Goal: Task Accomplishment & Management: Manage account settings

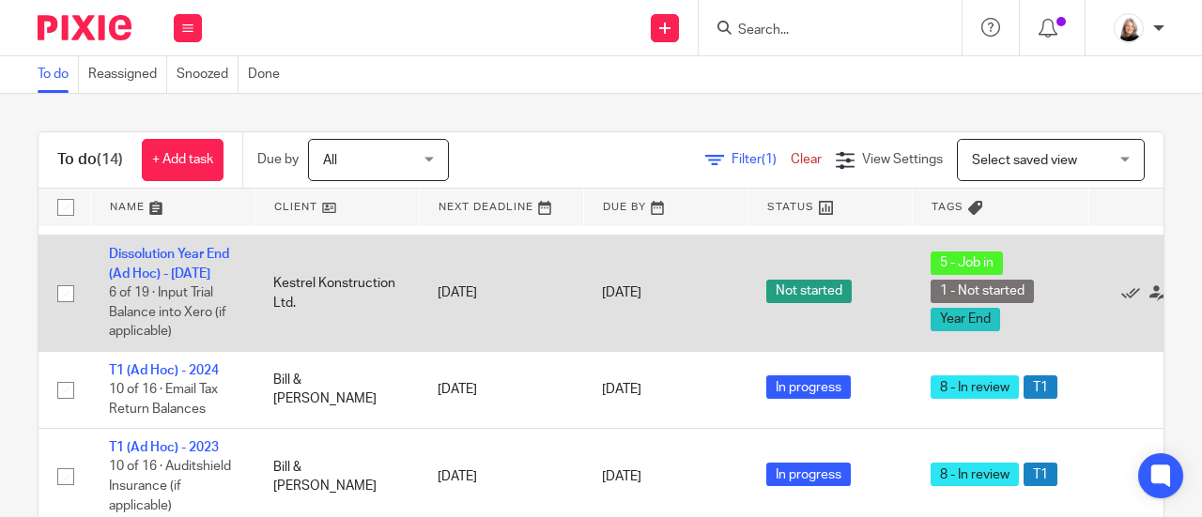
scroll to position [1041, 0]
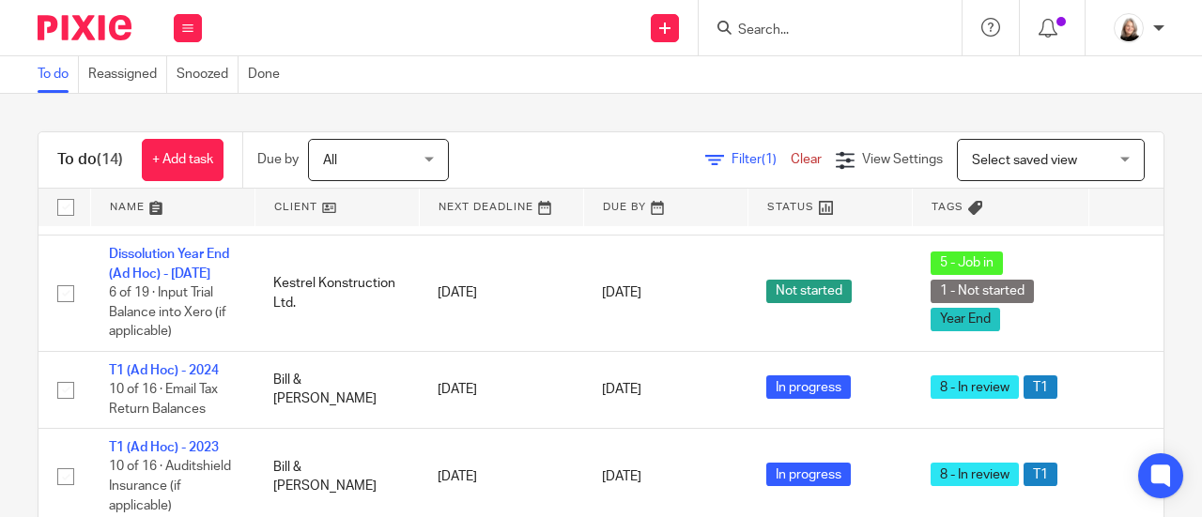
drag, startPoint x: 175, startPoint y: 424, endPoint x: 15, endPoint y: 368, distance: 169.0
click at [15, 368] on div "To do (14) + Add task Due by All All Today Tomorrow This week Next week This mo…" at bounding box center [601, 306] width 1202 height 424
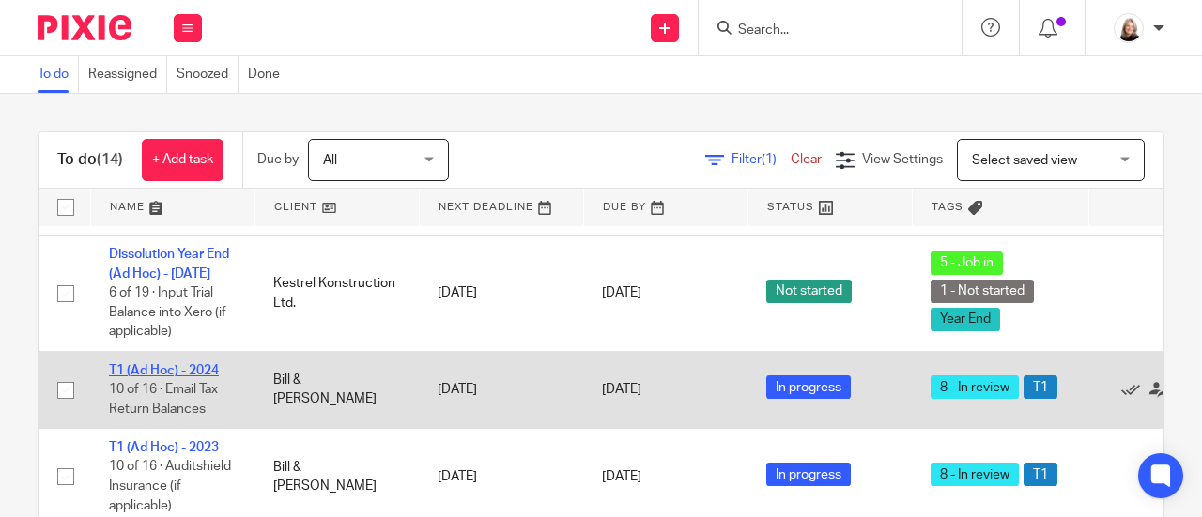
click at [181, 364] on link "T1 (Ad Hoc) - 2024" at bounding box center [164, 370] width 110 height 13
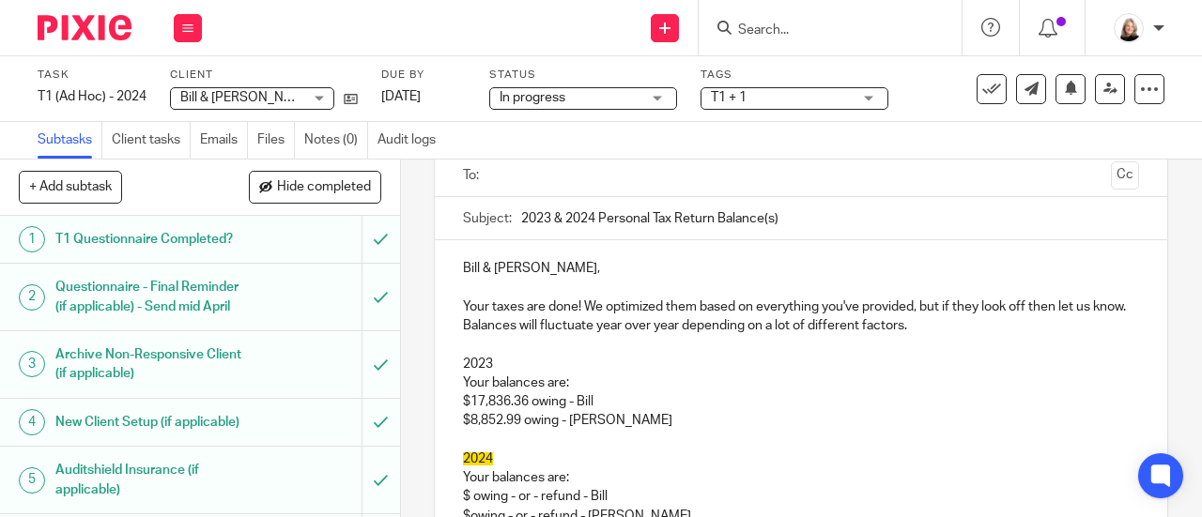
scroll to position [188, 0]
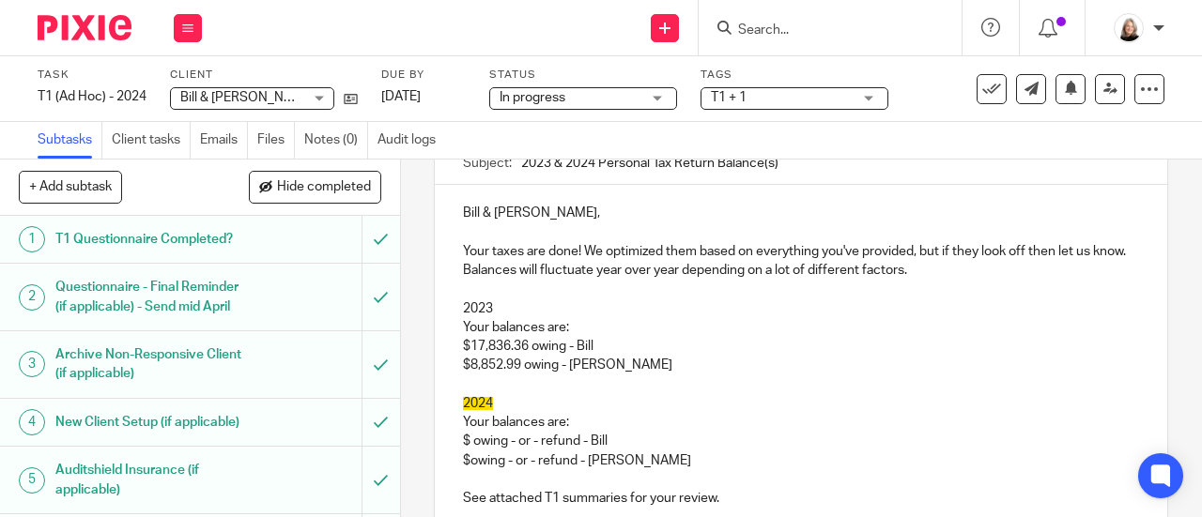
click at [619, 411] on p "2024" at bounding box center [801, 403] width 676 height 19
click at [511, 392] on p at bounding box center [801, 385] width 676 height 19
drag, startPoint x: 503, startPoint y: 414, endPoint x: 449, endPoint y: 408, distance: 54.9
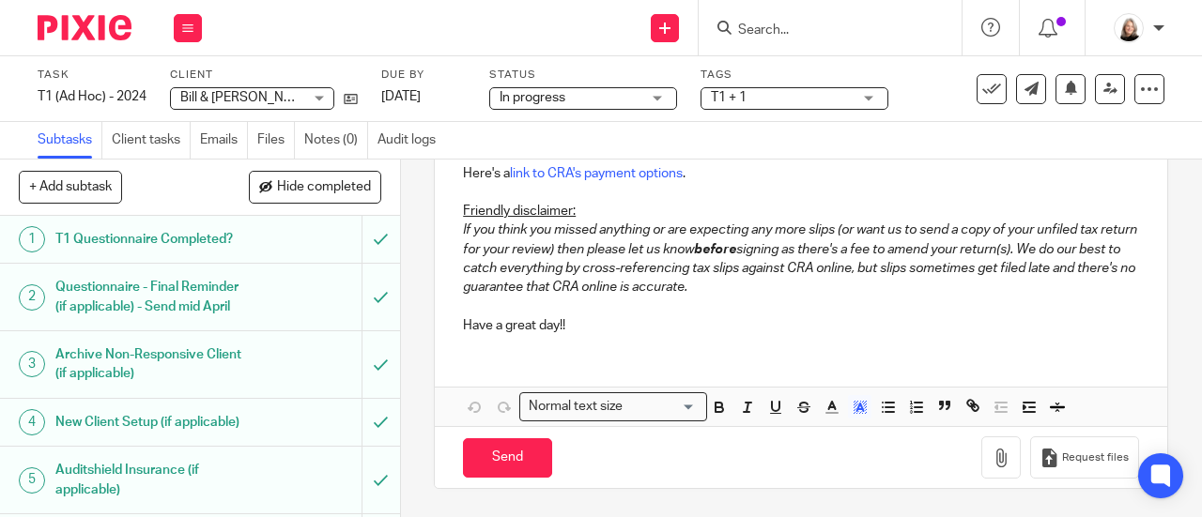
scroll to position [783, 0]
click at [853, 413] on icon "button" at bounding box center [860, 407] width 17 height 17
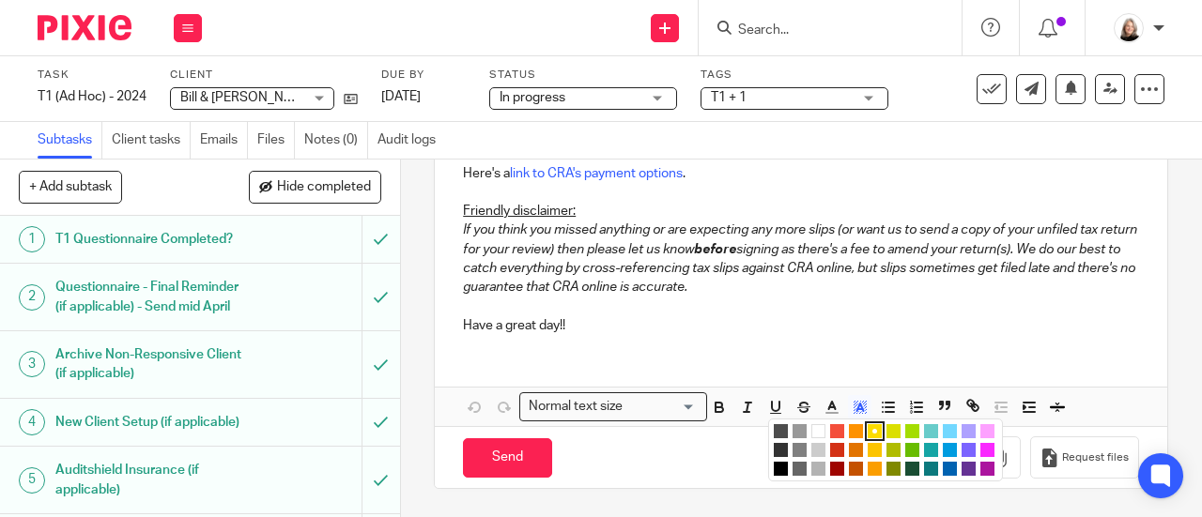
click at [814, 433] on li "color:#FFFFFF" at bounding box center [818, 432] width 14 height 14
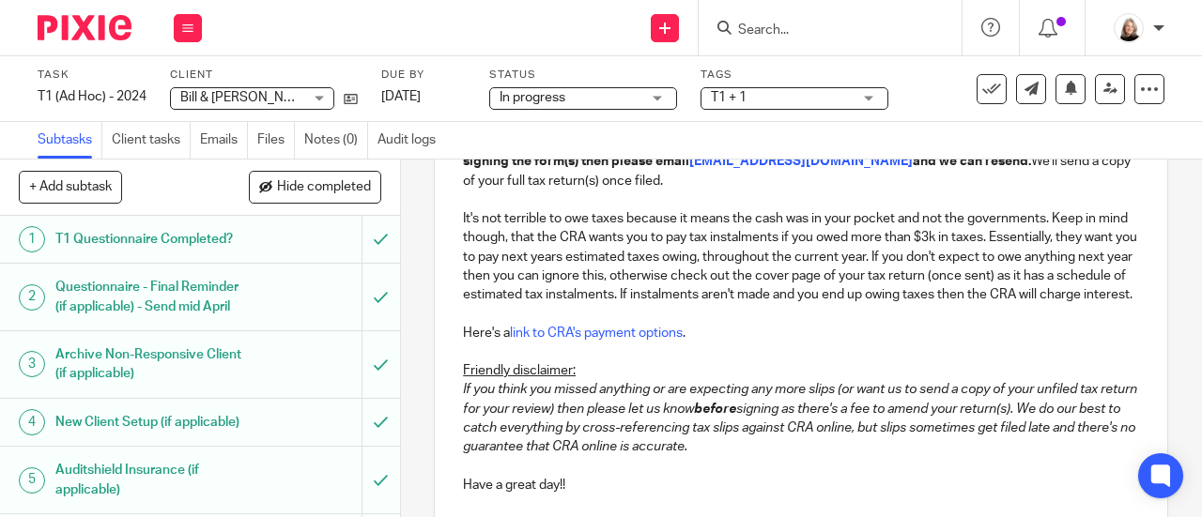
scroll to position [595, 0]
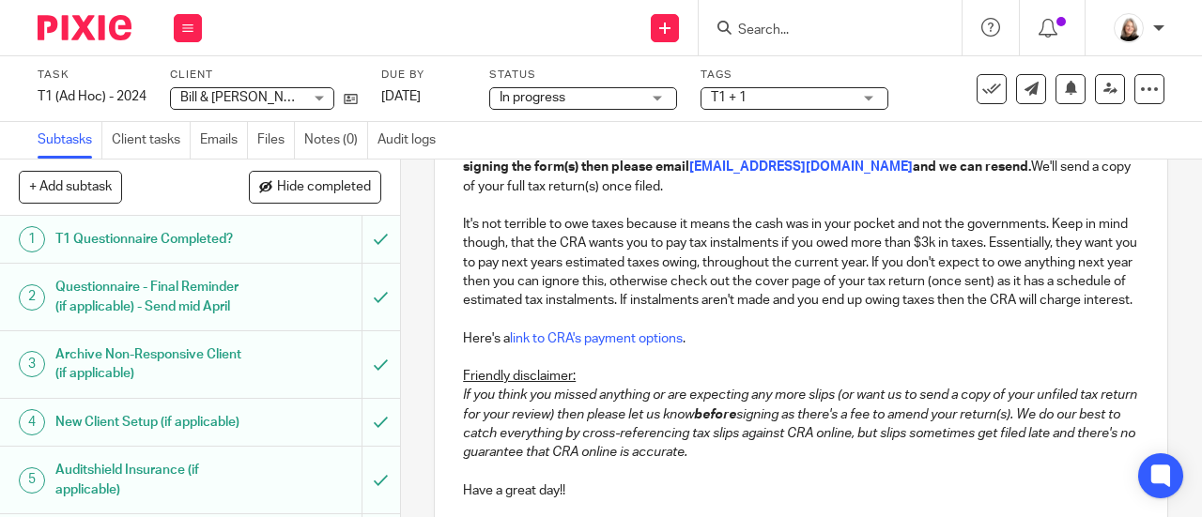
click at [661, 281] on p "It's not terrible to owe taxes because it means the cash was in your pocket and…" at bounding box center [801, 262] width 676 height 95
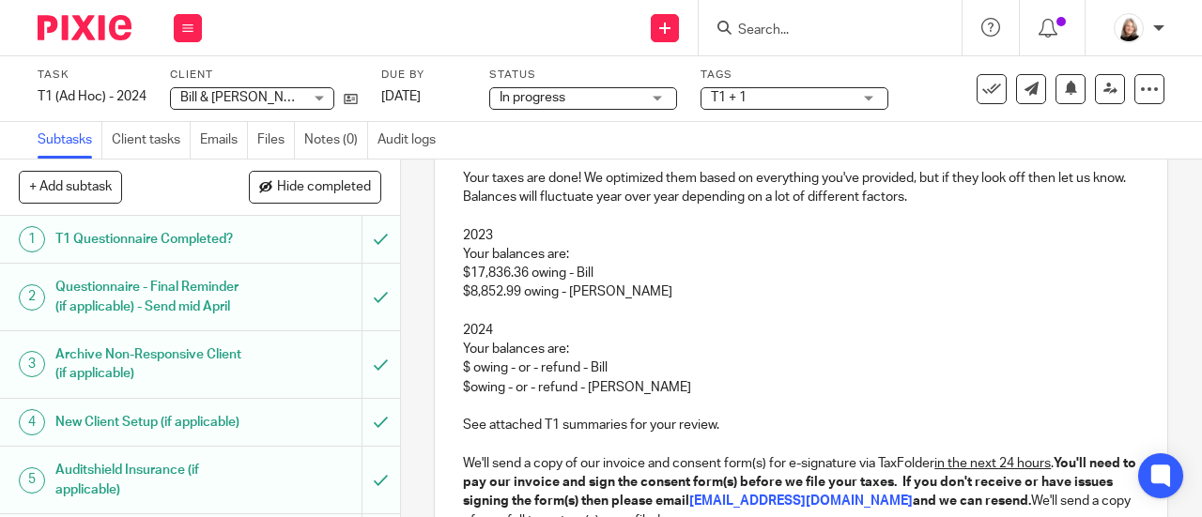
scroll to position [220, 0]
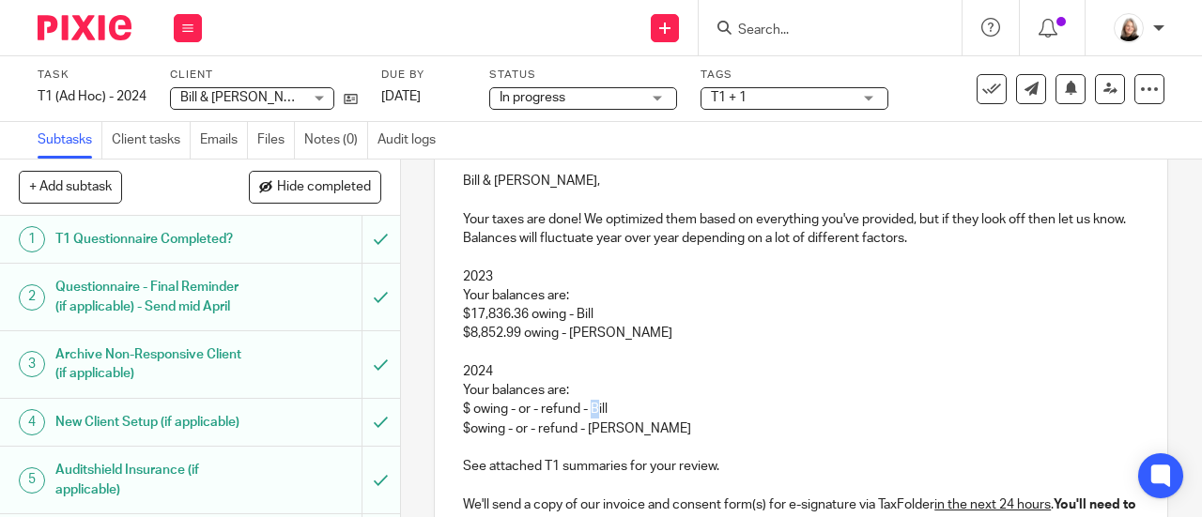
click at [592, 411] on p "$ owing - or - refund - Bill" at bounding box center [801, 409] width 676 height 19
drag, startPoint x: 460, startPoint y: 421, endPoint x: 475, endPoint y: 422, distance: 15.1
click at [475, 419] on p "$ owing - or - refund - Bill" at bounding box center [801, 409] width 676 height 19
click at [499, 419] on p "$ owing - or - refund - Bill" at bounding box center [801, 409] width 676 height 19
drag, startPoint x: 535, startPoint y: 416, endPoint x: 470, endPoint y: 421, distance: 65.9
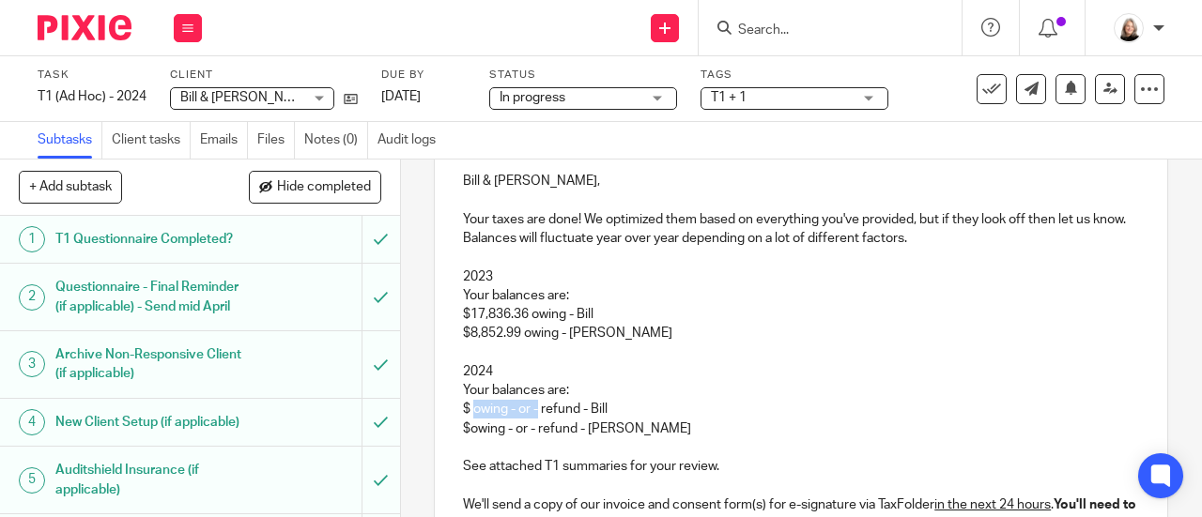
click at [470, 419] on p "$ owing - or - refund - Bill" at bounding box center [801, 409] width 676 height 19
drag, startPoint x: 584, startPoint y: 321, endPoint x: 572, endPoint y: 325, distance: 12.8
click at [580, 321] on p "$17,836.36 owing - Bill" at bounding box center [801, 314] width 676 height 19
drag, startPoint x: 466, startPoint y: 414, endPoint x: 515, endPoint y: 416, distance: 48.9
click at [515, 416] on p "$6,411.72 refund - Bill" at bounding box center [801, 409] width 676 height 19
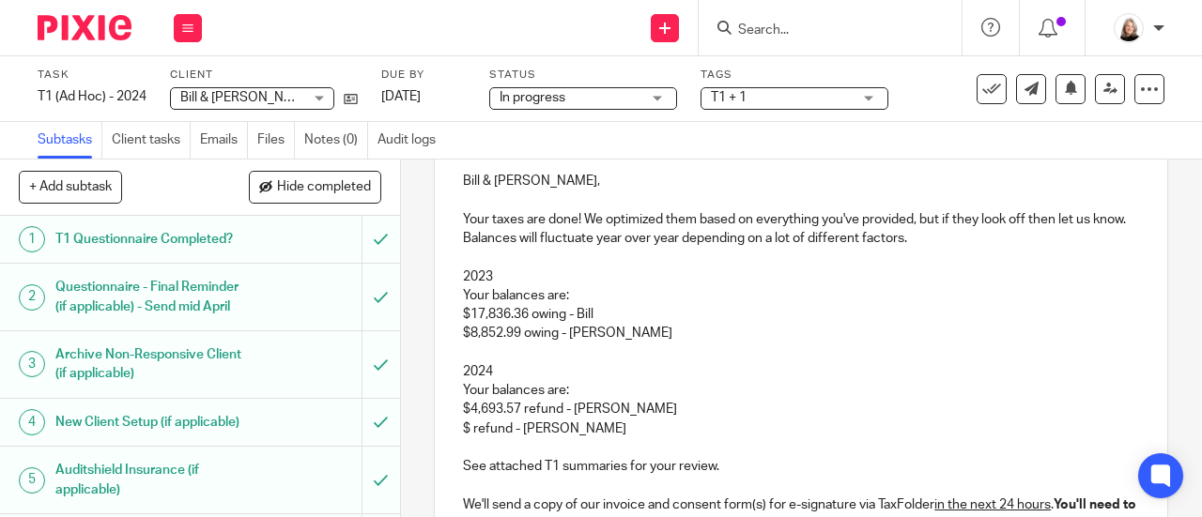
click at [616, 407] on p "$4,693.57 refund - Bill" at bounding box center [801, 409] width 676 height 19
click at [468, 436] on p "$ refund - Sherida-Lee" at bounding box center [801, 429] width 676 height 19
click at [463, 439] on p "$ refund - Sherida-Lee" at bounding box center [801, 429] width 676 height 19
click at [463, 438] on p "$ refund - Sherida-Lee" at bounding box center [801, 429] width 676 height 19
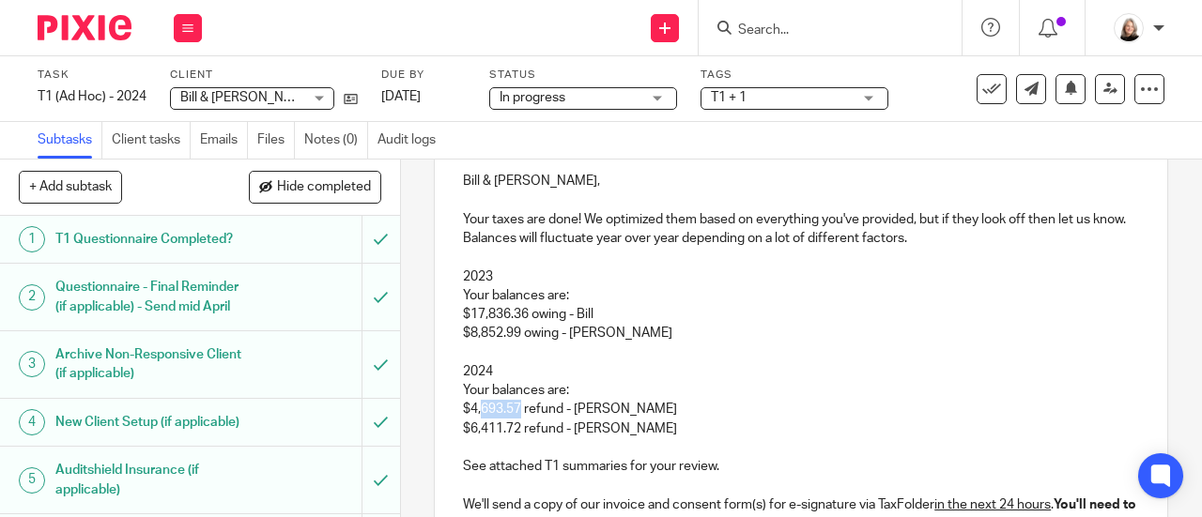
drag, startPoint x: 478, startPoint y: 416, endPoint x: 515, endPoint y: 416, distance: 36.6
click at [515, 416] on p "$4,693.57 refund - Bill" at bounding box center [801, 409] width 676 height 19
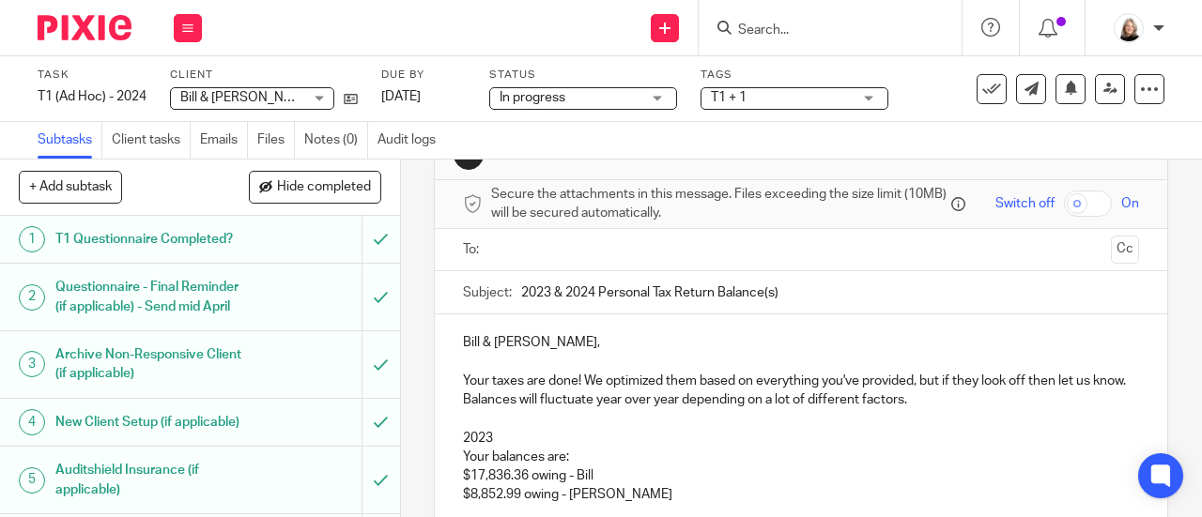
scroll to position [0, 0]
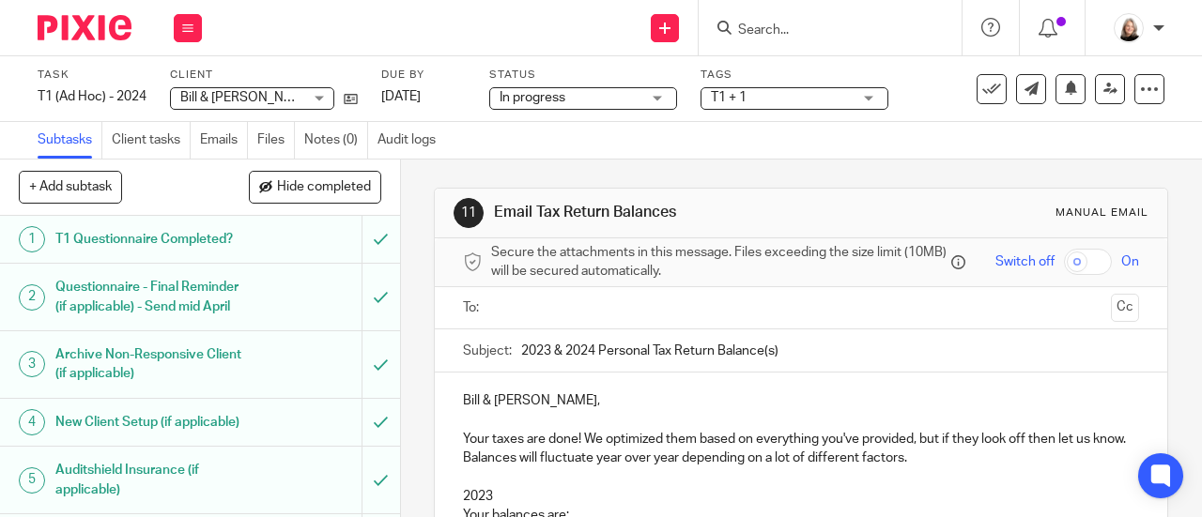
click at [620, 300] on ul at bounding box center [802, 308] width 618 height 31
click at [619, 316] on input "text" at bounding box center [801, 309] width 606 height 22
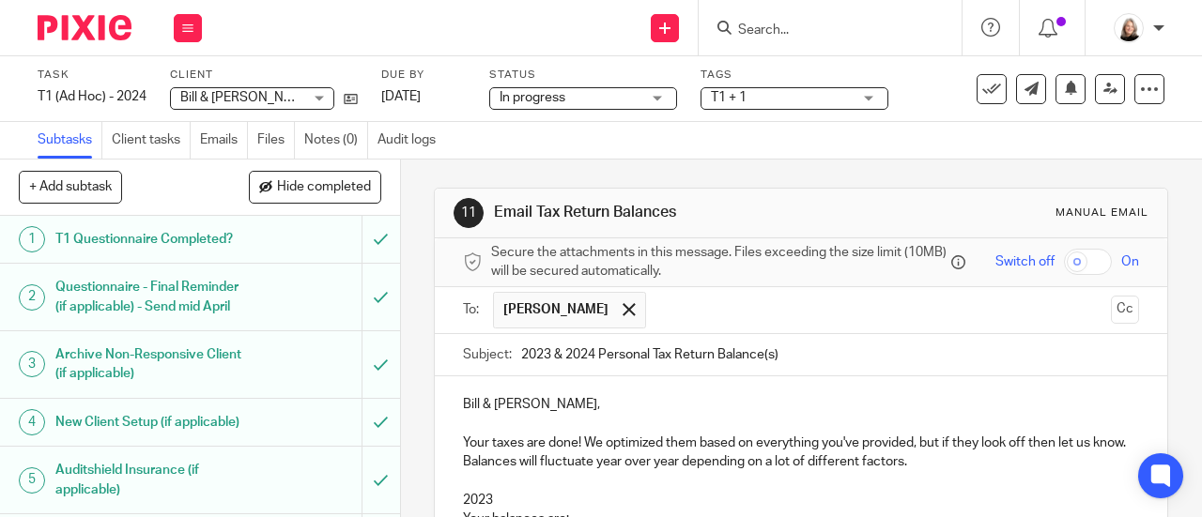
click at [699, 320] on input "text" at bounding box center [880, 310] width 449 height 37
click at [831, 329] on input "text" at bounding box center [957, 310] width 291 height 37
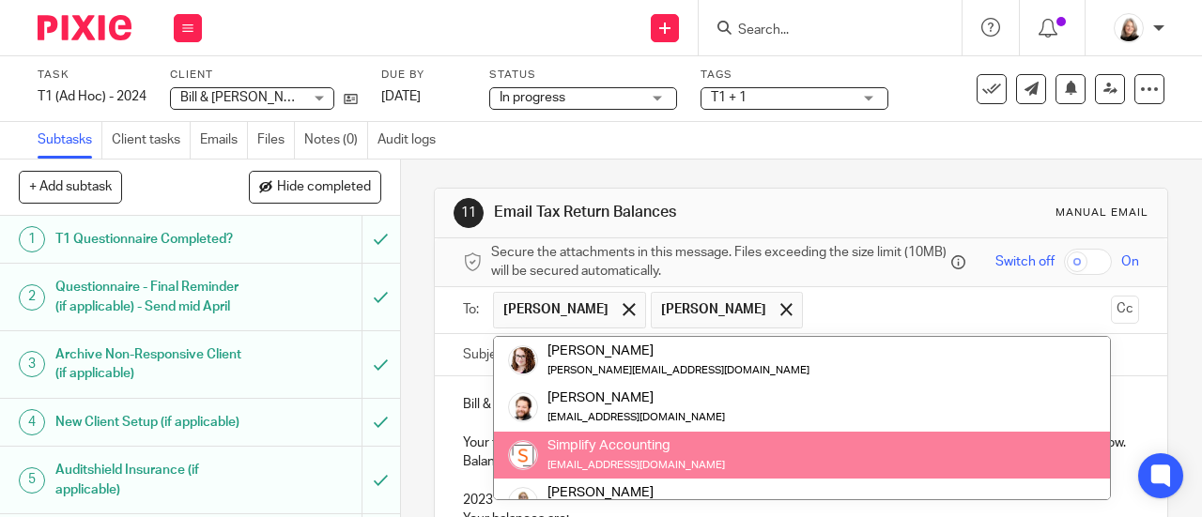
drag, startPoint x: 774, startPoint y: 444, endPoint x: 776, endPoint y: 424, distance: 20.7
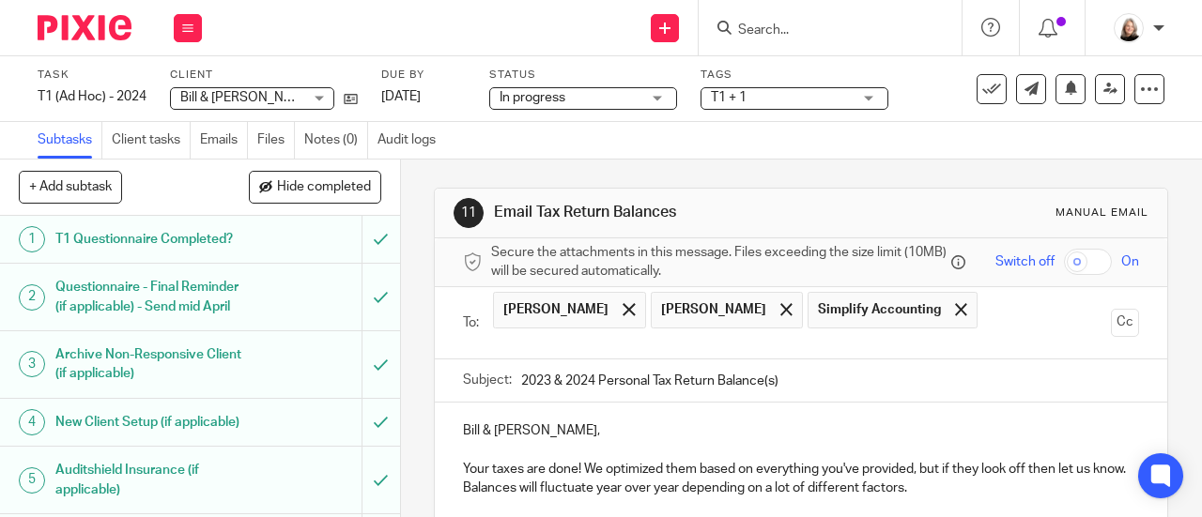
click at [805, 351] on input "text" at bounding box center [801, 344] width 606 height 22
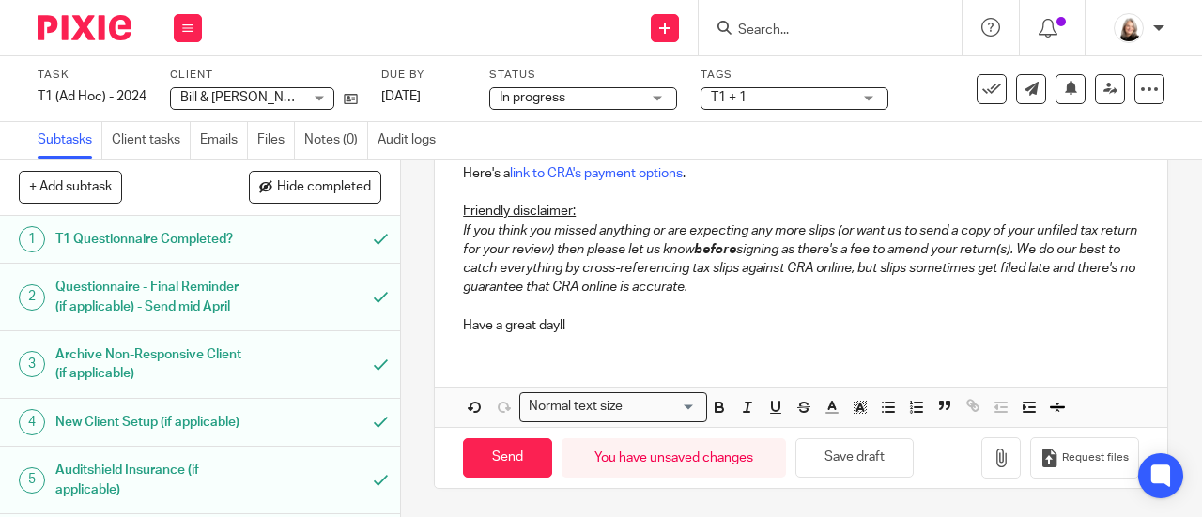
scroll to position [827, 0]
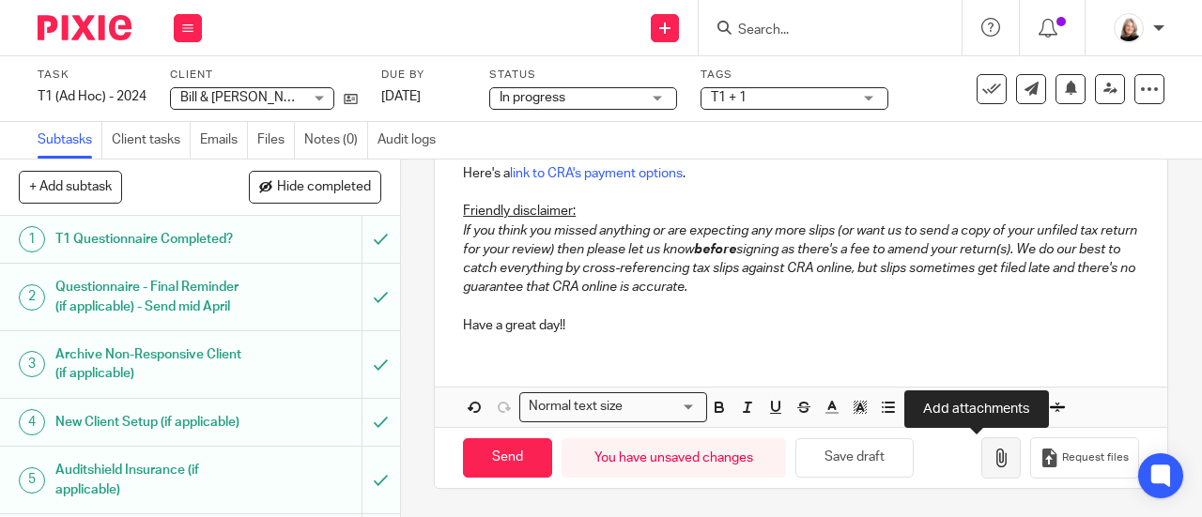
click at [992, 459] on icon "button" at bounding box center [1001, 458] width 19 height 19
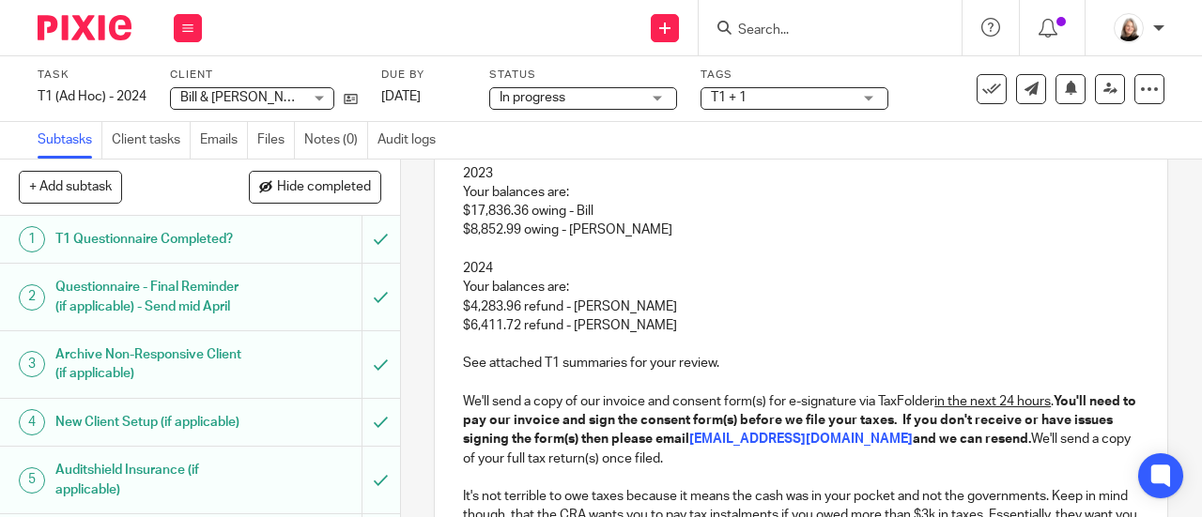
scroll to position [170, 0]
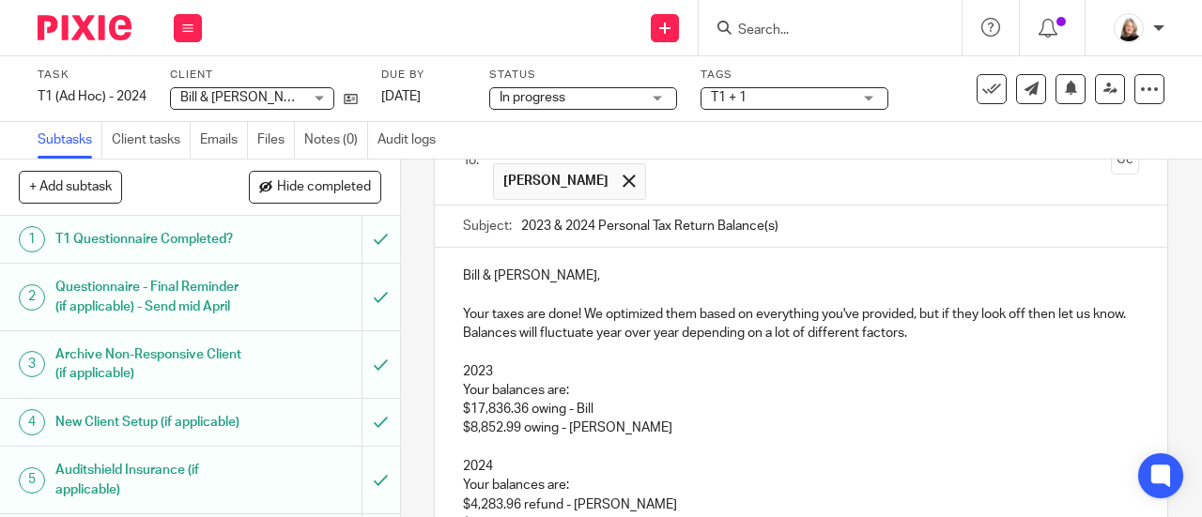
click at [726, 419] on p "$17,836.36 owing - Bill" at bounding box center [801, 409] width 676 height 19
click at [726, 433] on p "$8,852.99 owing - Sherida-Lee" at bounding box center [801, 428] width 676 height 19
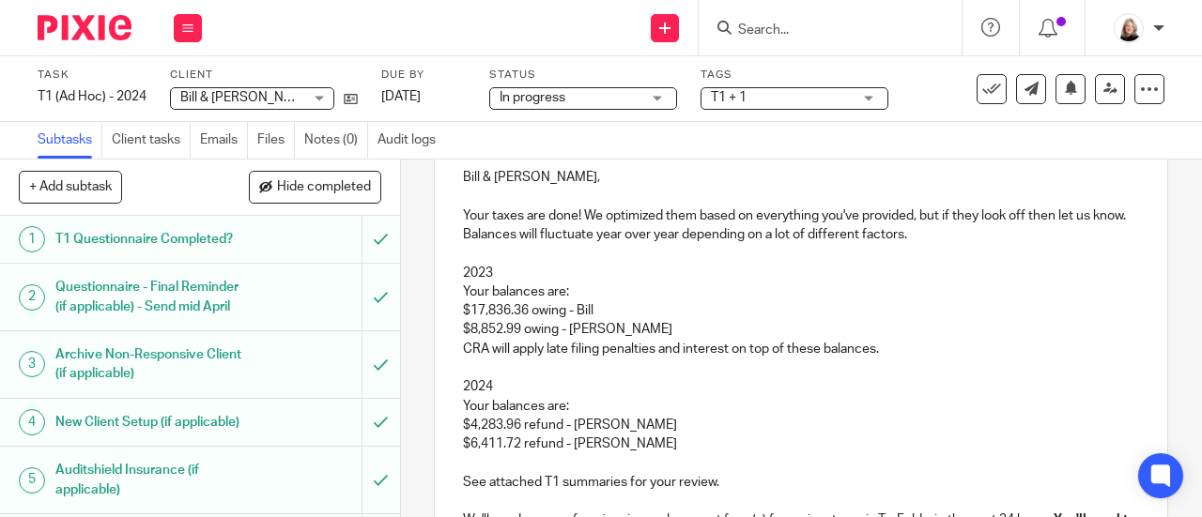
scroll to position [264, 0]
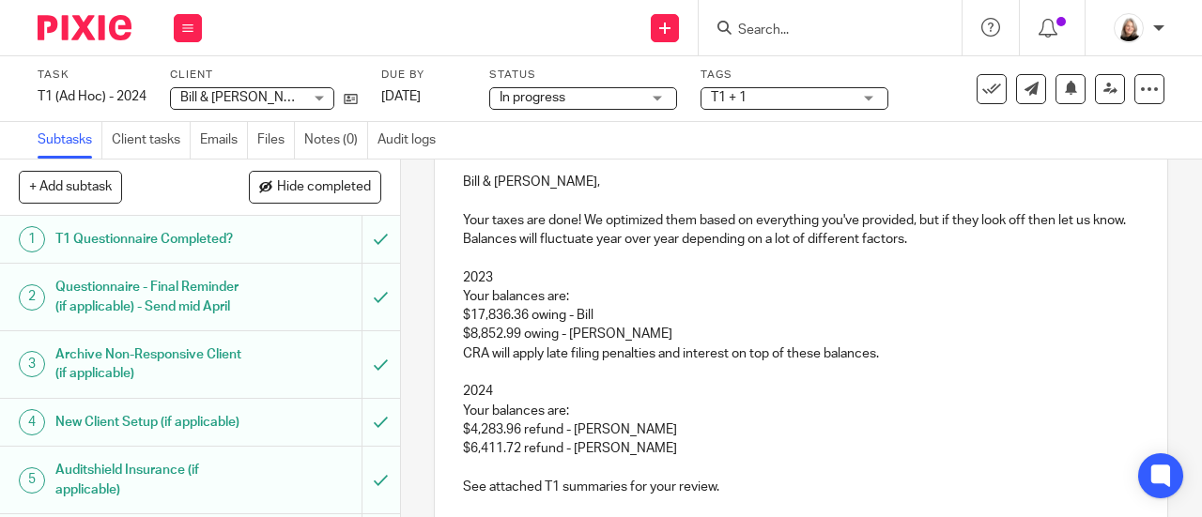
click at [906, 357] on p "CRA will apply late filing penalties and interest on top of these balances." at bounding box center [801, 354] width 676 height 19
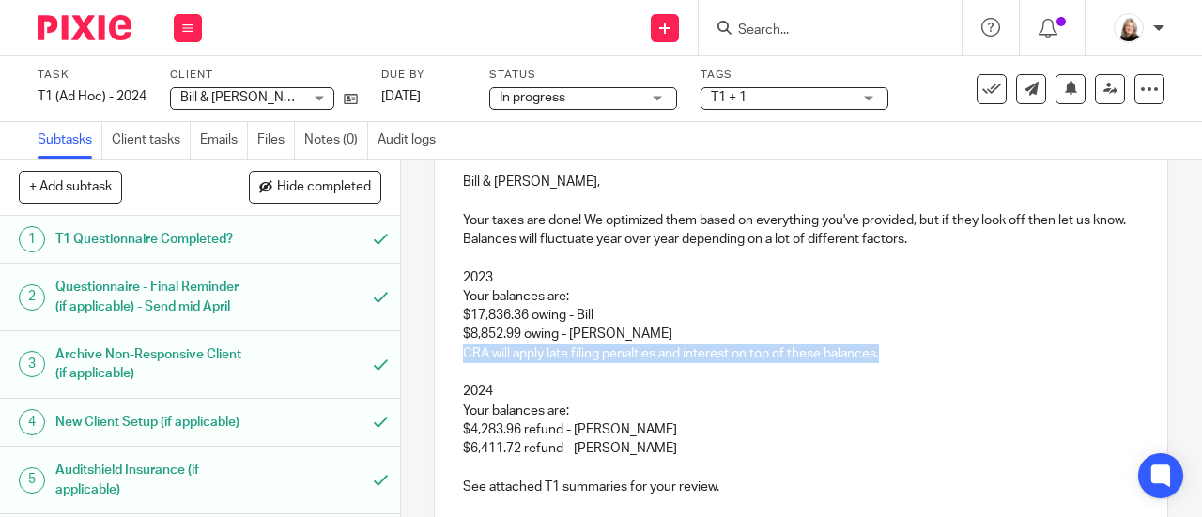
drag, startPoint x: 893, startPoint y: 363, endPoint x: 417, endPoint y: 350, distance: 476.3
click at [417, 350] on div "11 Email Tax Return Balances Manual email Secure the attachments in this messag…" at bounding box center [801, 339] width 801 height 358
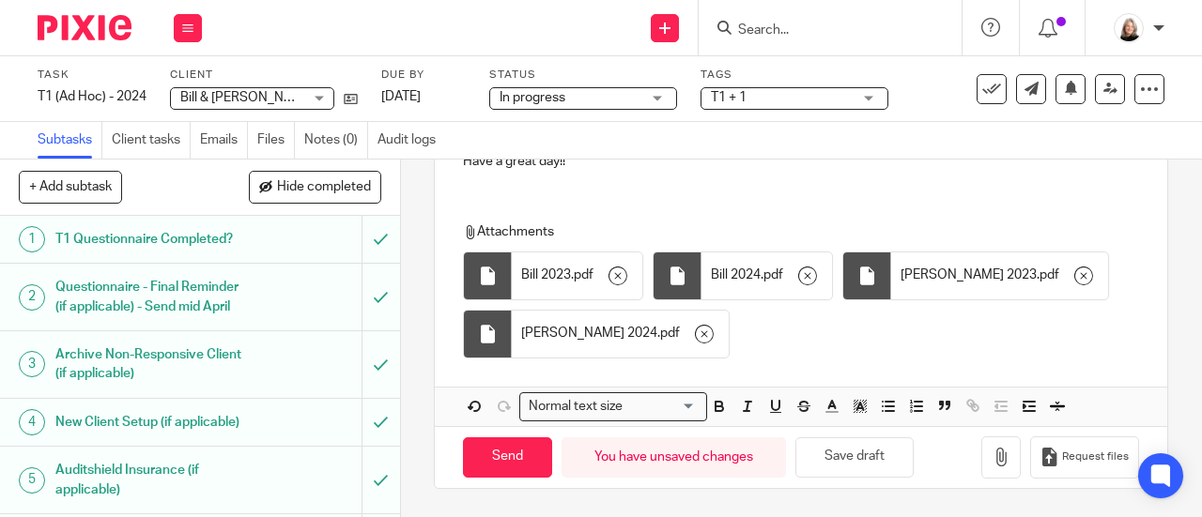
scroll to position [990, 0]
click at [487, 462] on input "Send" at bounding box center [507, 458] width 89 height 40
type input "Sent"
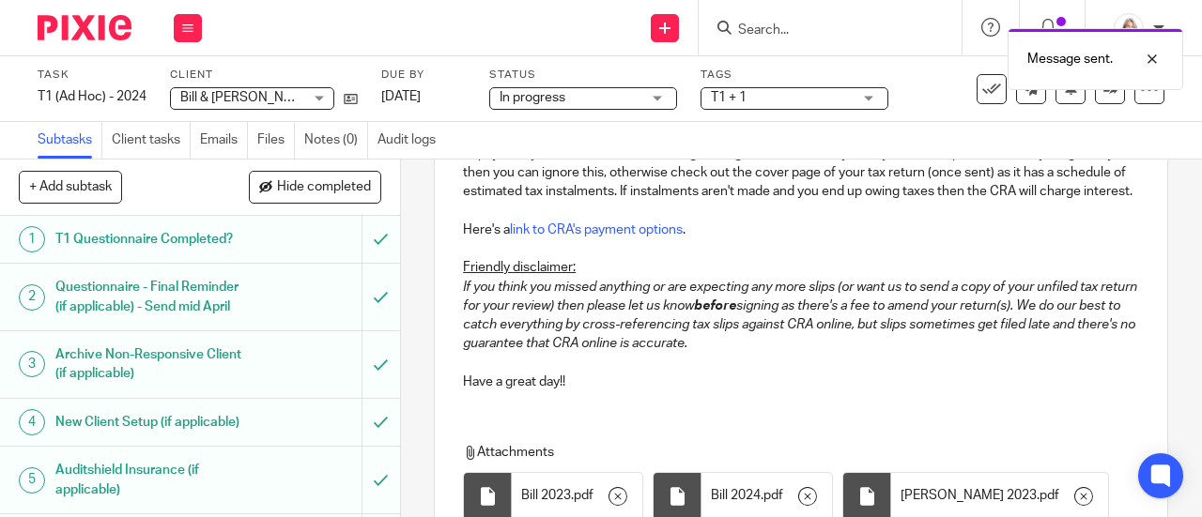
scroll to position [708, 0]
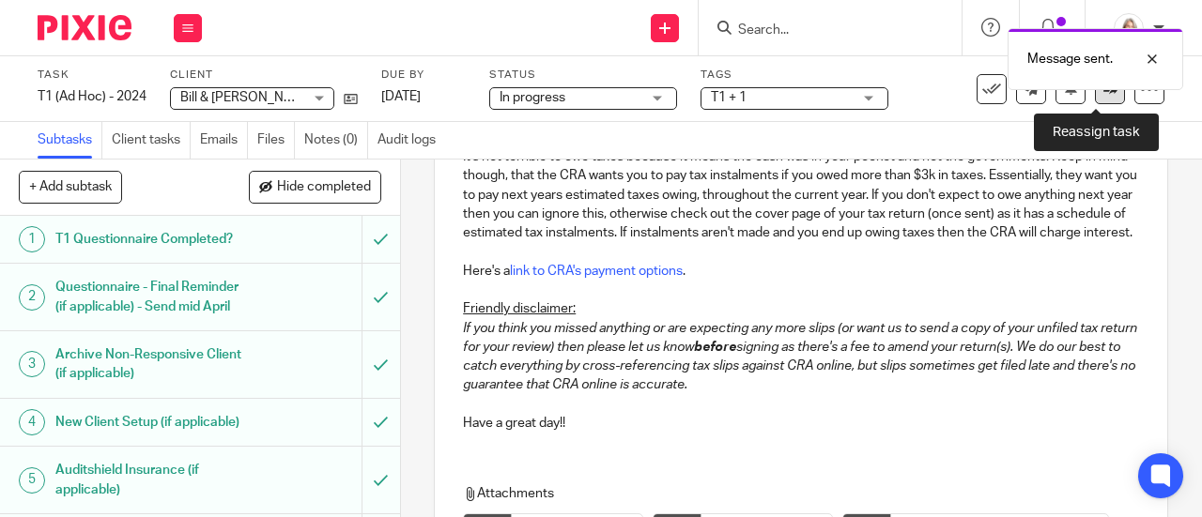
click at [1095, 103] on link at bounding box center [1110, 89] width 30 height 30
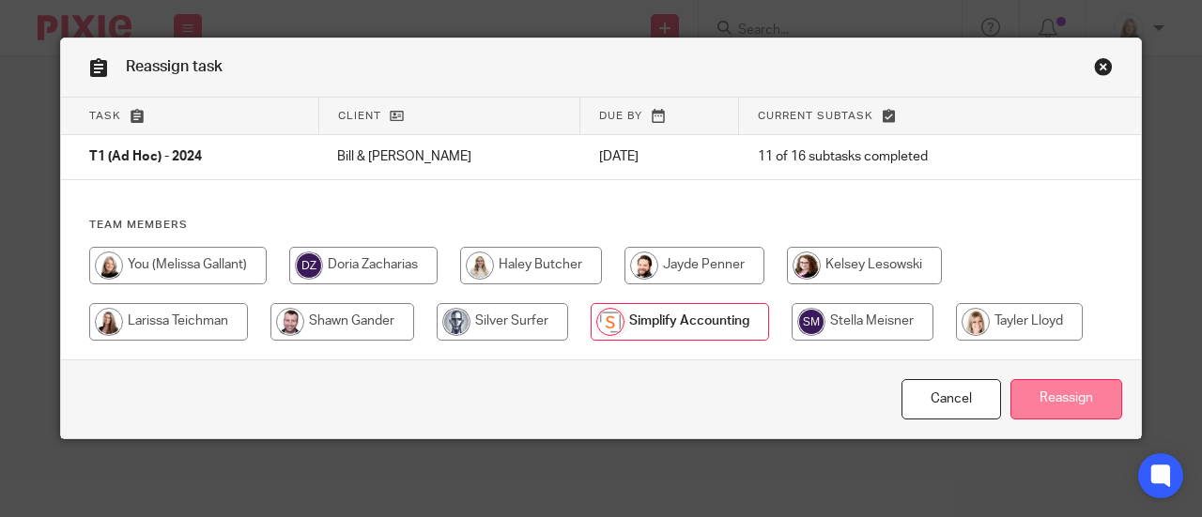
click at [1059, 403] on input "Reassign" at bounding box center [1067, 399] width 112 height 40
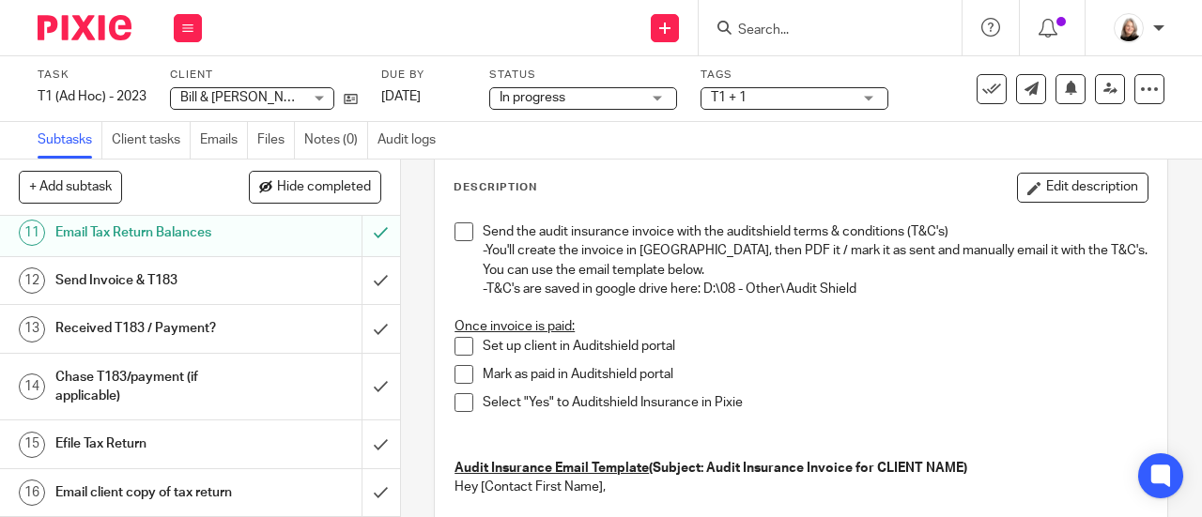
scroll to position [618, 0]
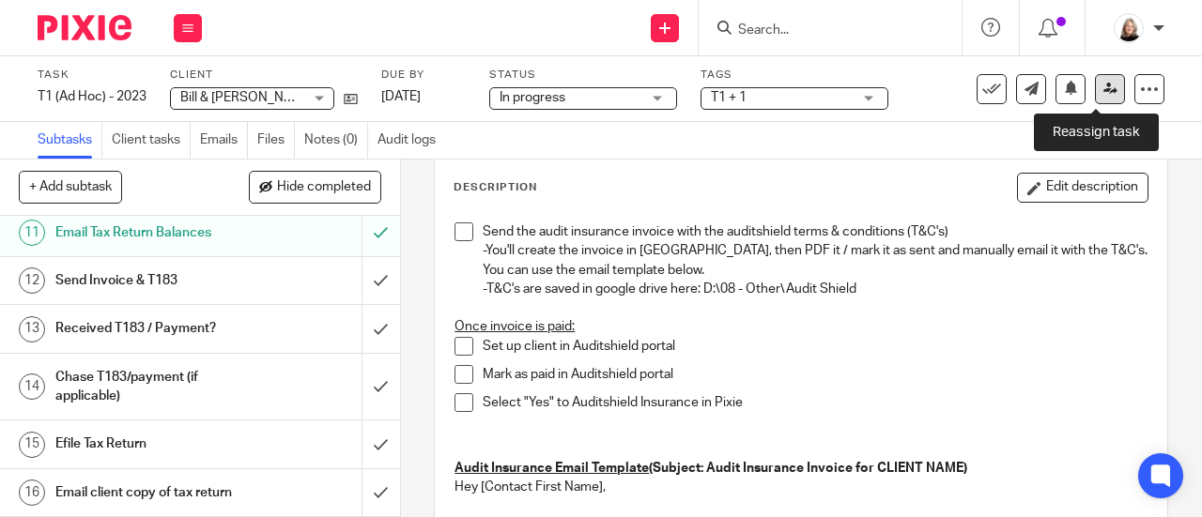
click at [1095, 78] on link at bounding box center [1110, 89] width 30 height 30
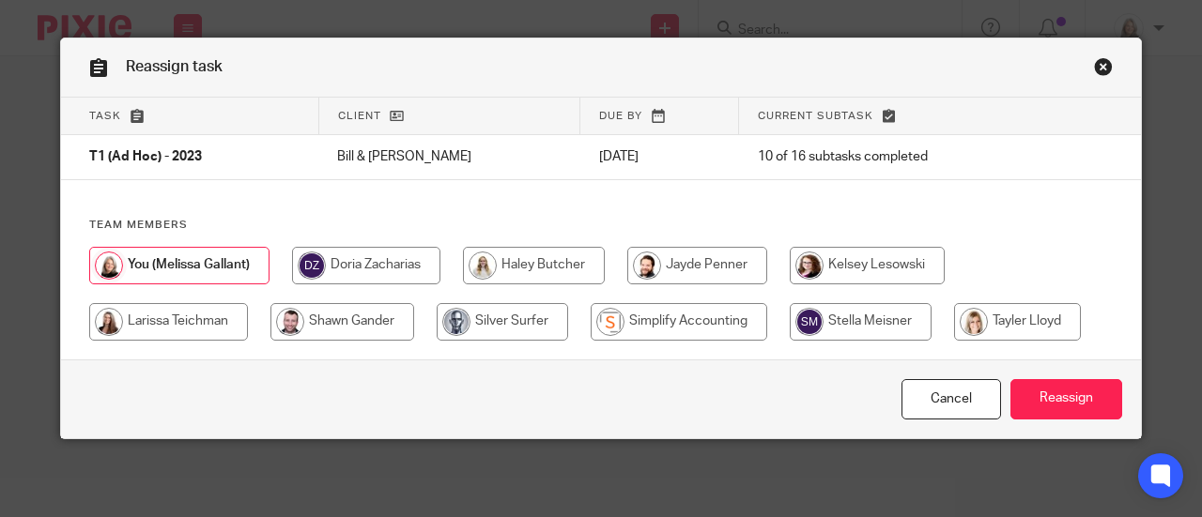
click at [614, 313] on input "radio" at bounding box center [679, 322] width 177 height 38
radio input "true"
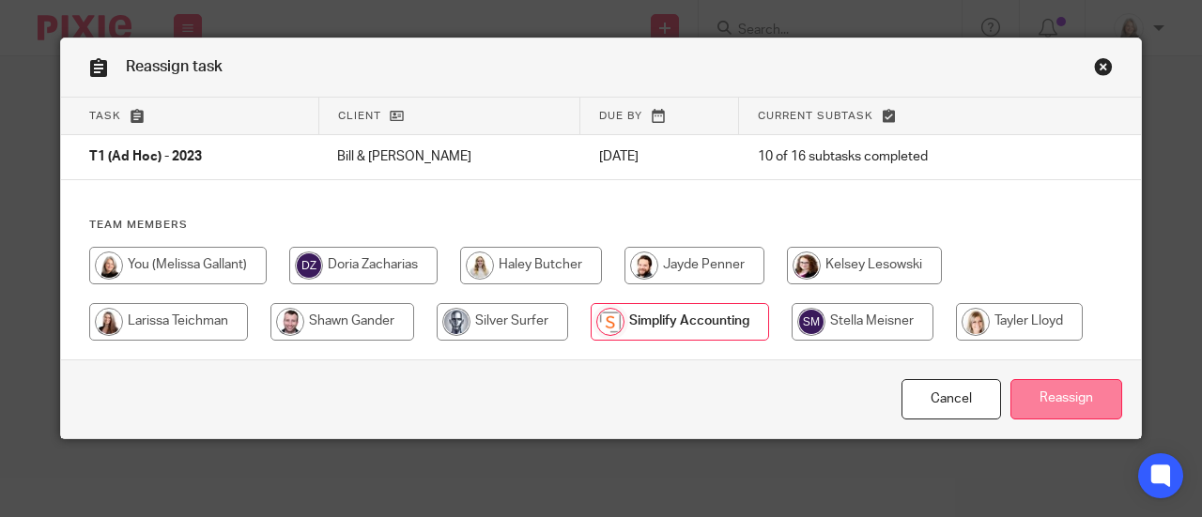
click at [1051, 388] on input "Reassign" at bounding box center [1067, 399] width 112 height 40
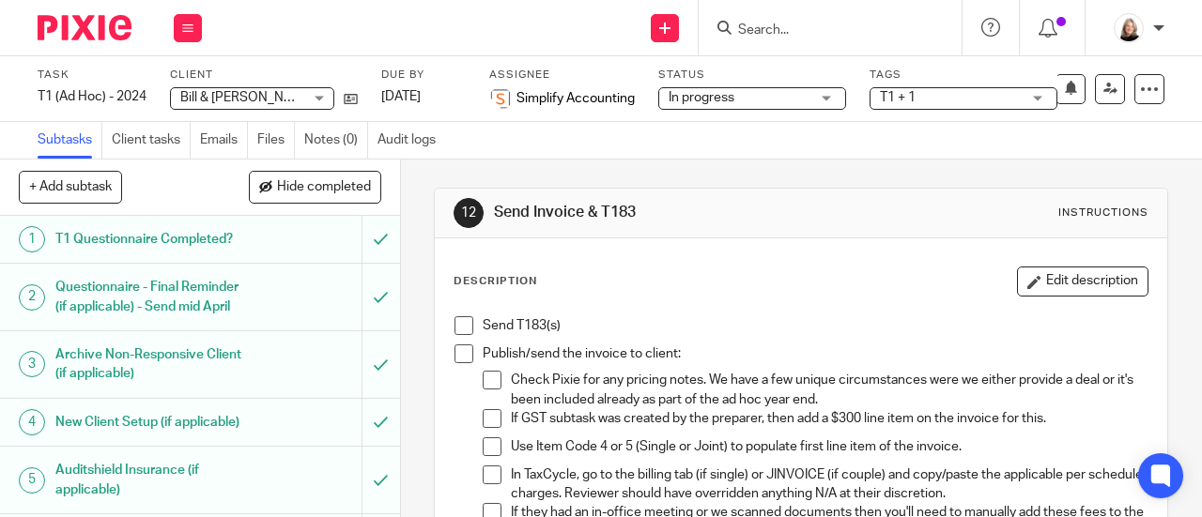
click at [86, 37] on img at bounding box center [85, 27] width 94 height 25
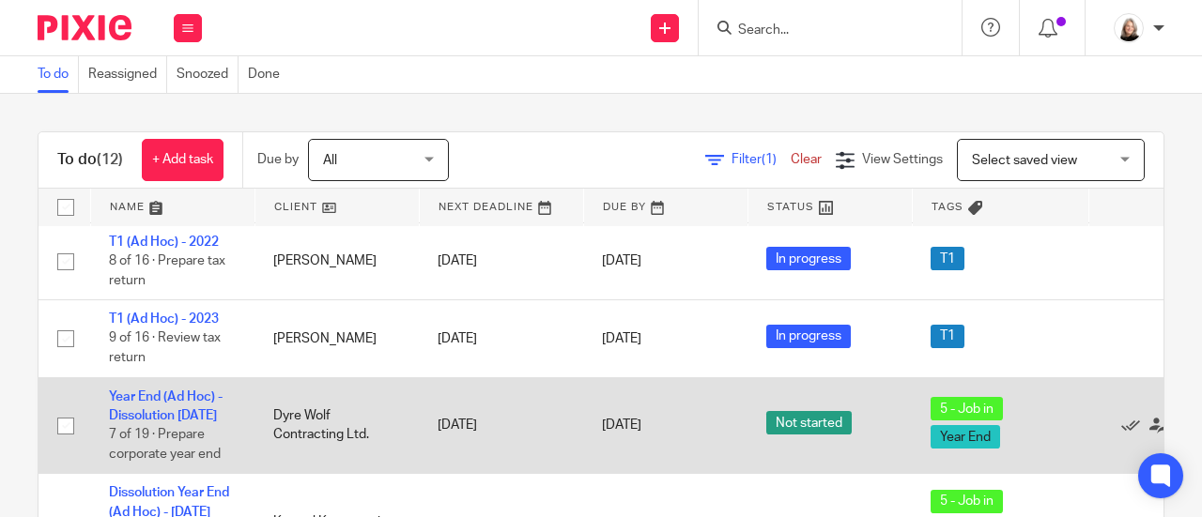
scroll to position [584, 0]
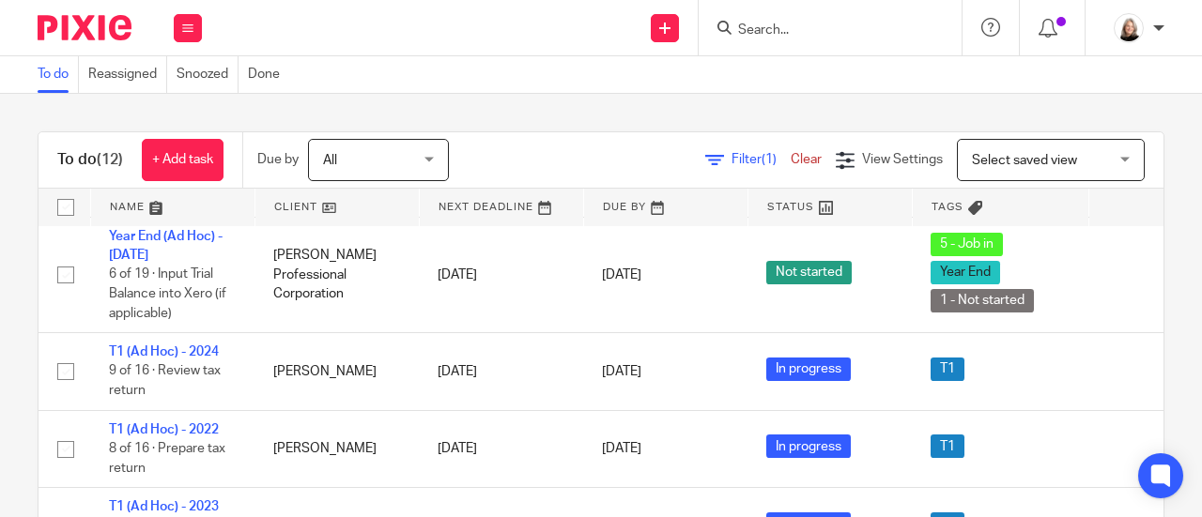
click at [825, 39] on form at bounding box center [836, 27] width 200 height 23
click at [830, 32] on input "Search" at bounding box center [820, 31] width 169 height 17
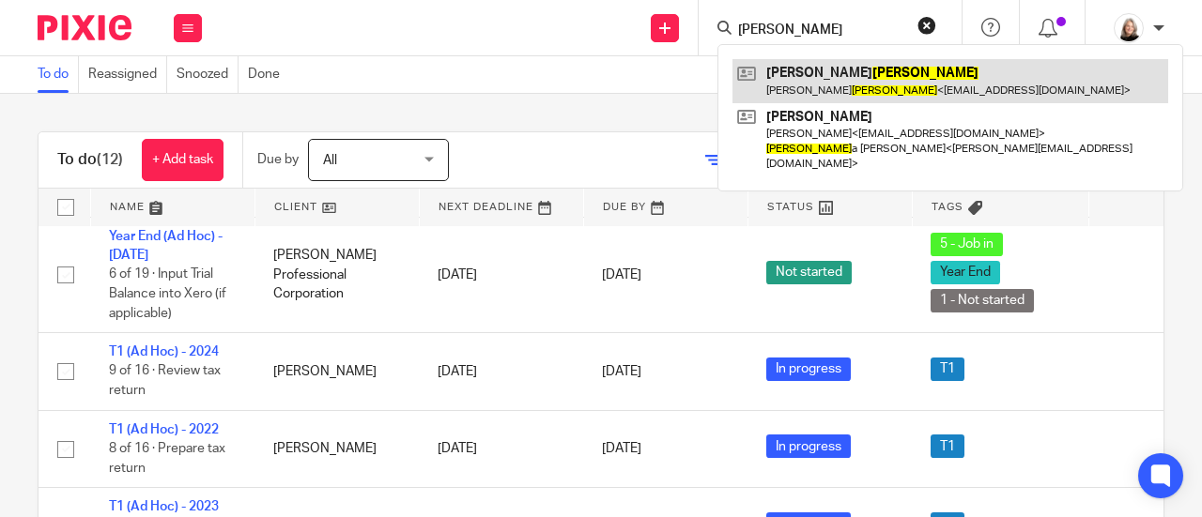
type input "olsen"
click at [825, 73] on link at bounding box center [951, 80] width 436 height 43
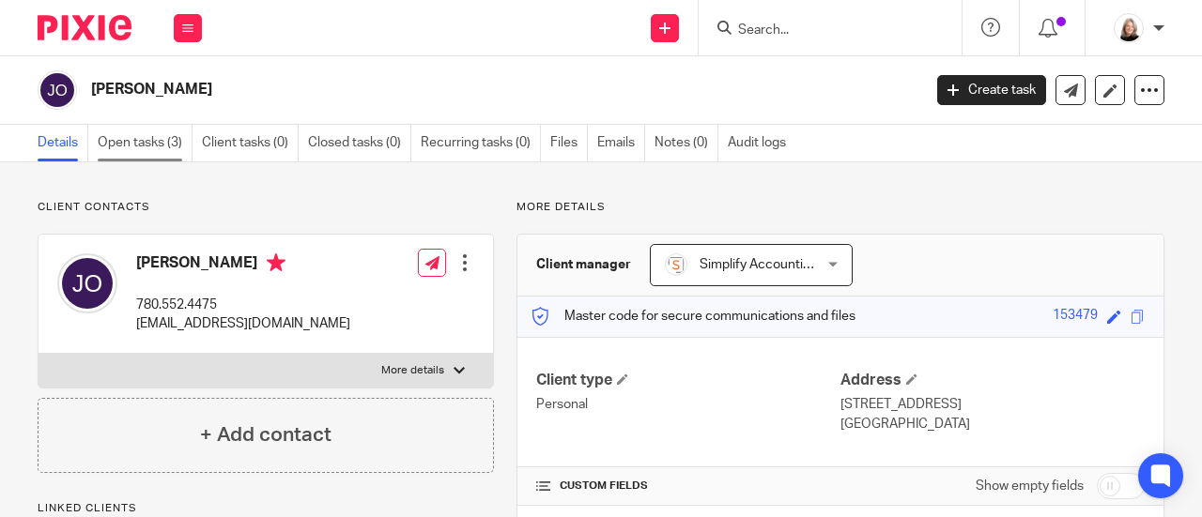
click at [154, 148] on link "Open tasks (3)" at bounding box center [145, 143] width 95 height 37
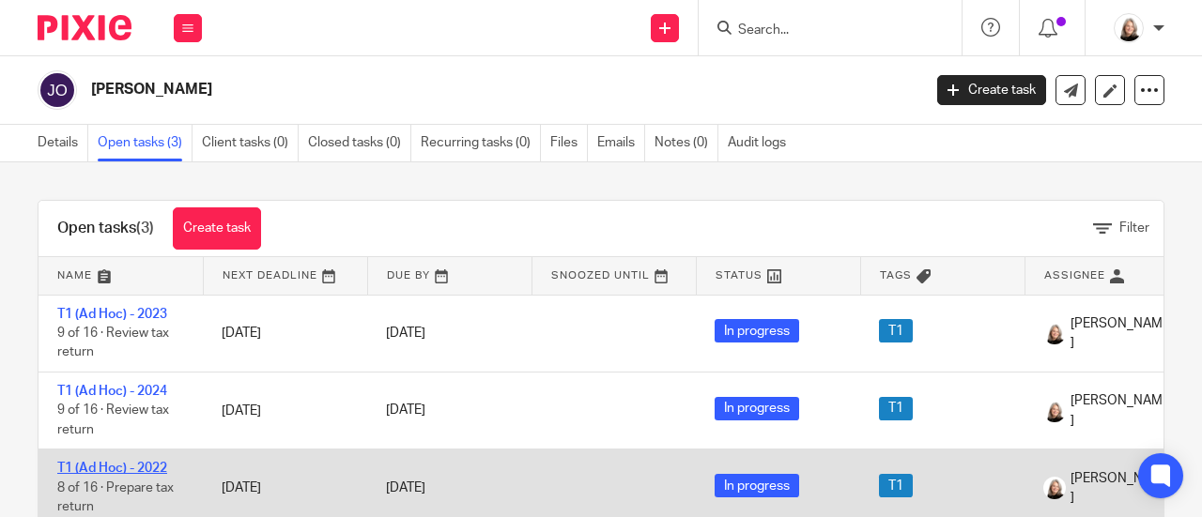
drag, startPoint x: 132, startPoint y: 459, endPoint x: 116, endPoint y: 460, distance: 16.0
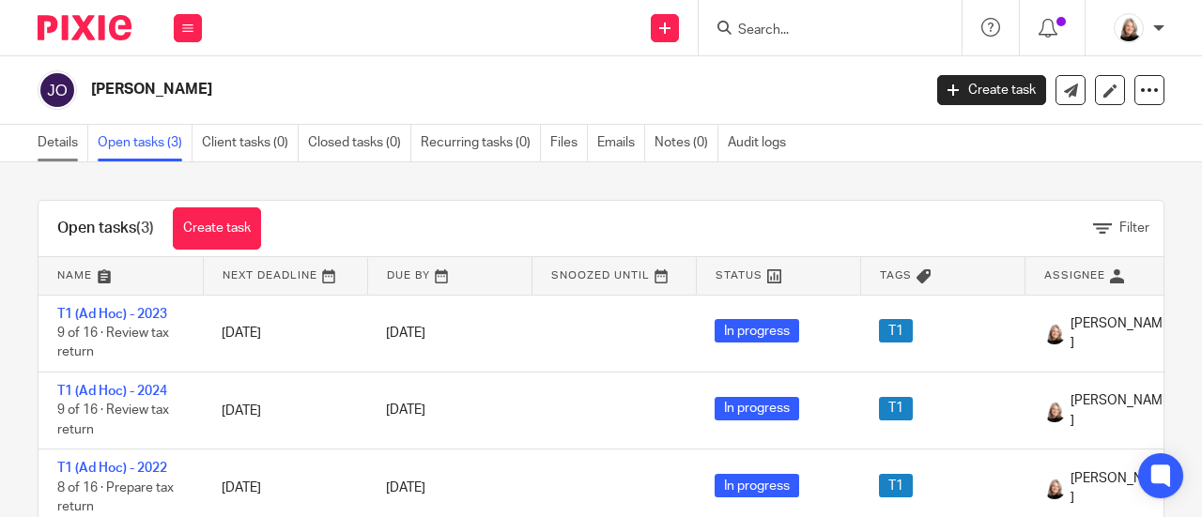
click at [66, 144] on link "Details" at bounding box center [63, 143] width 51 height 37
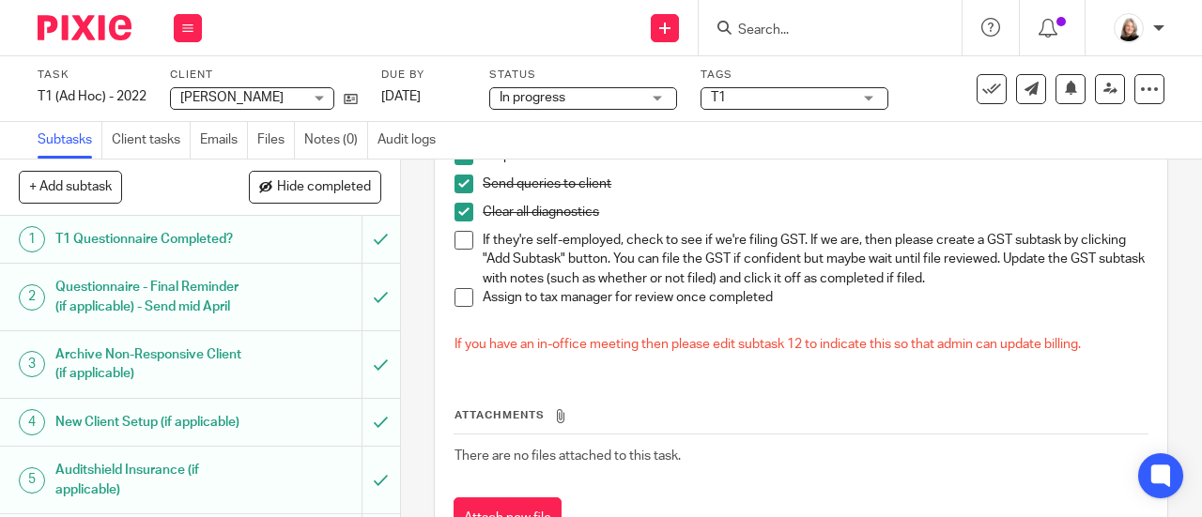
scroll to position [282, 0]
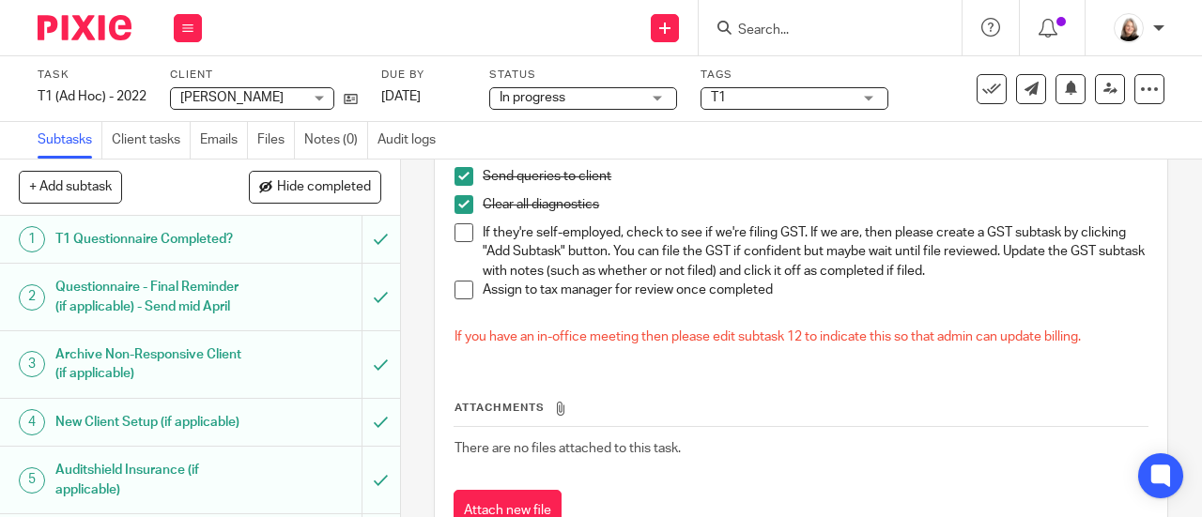
click at [455, 246] on li "If they're self-employed, check to see if we're filing GST. If we are, then ple…" at bounding box center [801, 252] width 693 height 57
click at [455, 276] on li "If they're self-employed, check to see if we're filing GST. If we are, then ple…" at bounding box center [801, 252] width 693 height 57
click at [464, 234] on span at bounding box center [464, 233] width 19 height 19
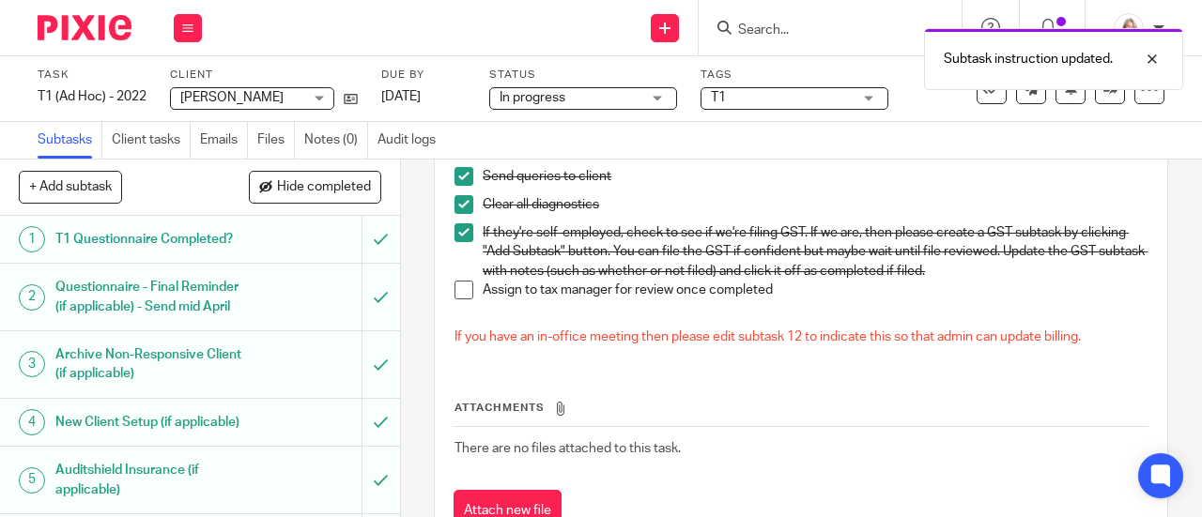
click at [462, 286] on span at bounding box center [464, 290] width 19 height 19
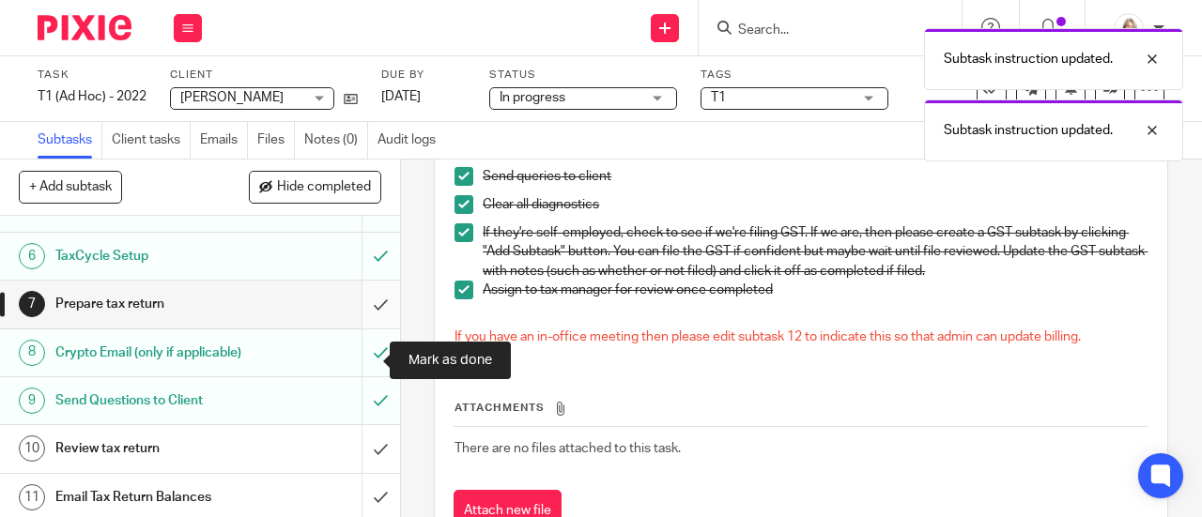
click at [372, 328] on input "submit" at bounding box center [200, 304] width 400 height 47
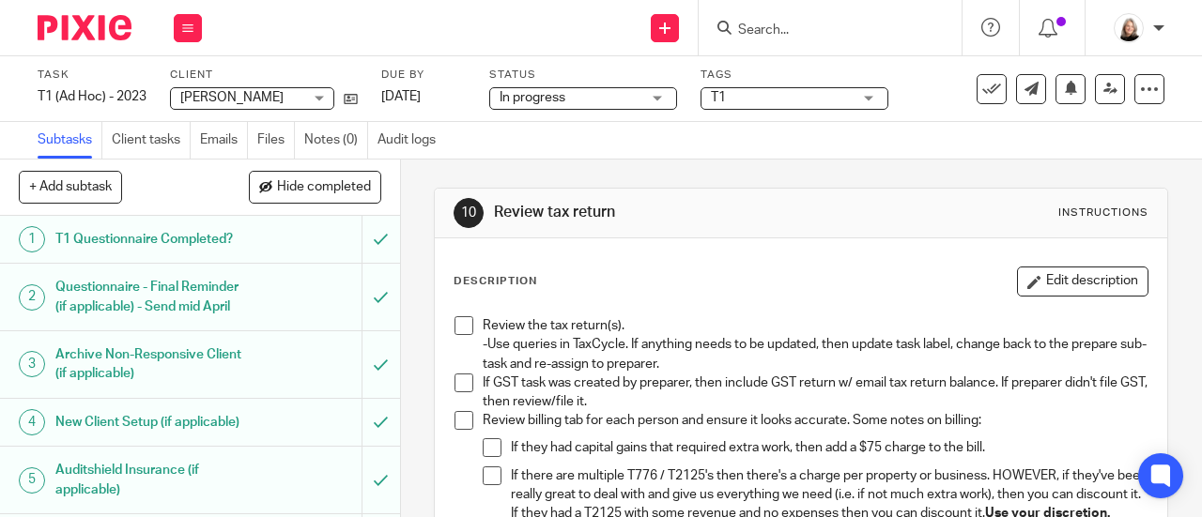
click at [459, 330] on span at bounding box center [464, 326] width 19 height 19
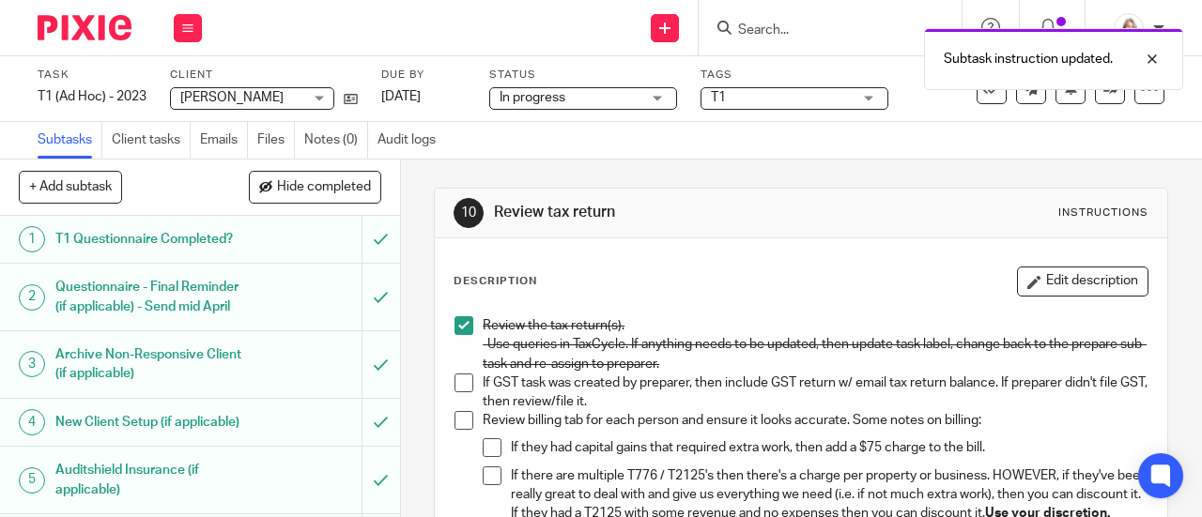
click at [459, 366] on li "Review the tax return(s). -Use queries in TaxCycle. If anything needs to be upd…" at bounding box center [801, 345] width 693 height 57
click at [455, 383] on span at bounding box center [464, 383] width 19 height 19
click at [455, 422] on span at bounding box center [464, 420] width 19 height 19
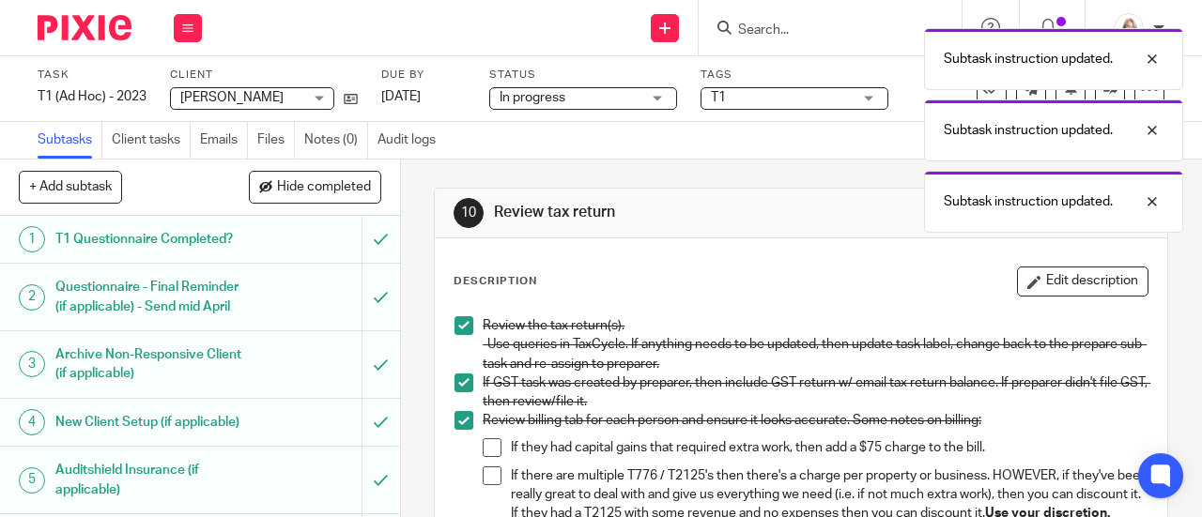
click at [483, 471] on span at bounding box center [492, 476] width 19 height 19
click at [485, 440] on span at bounding box center [492, 448] width 19 height 19
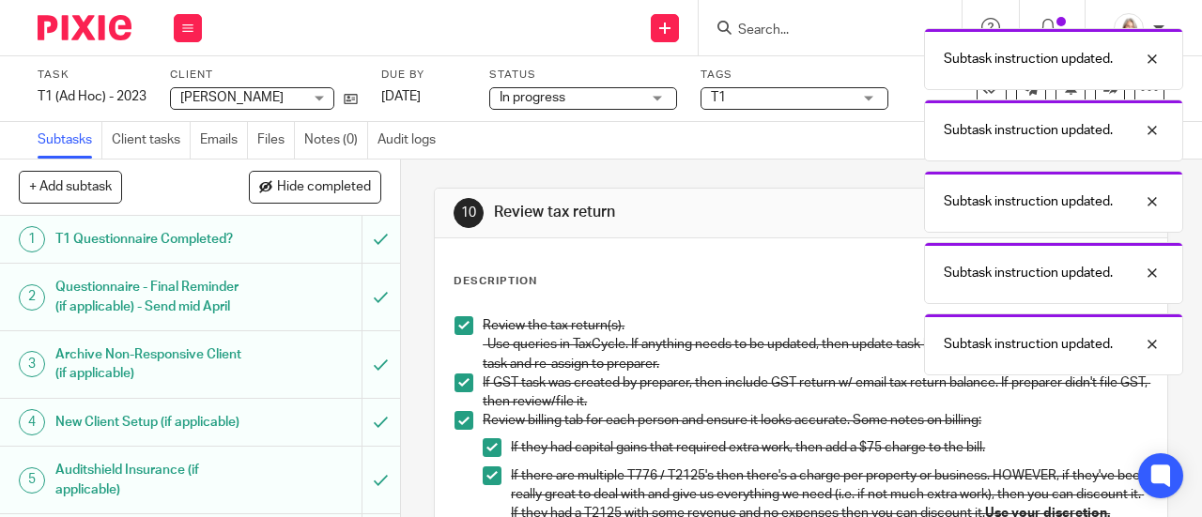
scroll to position [188, 0]
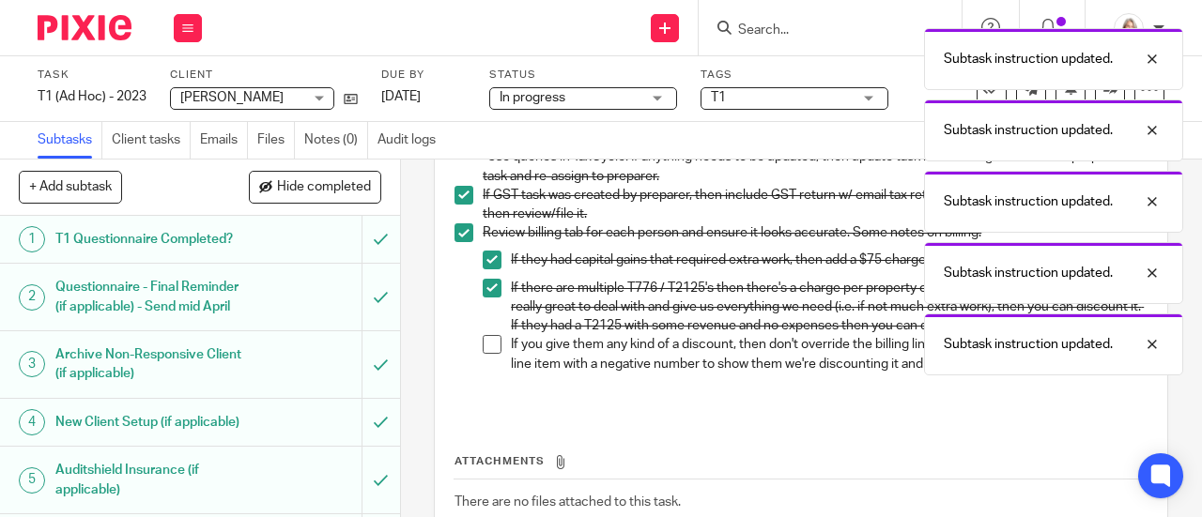
click at [487, 354] on span at bounding box center [492, 344] width 19 height 19
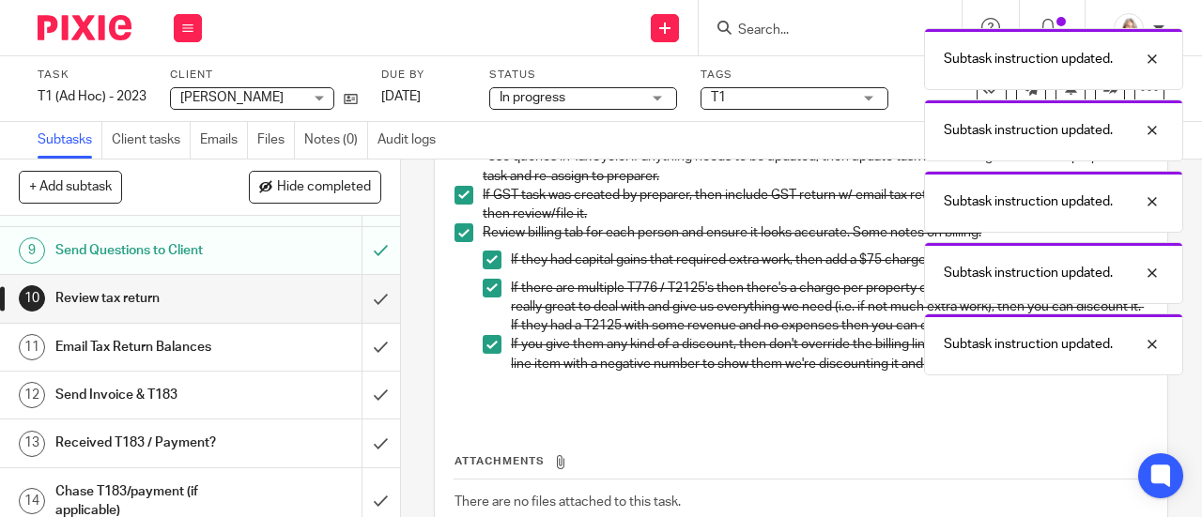
scroll to position [470, 0]
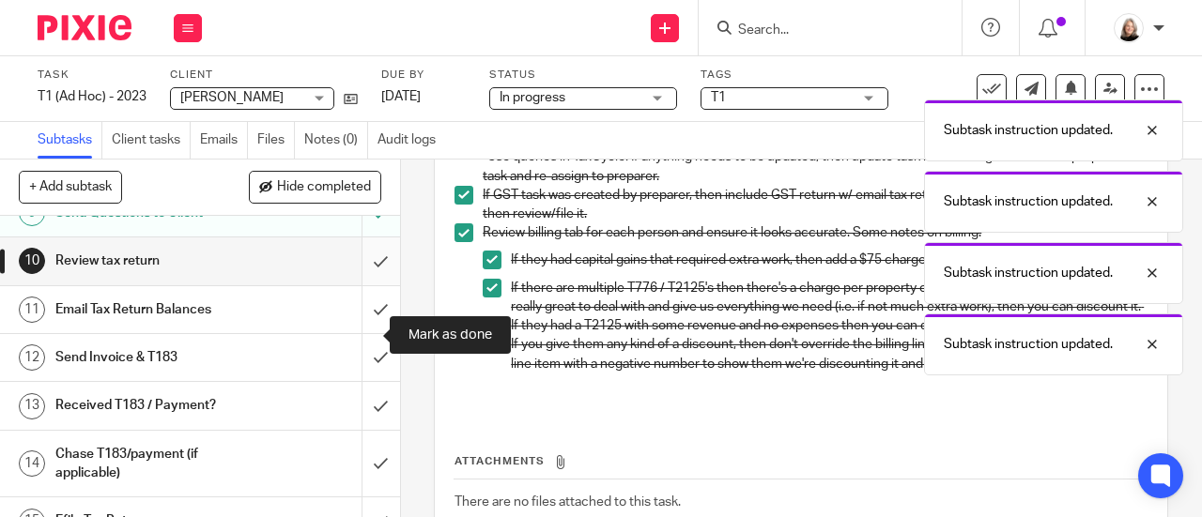
click at [363, 285] on input "submit" at bounding box center [200, 261] width 400 height 47
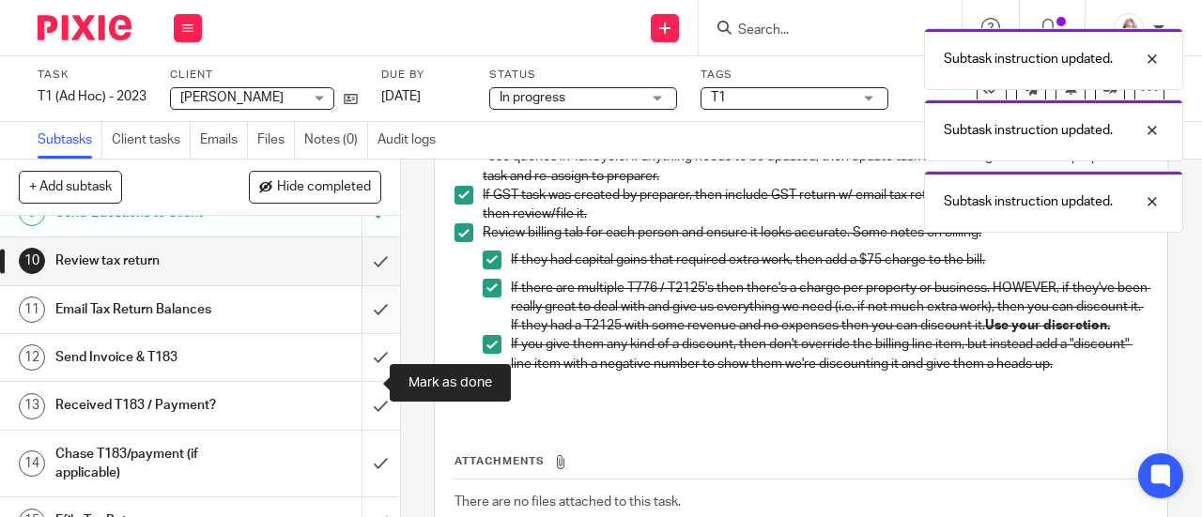
click at [361, 333] on input "submit" at bounding box center [200, 309] width 400 height 47
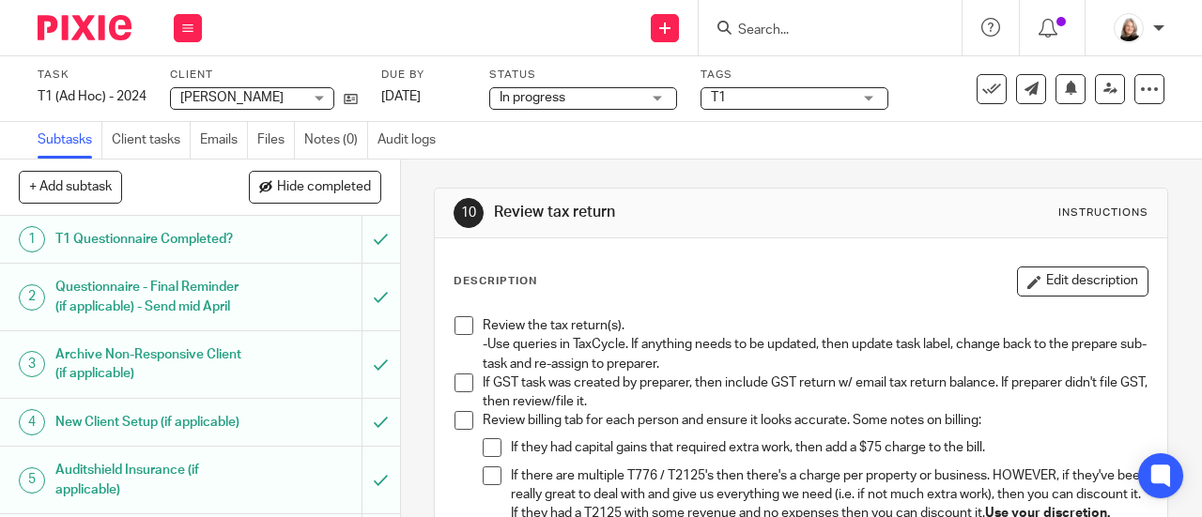
click at [456, 334] on li "Review the tax return(s). -Use queries in TaxCycle. If anything needs to be upd…" at bounding box center [801, 345] width 693 height 57
click at [461, 324] on span at bounding box center [464, 326] width 19 height 19
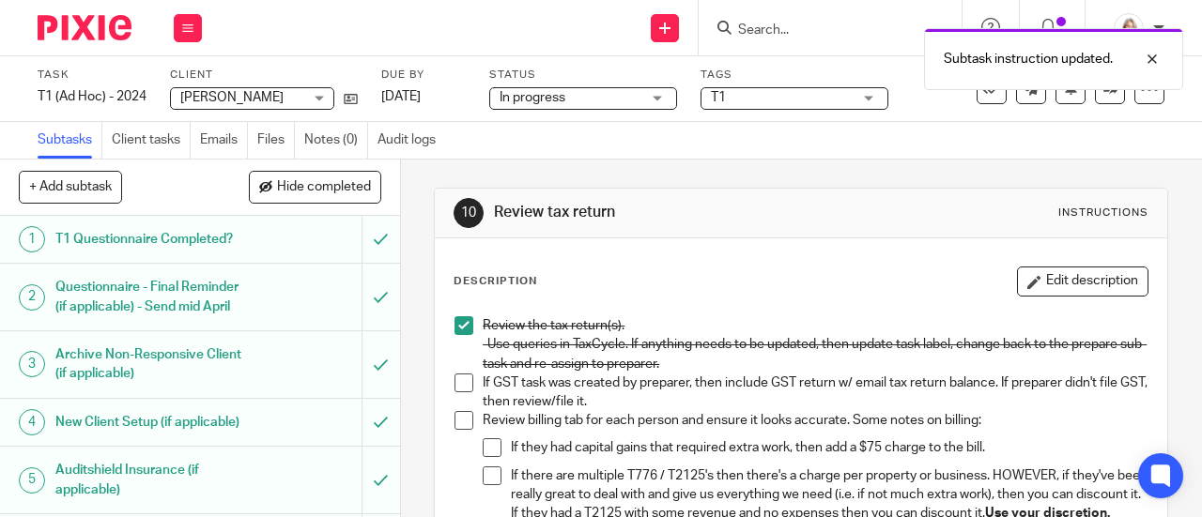
click at [465, 388] on span at bounding box center [464, 383] width 19 height 19
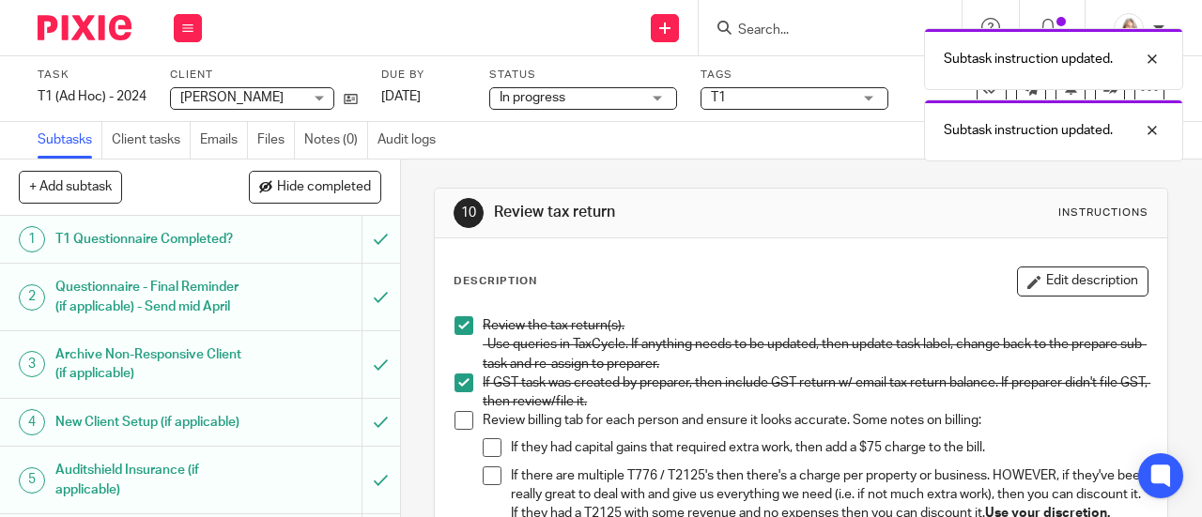
click at [458, 416] on span at bounding box center [464, 420] width 19 height 19
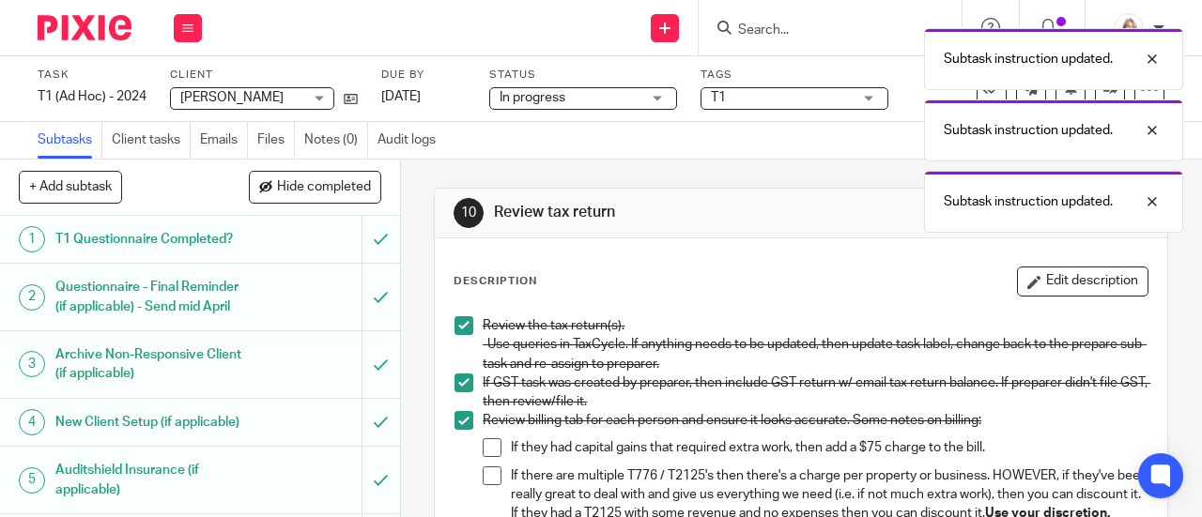
click at [483, 448] on span at bounding box center [492, 448] width 19 height 19
click at [485, 471] on span at bounding box center [492, 476] width 19 height 19
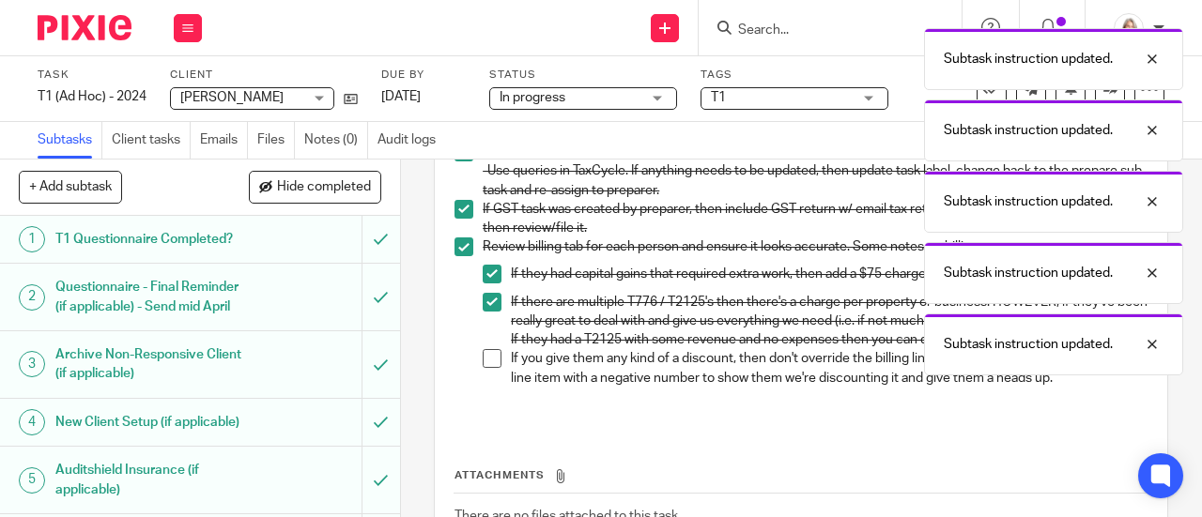
scroll to position [188, 0]
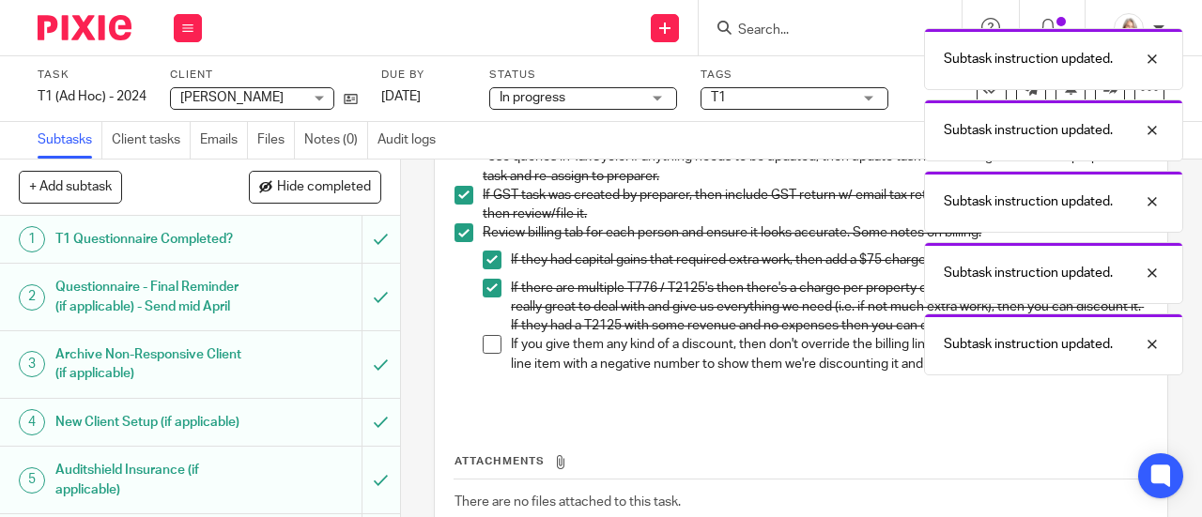
click at [487, 354] on span at bounding box center [492, 344] width 19 height 19
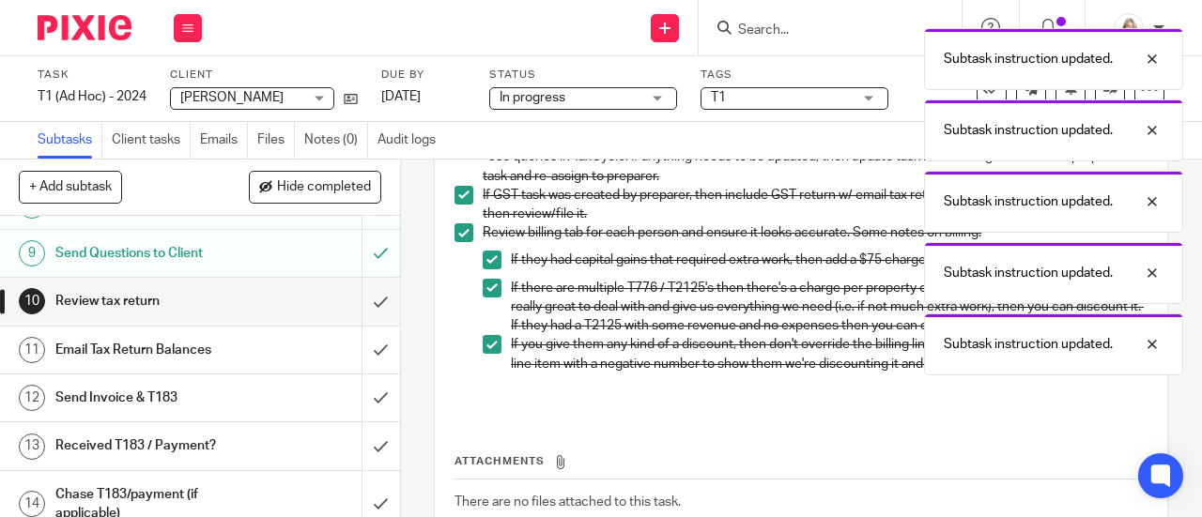
scroll to position [470, 0]
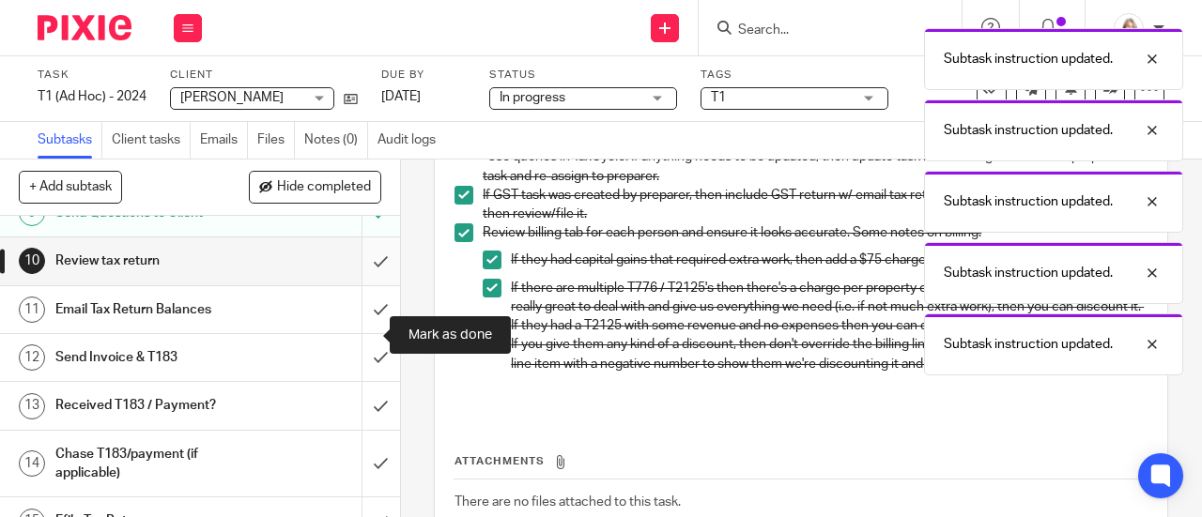
click at [357, 285] on input "submit" at bounding box center [200, 261] width 400 height 47
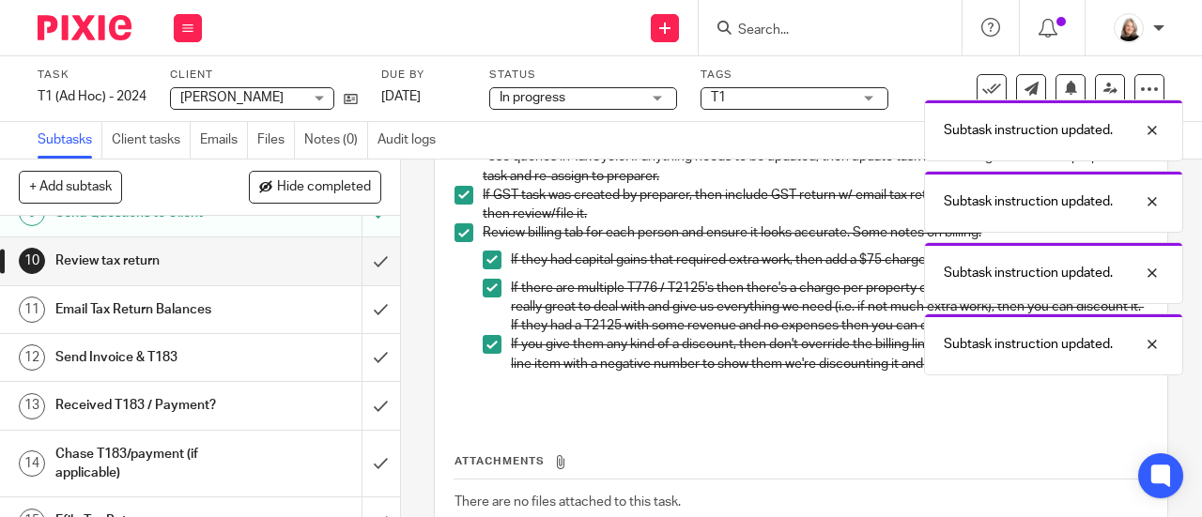
click at [755, 92] on div "Subtask instruction updated. Subtask instruction updated. Subtask instruction u…" at bounding box center [892, 197] width 582 height 357
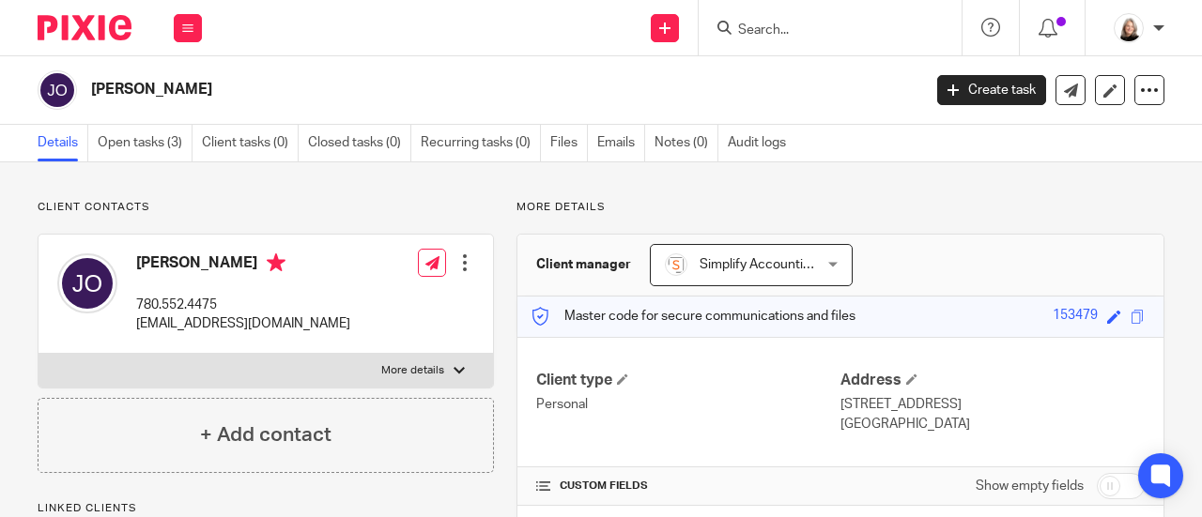
scroll to position [94, 0]
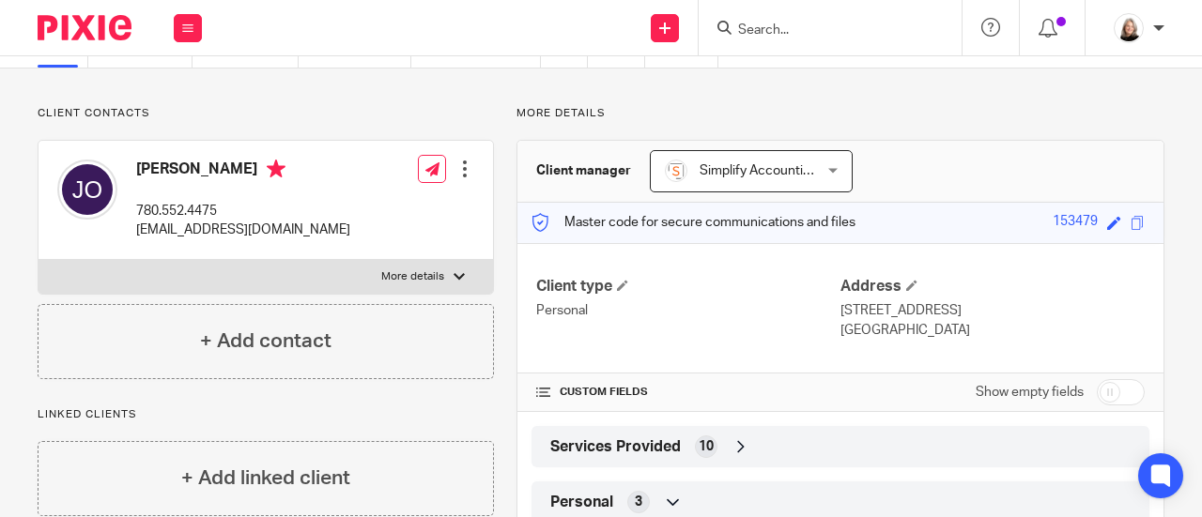
click at [79, 31] on img at bounding box center [85, 27] width 94 height 25
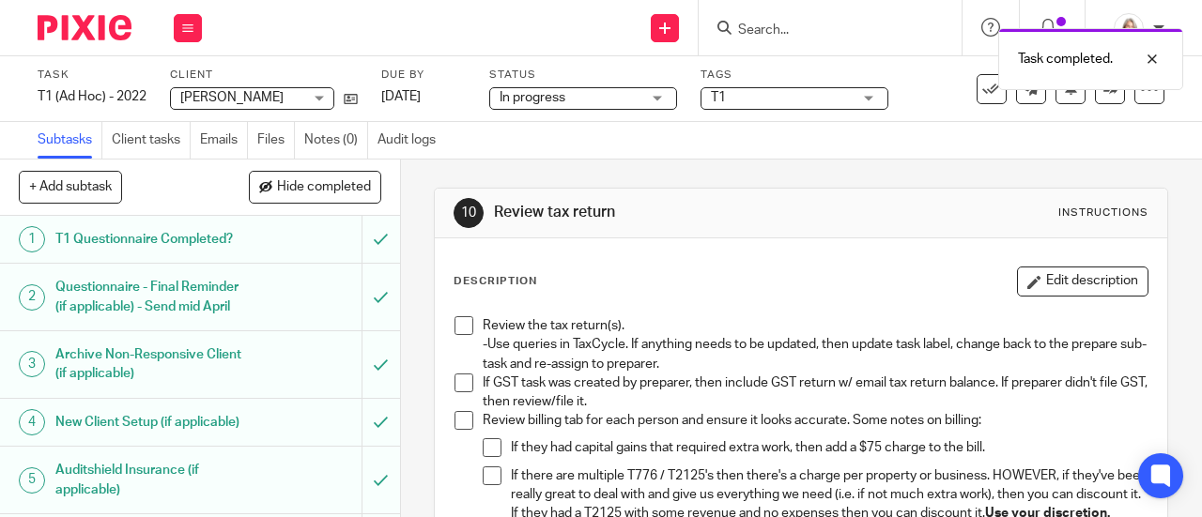
click at [455, 327] on span at bounding box center [464, 326] width 19 height 19
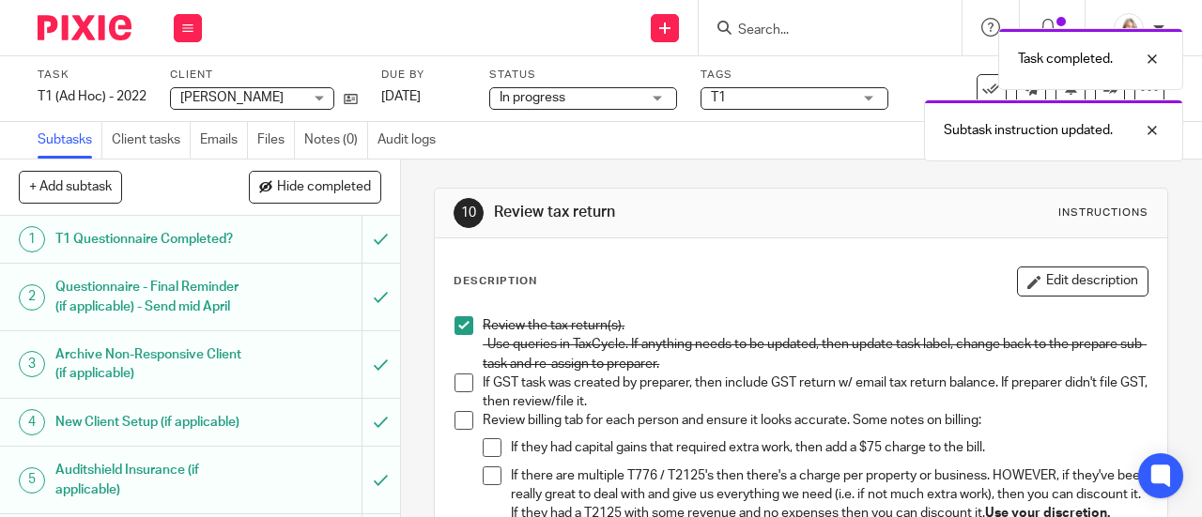
click at [458, 392] on li "If GST task was created by preparer, then include GST return w/ email tax retur…" at bounding box center [801, 393] width 693 height 39
click at [460, 378] on span at bounding box center [464, 383] width 19 height 19
click at [447, 420] on div "Review the tax return(s). -Use queries in TaxCycle. If anything needs to be upd…" at bounding box center [801, 454] width 712 height 295
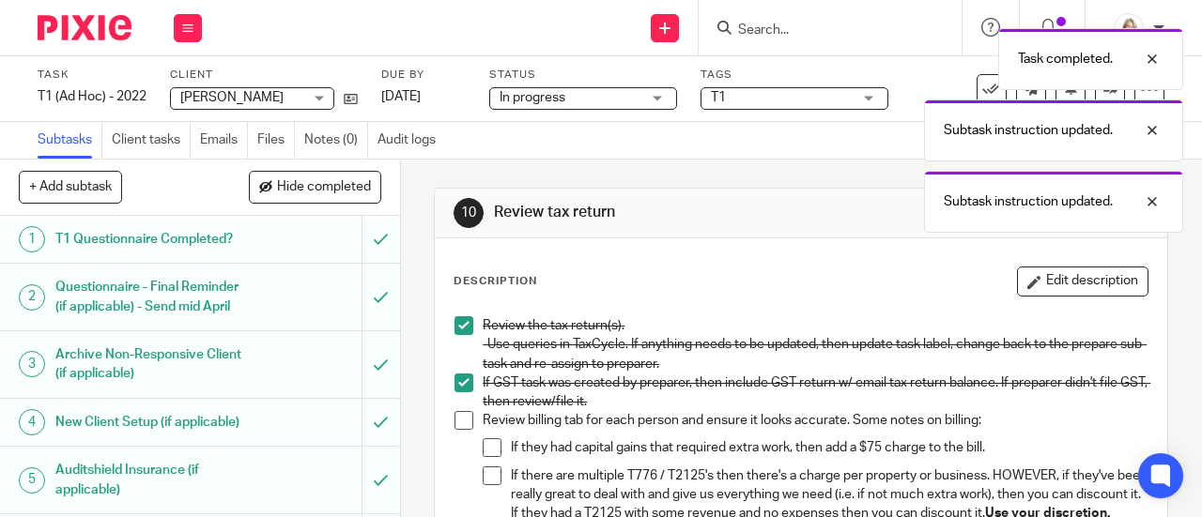
click at [456, 422] on span at bounding box center [464, 420] width 19 height 19
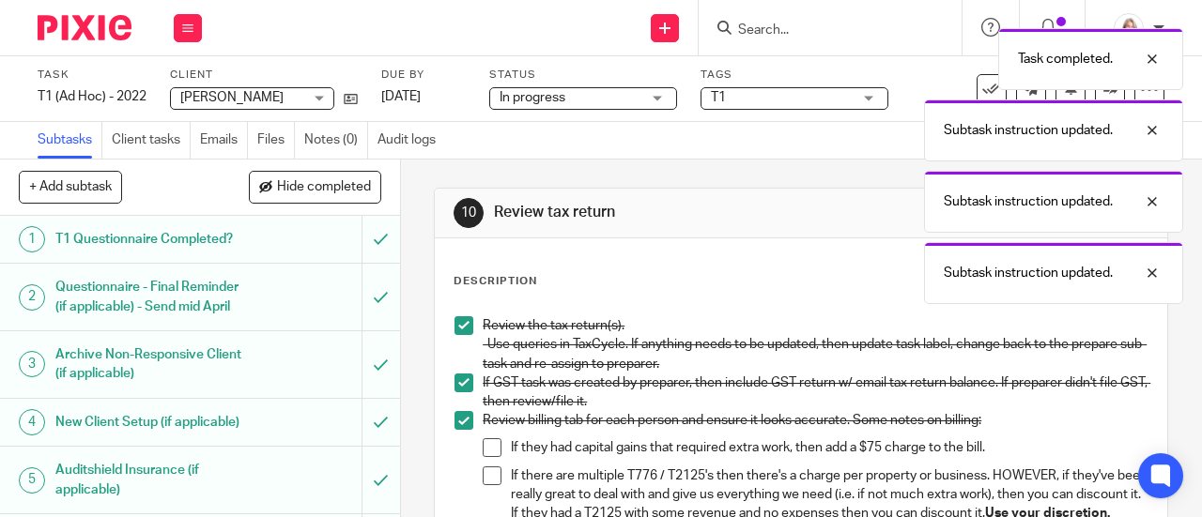
click at [483, 442] on span at bounding box center [492, 448] width 19 height 19
click at [487, 467] on span at bounding box center [492, 476] width 19 height 19
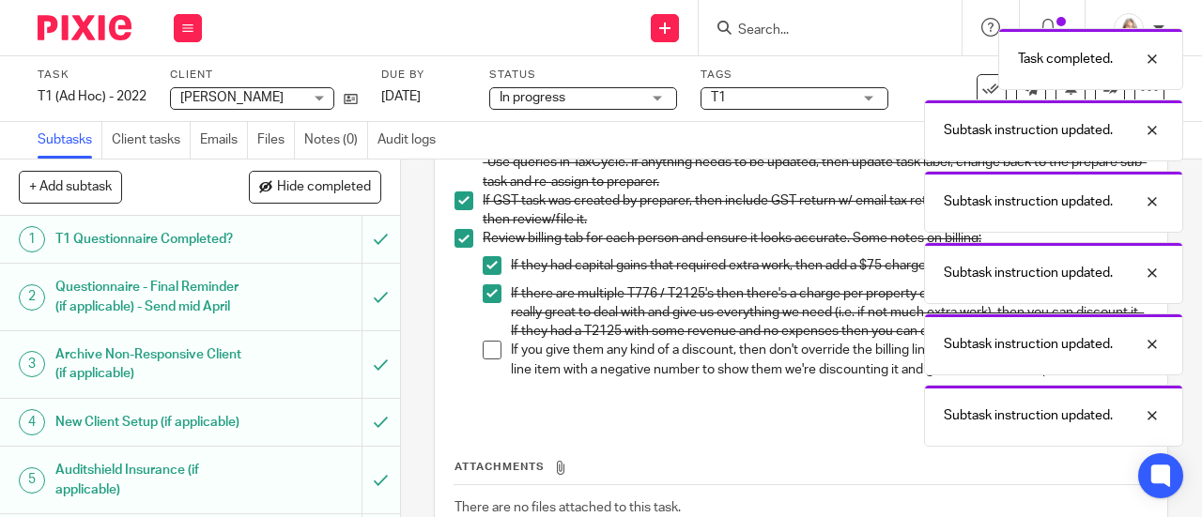
scroll to position [188, 0]
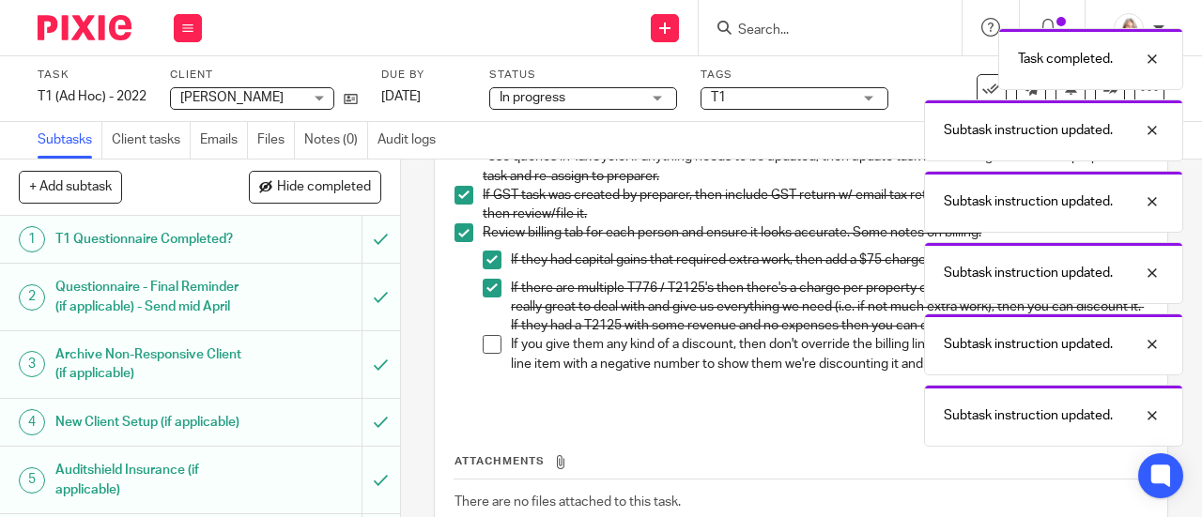
click at [483, 354] on span at bounding box center [492, 344] width 19 height 19
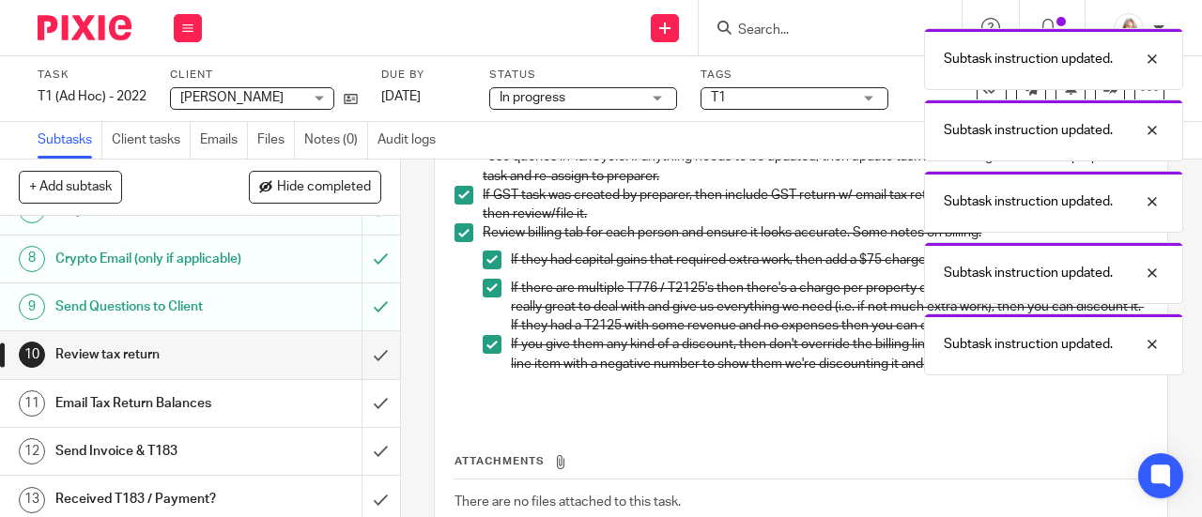
scroll to position [470, 0]
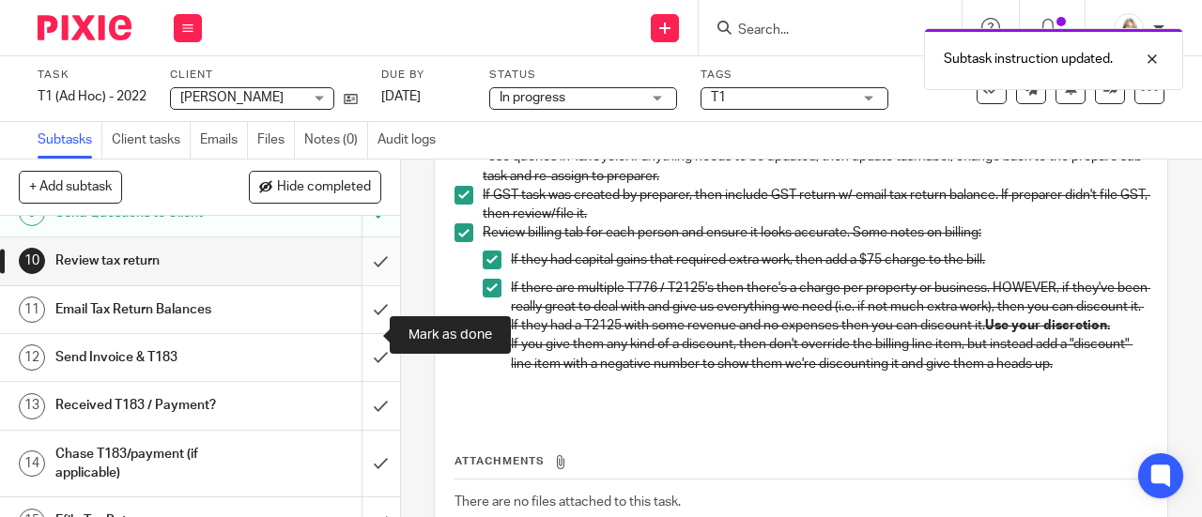
click at [352, 285] on input "submit" at bounding box center [200, 261] width 400 height 47
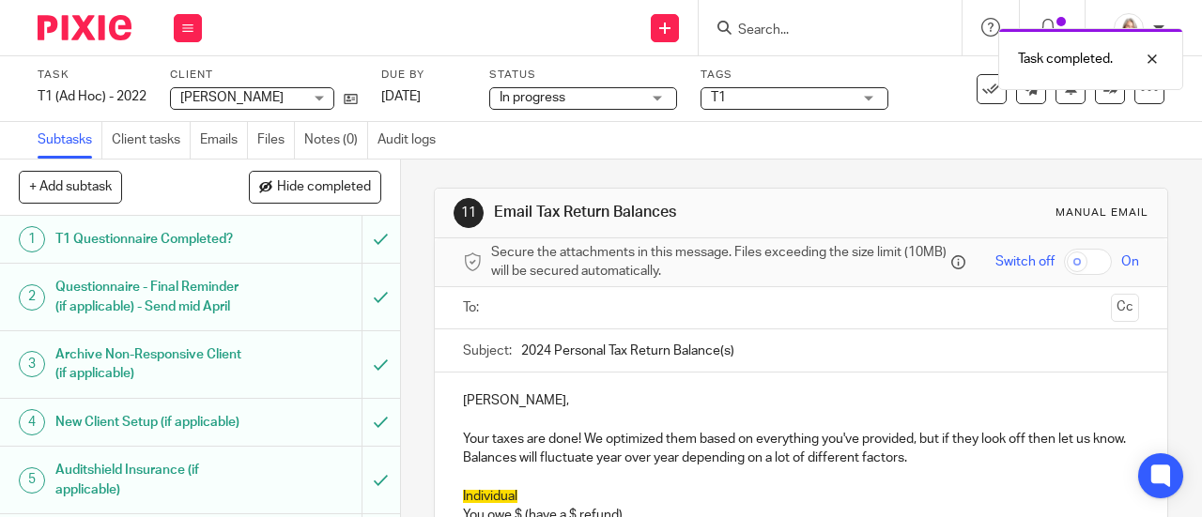
click at [795, 104] on span "T1" at bounding box center [781, 98] width 141 height 20
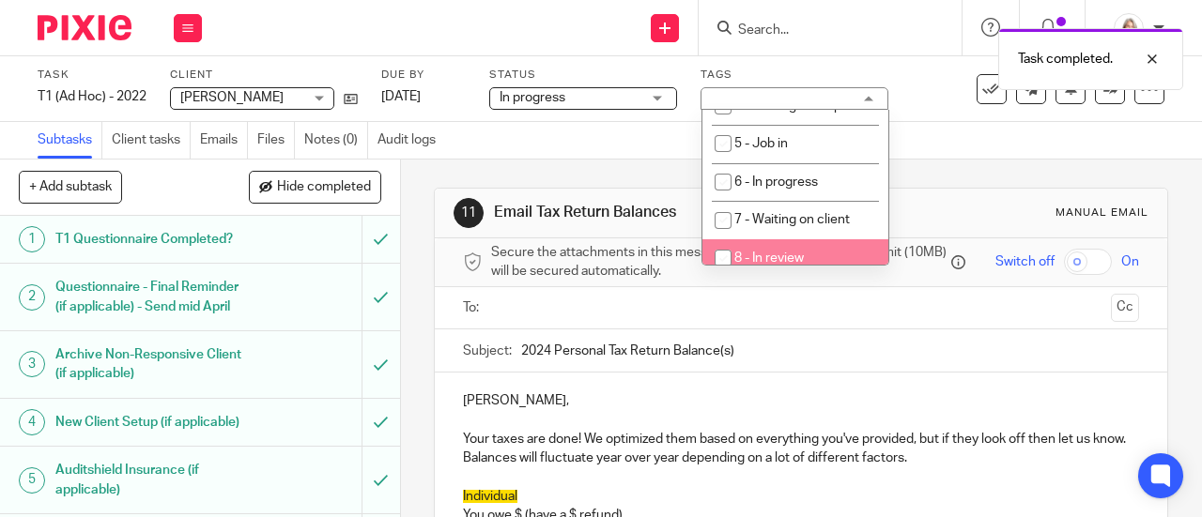
scroll to position [751, 0]
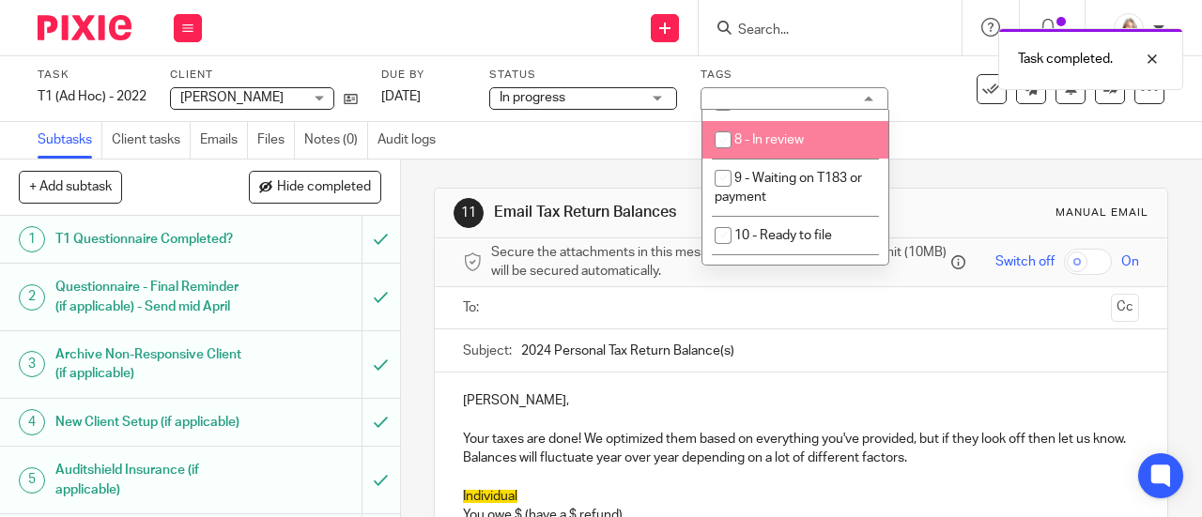
click at [802, 147] on span "8 - In review" at bounding box center [769, 139] width 70 height 13
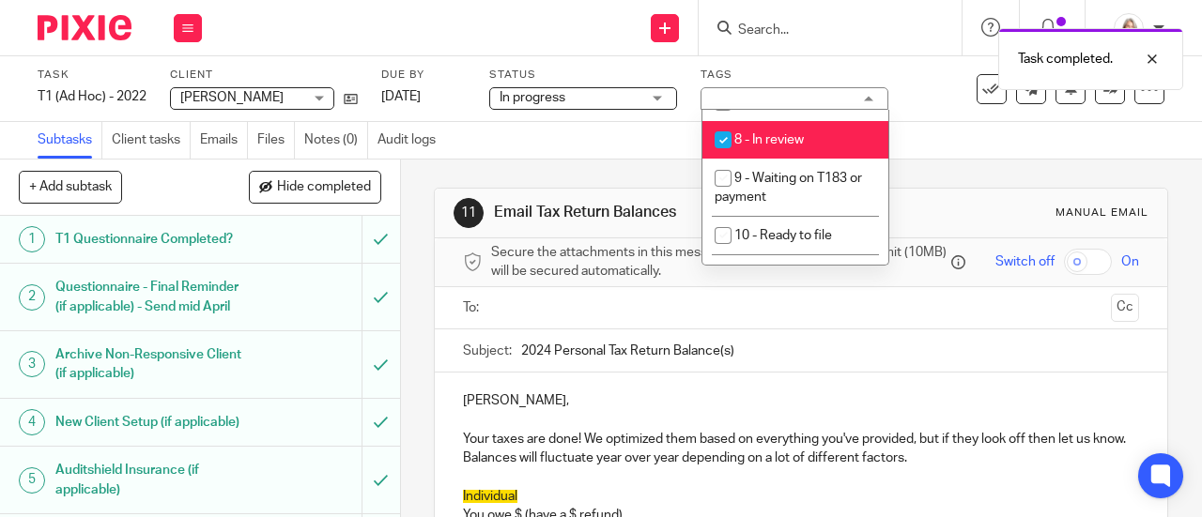
click at [796, 147] on span "8 - In review" at bounding box center [769, 139] width 70 height 13
checkbox input "false"
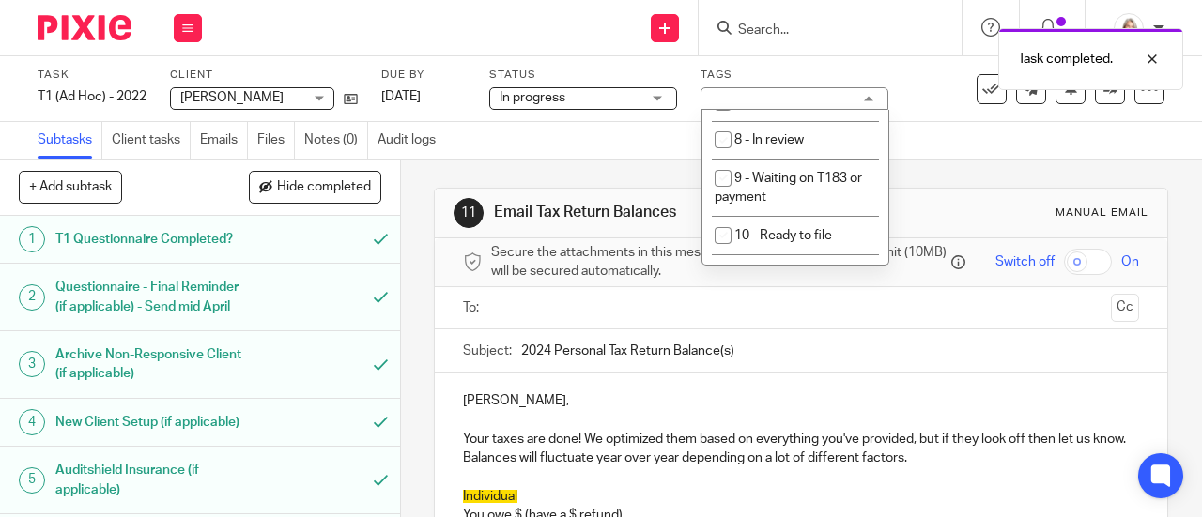
click at [802, 70] on span "6 - In progress" at bounding box center [776, 63] width 84 height 13
checkbox input "true"
click at [934, 146] on div "Subtasks Client tasks Emails Files Notes (0) Audit logs" at bounding box center [601, 141] width 1202 height 38
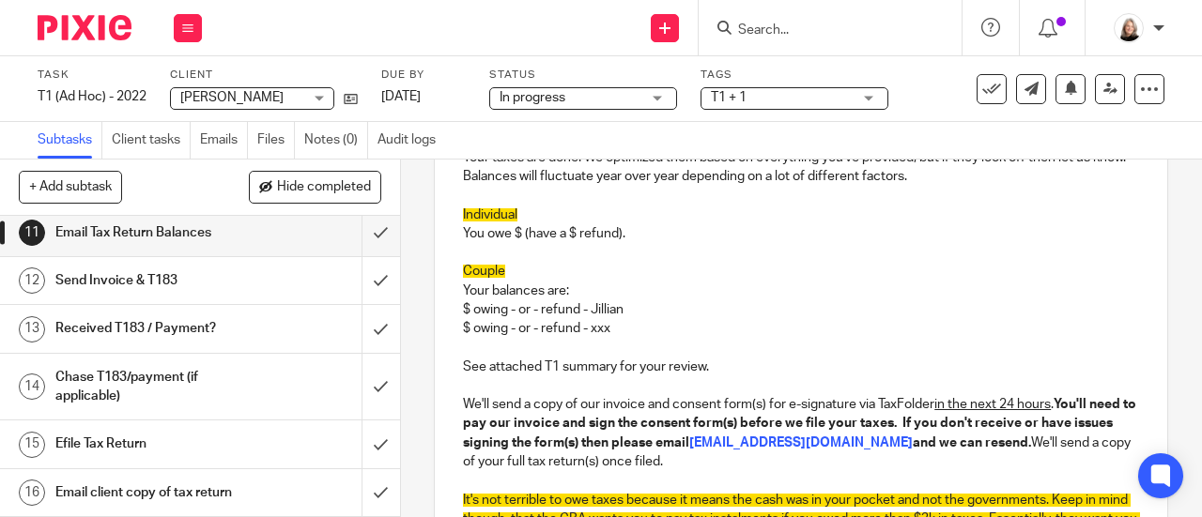
scroll to position [618, 0]
click at [364, 244] on input "submit" at bounding box center [200, 232] width 400 height 47
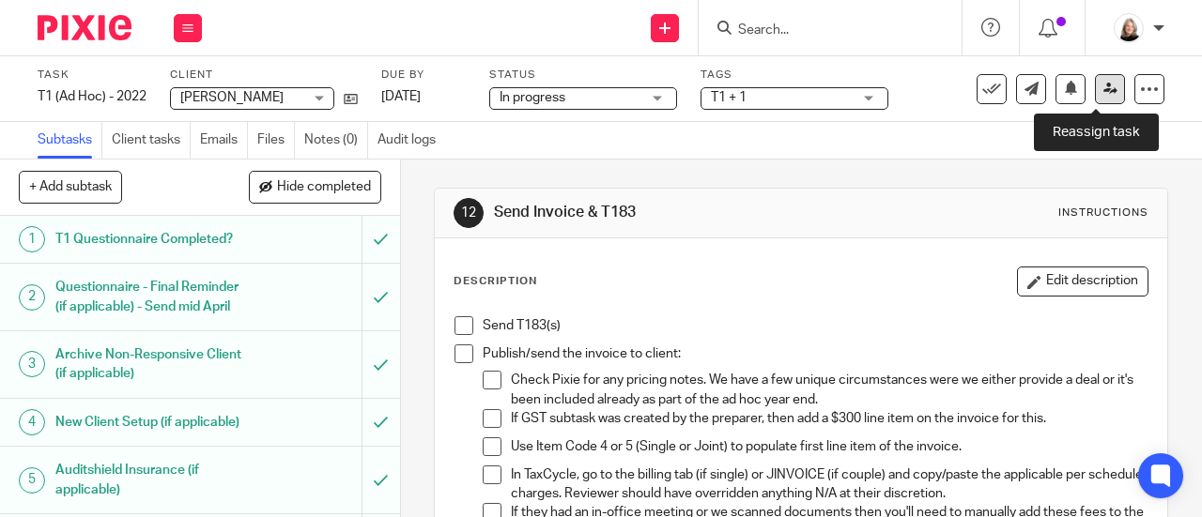
click at [1095, 87] on link at bounding box center [1110, 89] width 30 height 30
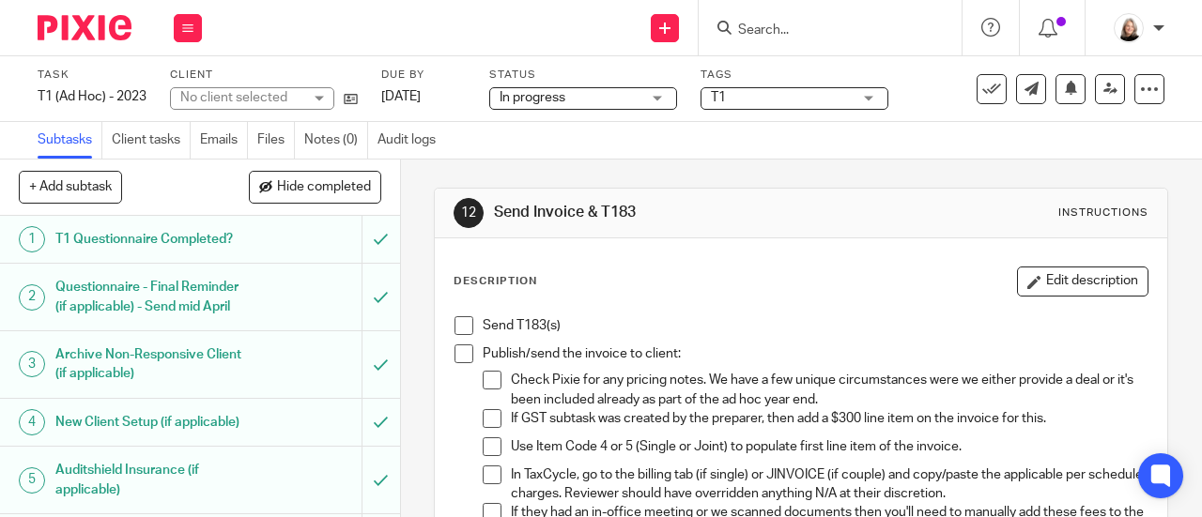
click at [761, 94] on span "T1" at bounding box center [781, 98] width 141 height 20
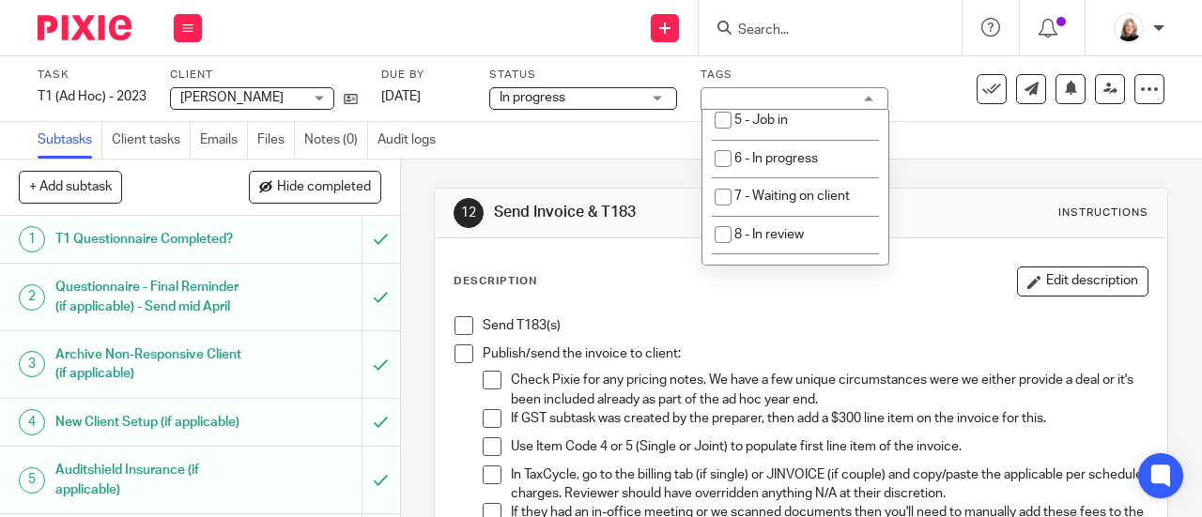
scroll to position [657, 0]
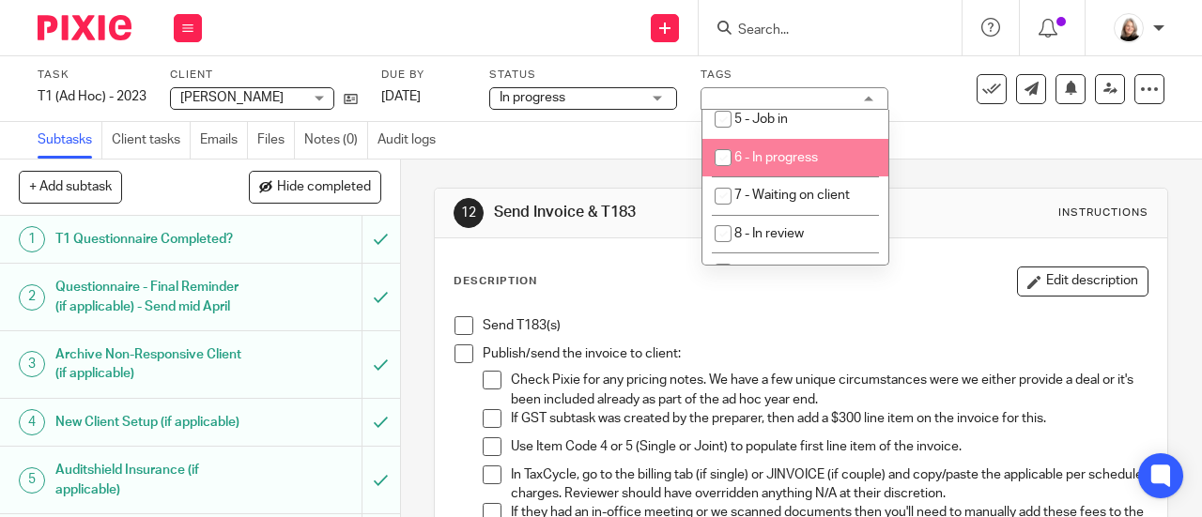
click at [769, 164] on span "6 - In progress" at bounding box center [776, 157] width 84 height 13
checkbox input "true"
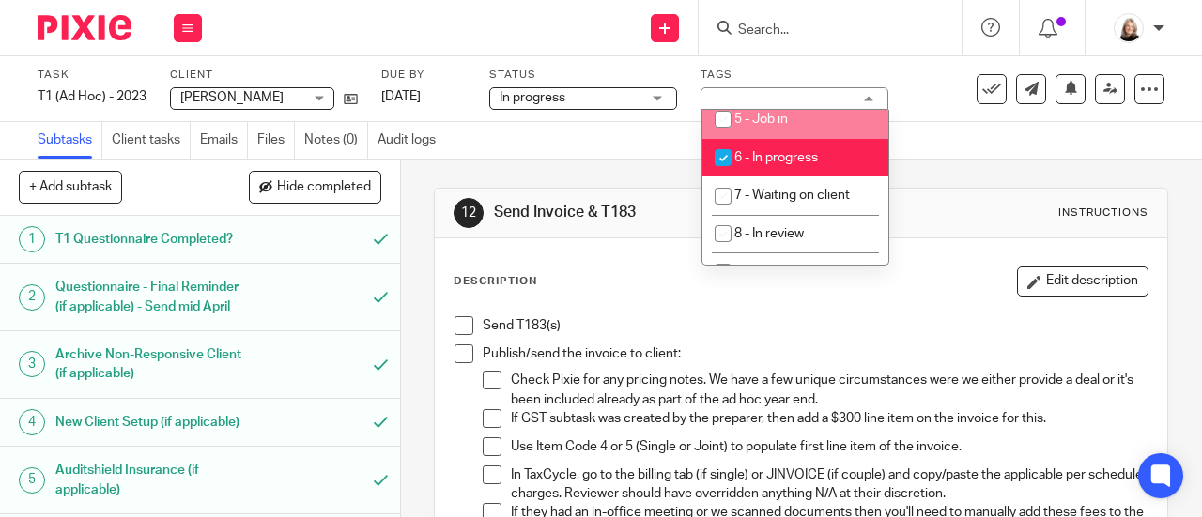
click at [978, 179] on div "12 Send Invoice & T183 Instructions Description Edit description Send T183(s) P…" at bounding box center [801, 524] width 734 height 728
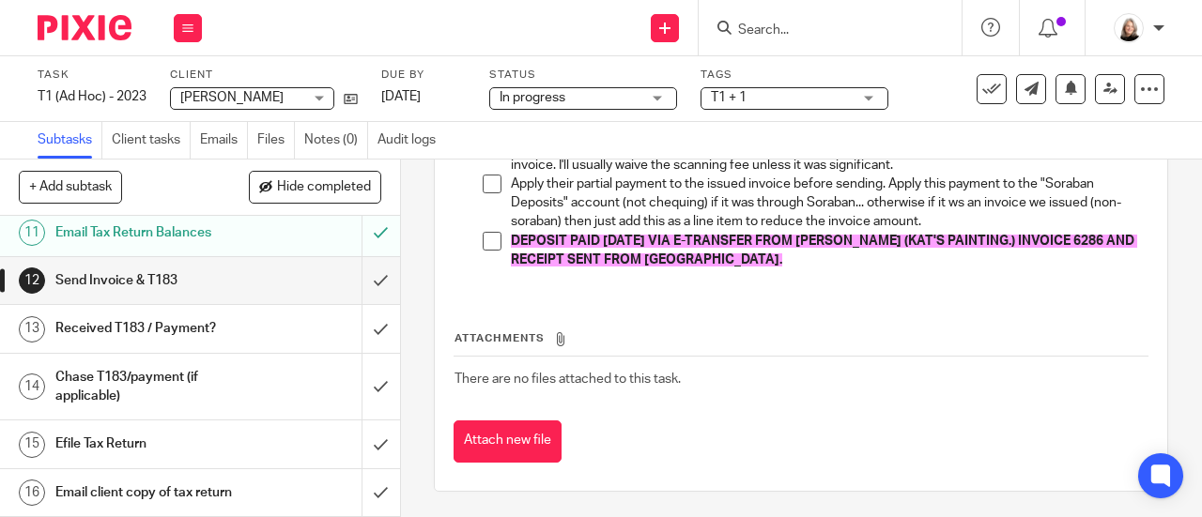
scroll to position [618, 0]
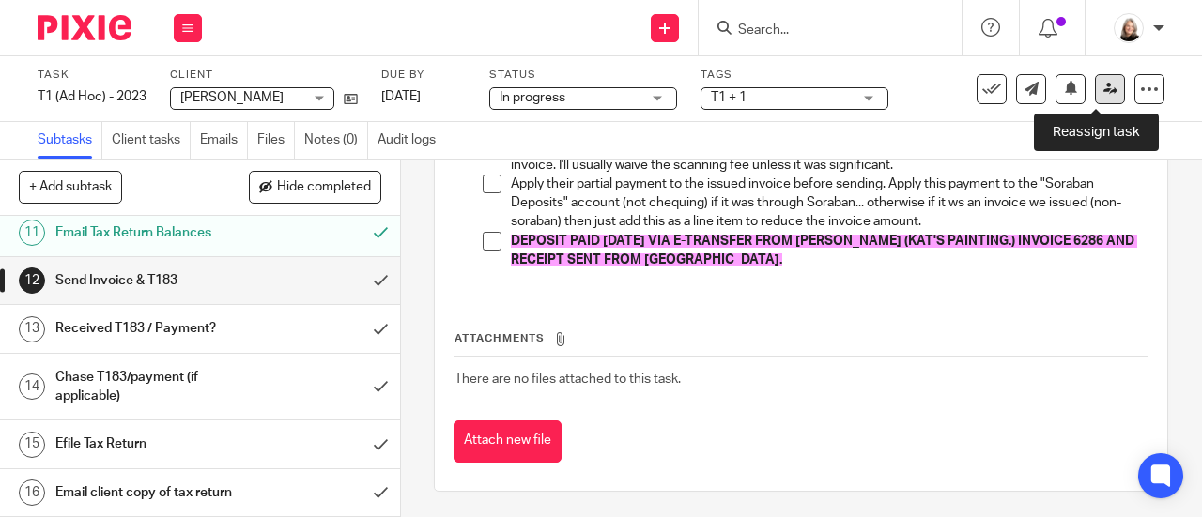
click at [1095, 99] on link at bounding box center [1110, 89] width 30 height 30
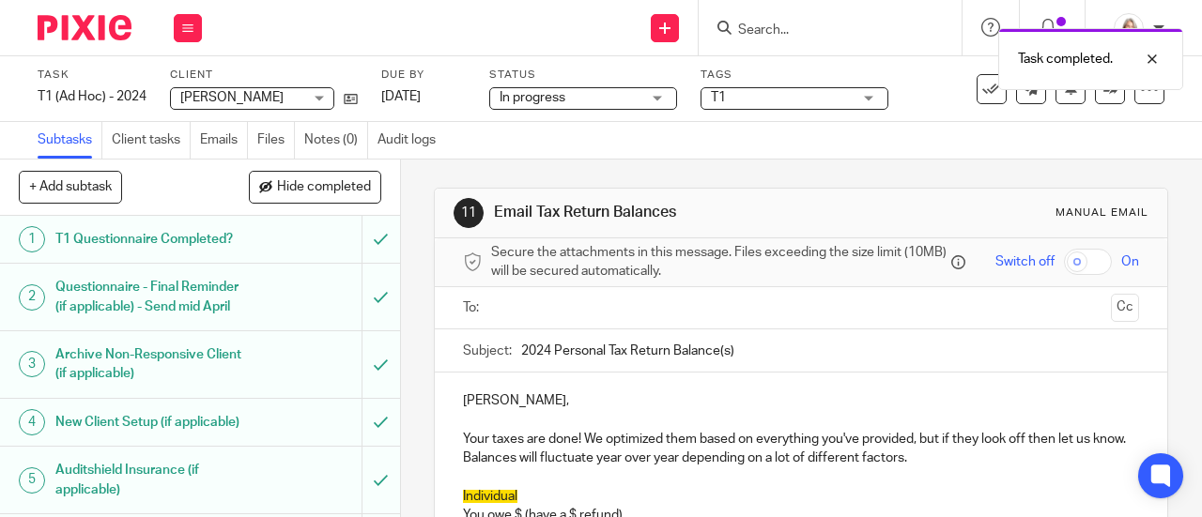
scroll to position [94, 0]
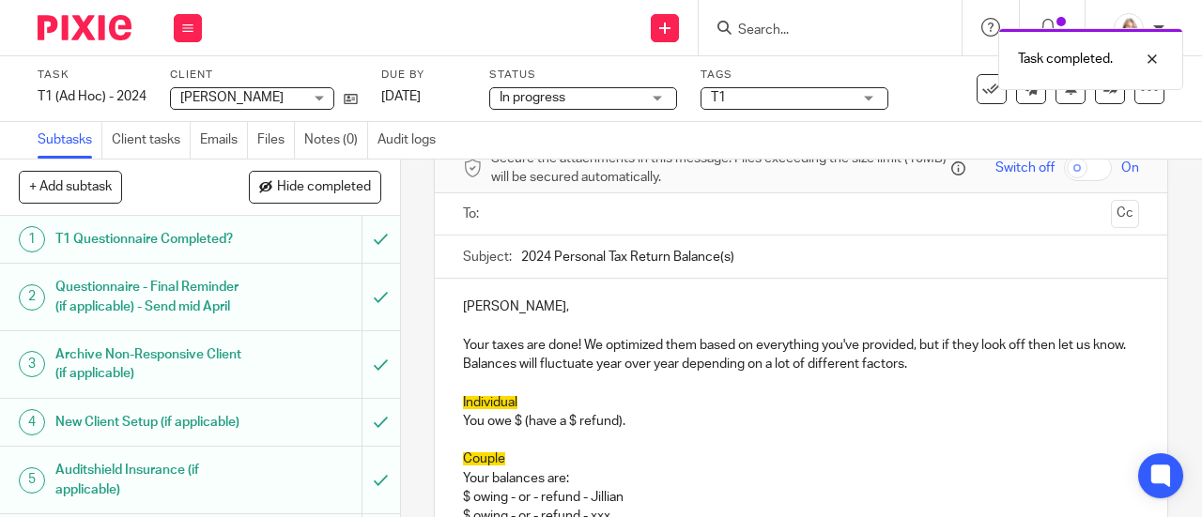
click at [521, 267] on input "2024 Personal Tax Return Balance(s)" at bounding box center [830, 257] width 618 height 42
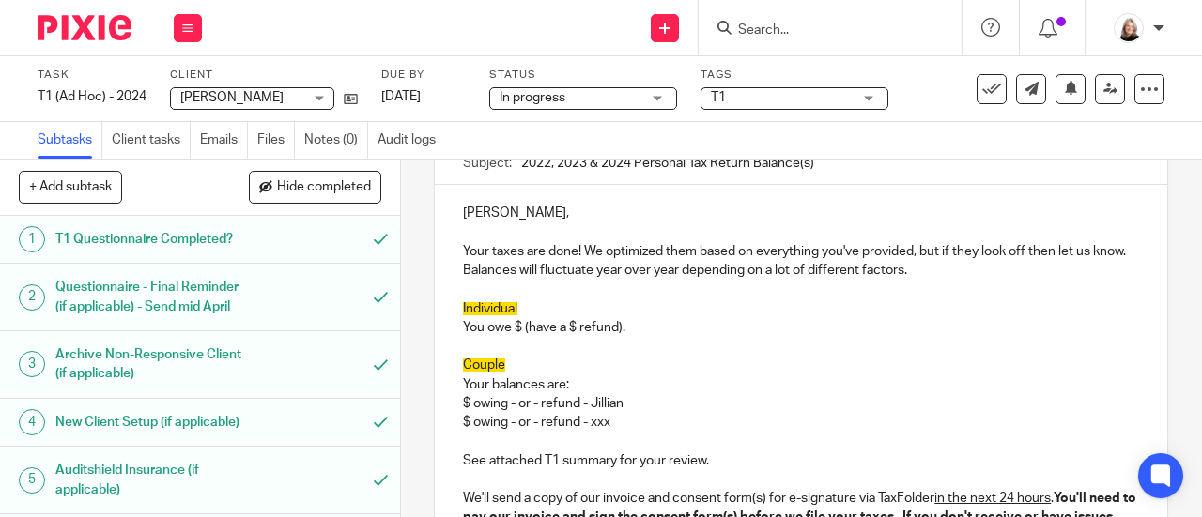
type input "2022, 2023 & 2024 Personal Tax Return Balance(s)"
click at [594, 419] on p "$ owing - or - refund - xxx" at bounding box center [801, 422] width 676 height 19
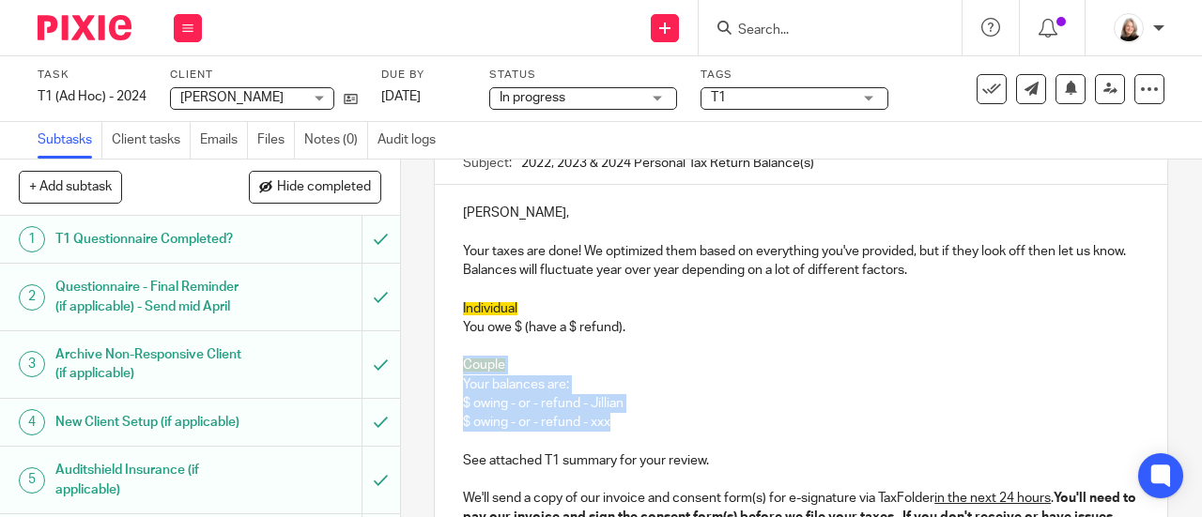
drag, startPoint x: 620, startPoint y: 430, endPoint x: 451, endPoint y: 372, distance: 178.8
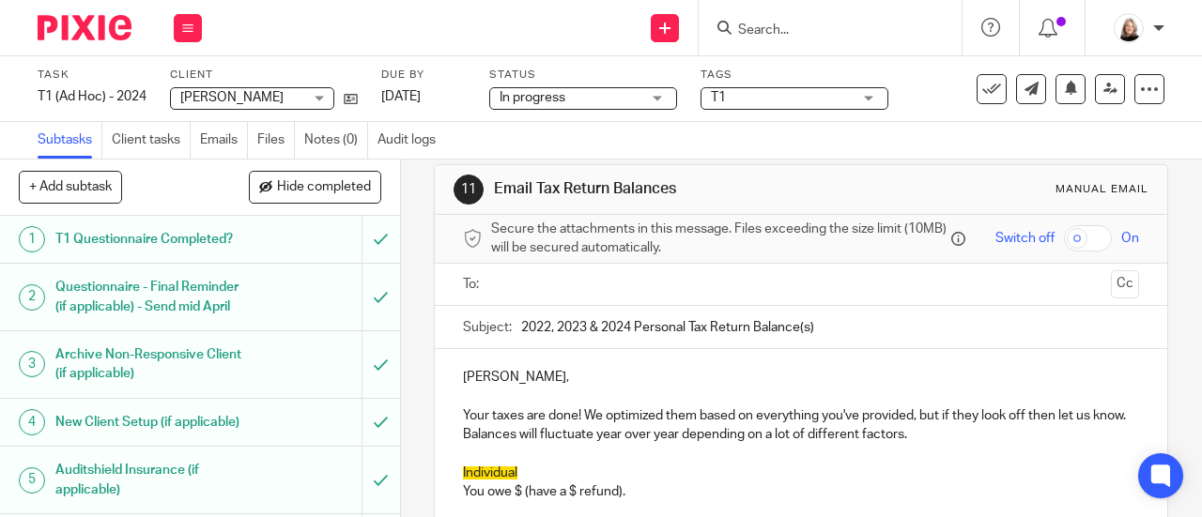
scroll to position [117, 0]
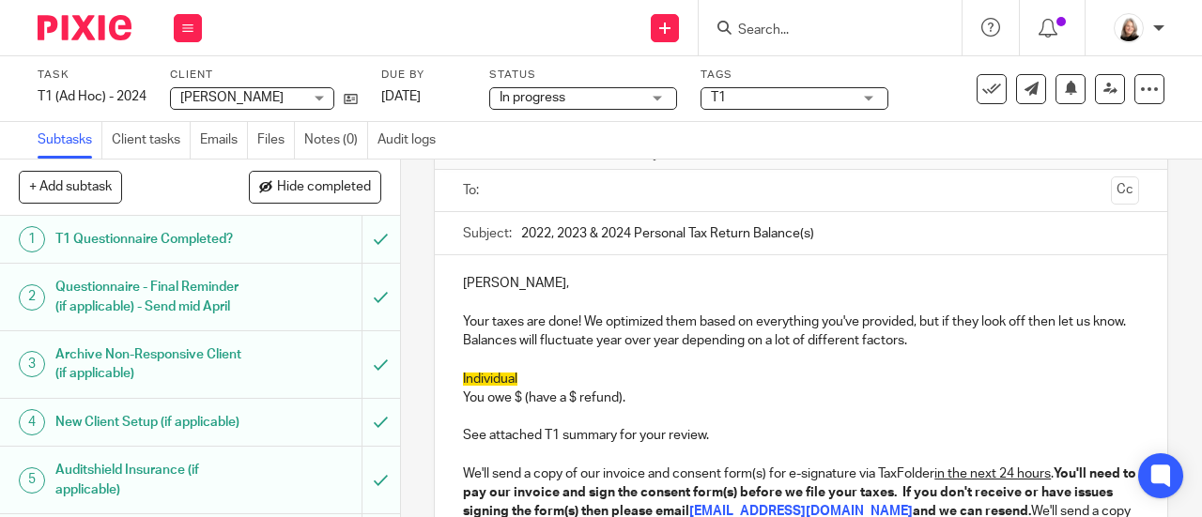
click at [613, 442] on p "See attached T1 summary for your review." at bounding box center [801, 436] width 676 height 57
drag, startPoint x: 528, startPoint y: 377, endPoint x: 456, endPoint y: 392, distance: 72.9
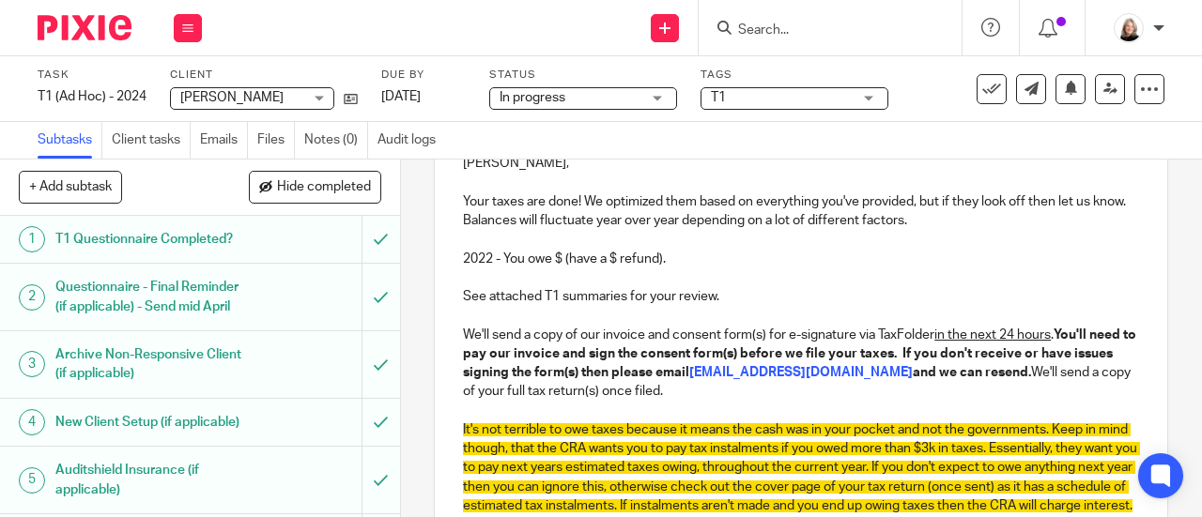
scroll to position [282, 0]
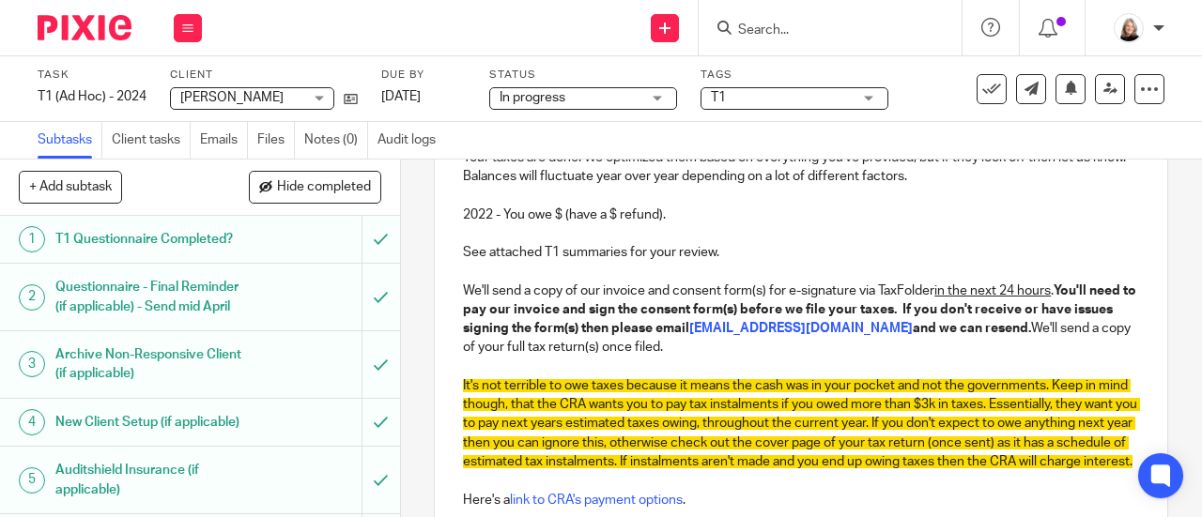
click at [672, 224] on p "2022 - You owe $ (have a $ refund)." at bounding box center [801, 215] width 676 height 19
drag, startPoint x: 690, startPoint y: 217, endPoint x: 452, endPoint y: 222, distance: 238.6
click at [452, 222] on div "Jillian, Your taxes are done! We optimized them based on everything you've prov…" at bounding box center [801, 383] width 733 height 585
copy p "2022 - You owe $ (have a $ refund)"
click at [470, 236] on p "See attached T1 summaries for your review." at bounding box center [801, 252] width 676 height 57
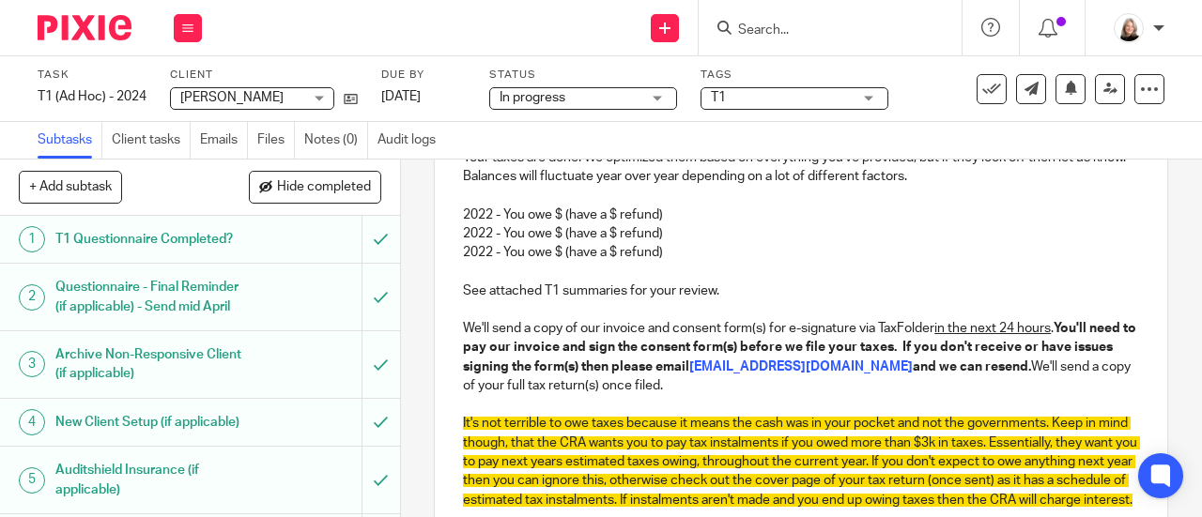
click at [484, 262] on p "2022 - You owe $ (have a $ refund)" at bounding box center [801, 252] width 676 height 19
click at [557, 218] on p "2022 - You owe $ (have a $ refund)" at bounding box center [801, 215] width 676 height 19
drag, startPoint x: 524, startPoint y: 237, endPoint x: 567, endPoint y: 245, distance: 44.0
click at [567, 243] on p "2023 - You owe $ (have a $ refund)" at bounding box center [801, 233] width 676 height 19
click at [553, 262] on p "2024 - You owe $ (have a $ refund)" at bounding box center [801, 252] width 676 height 19
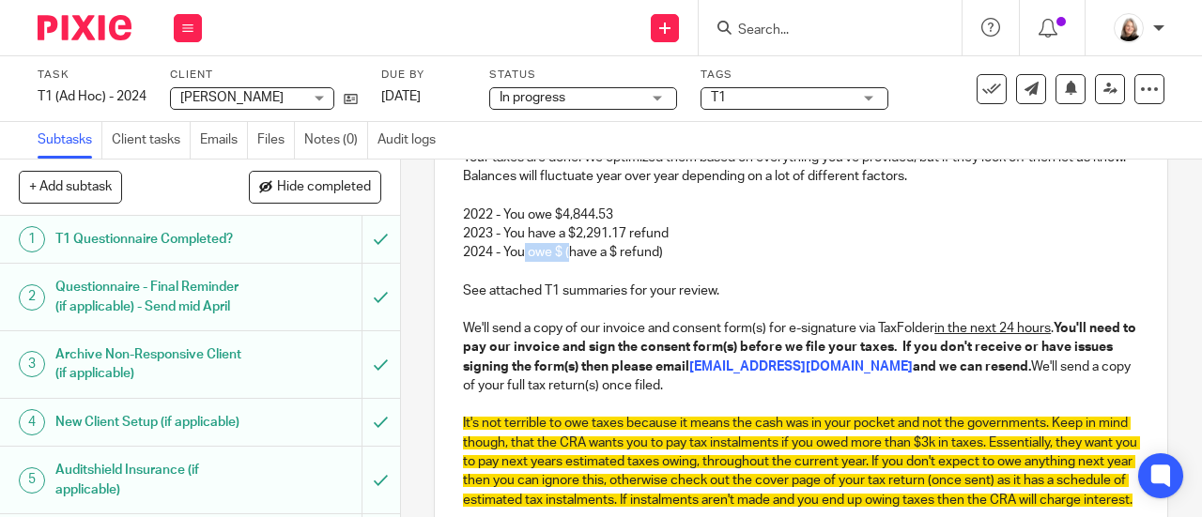
drag, startPoint x: 519, startPoint y: 260, endPoint x: 565, endPoint y: 260, distance: 46.0
click at [565, 260] on p "2024 - You owe $ (have a $ refund)" at bounding box center [801, 252] width 676 height 19
click at [622, 262] on p "2024 - Youhave a $ refund)" at bounding box center [801, 252] width 676 height 19
click at [565, 260] on p "2024 - Youhave a $ refund" at bounding box center [801, 252] width 676 height 19
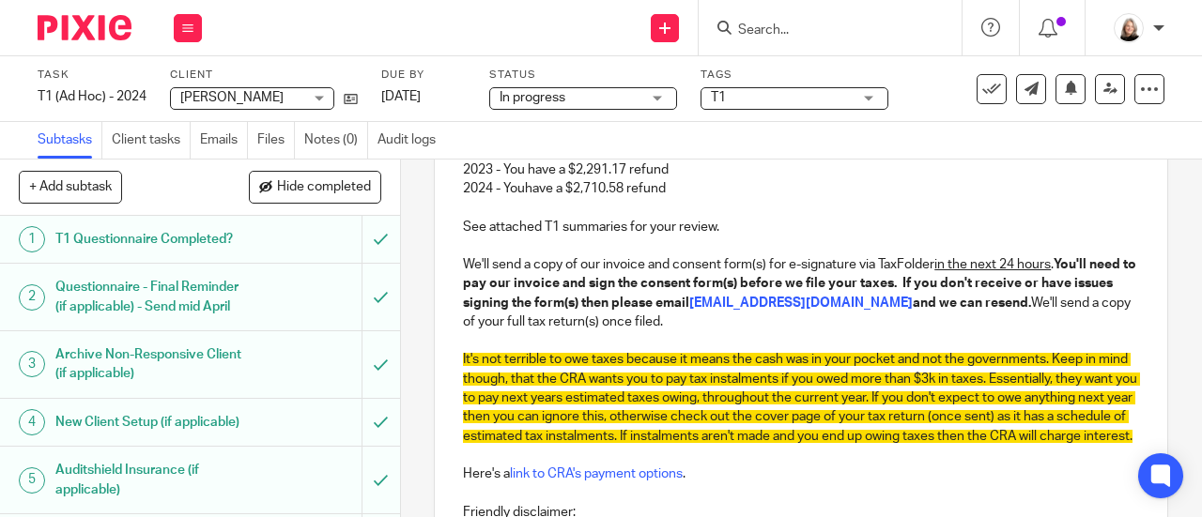
scroll to position [376, 0]
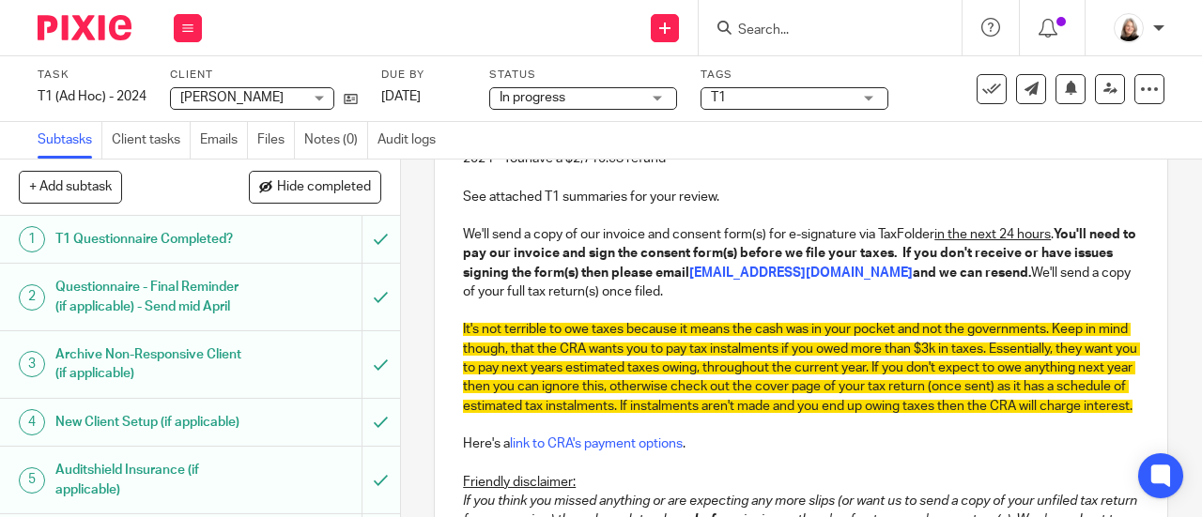
click at [631, 435] on p at bounding box center [801, 425] width 676 height 19
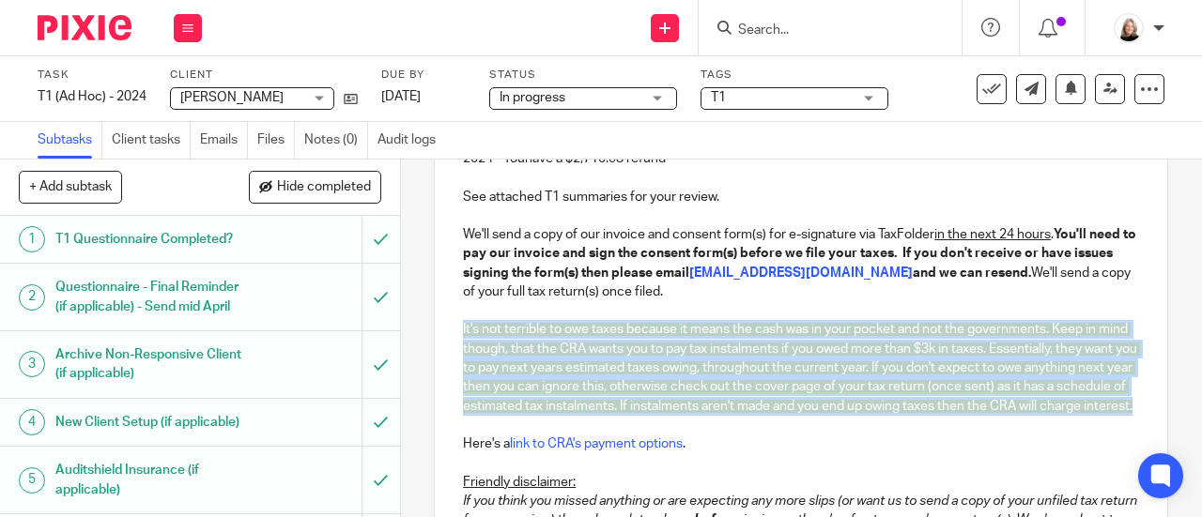
drag, startPoint x: 642, startPoint y: 435, endPoint x: 450, endPoint y: 331, distance: 218.9
click at [450, 331] on div "Jillian, Your taxes are done! We optimized them based on everything you've prov…" at bounding box center [801, 308] width 733 height 623
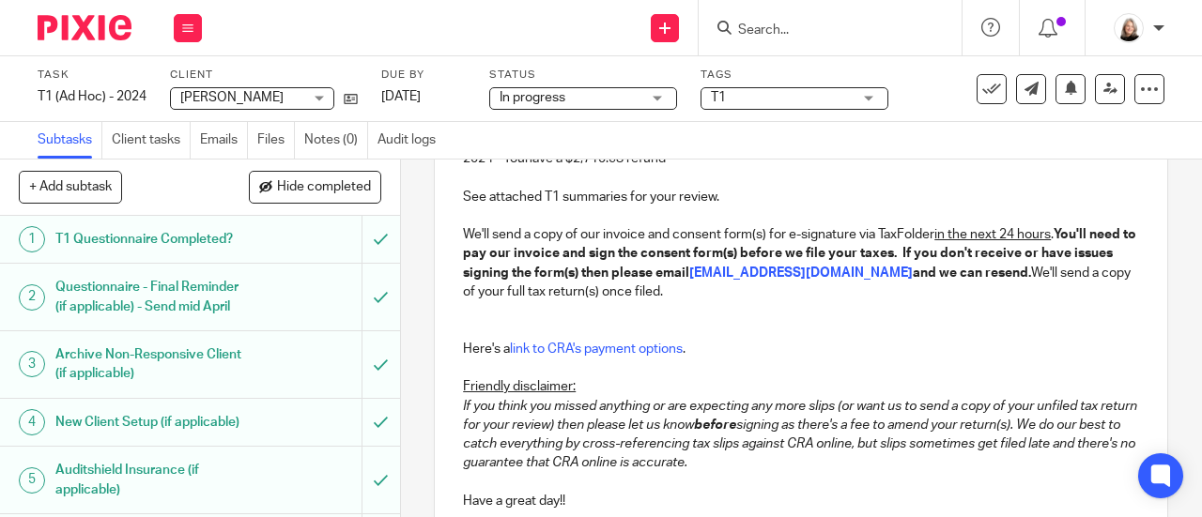
scroll to position [211, 0]
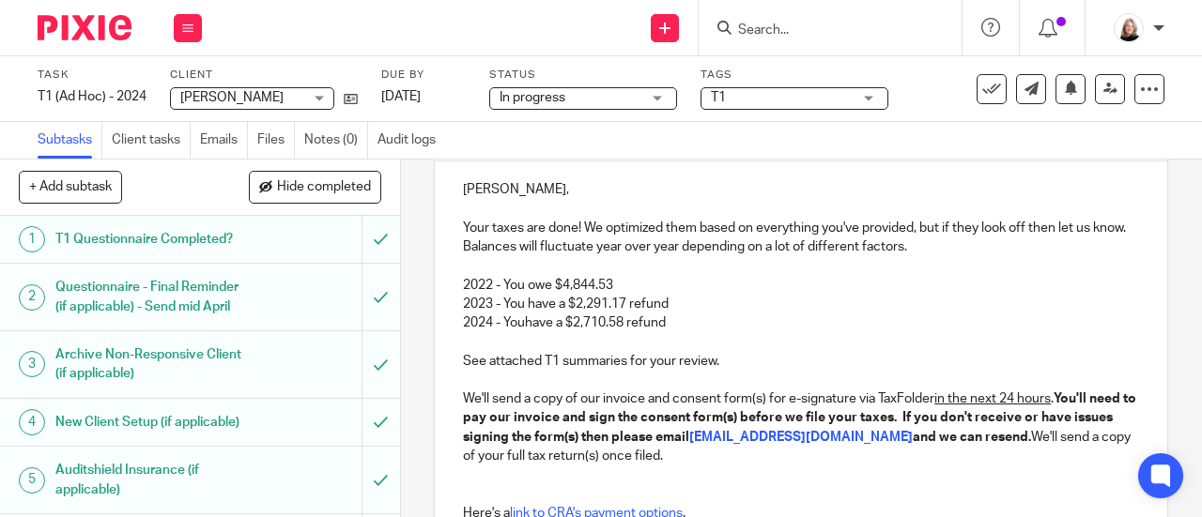
click at [526, 329] on p "2024 - Youhave a $2,710.58 refund" at bounding box center [801, 323] width 676 height 19
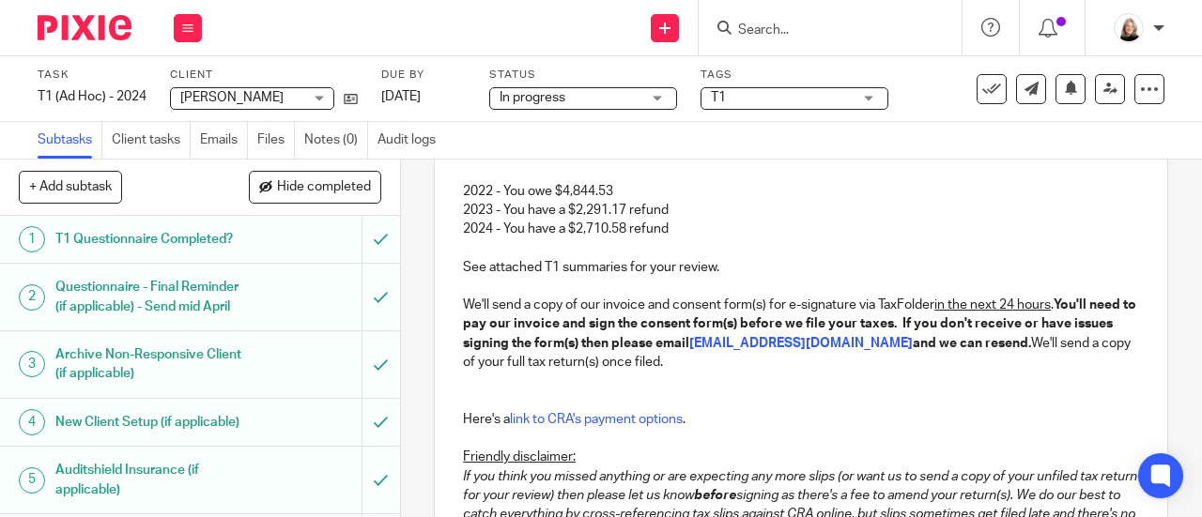
click at [476, 388] on p at bounding box center [801, 381] width 676 height 19
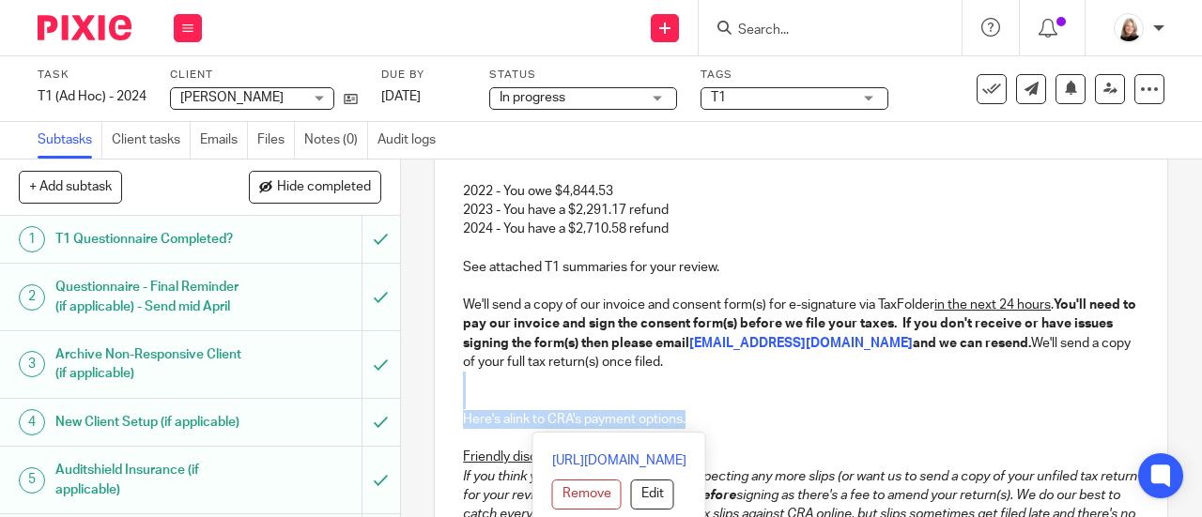
drag, startPoint x: 704, startPoint y: 431, endPoint x: 440, endPoint y: 385, distance: 268.8
click at [440, 385] on div "Jillian, Your taxes are done! We optimized them based on everything you've prov…" at bounding box center [801, 332] width 733 height 528
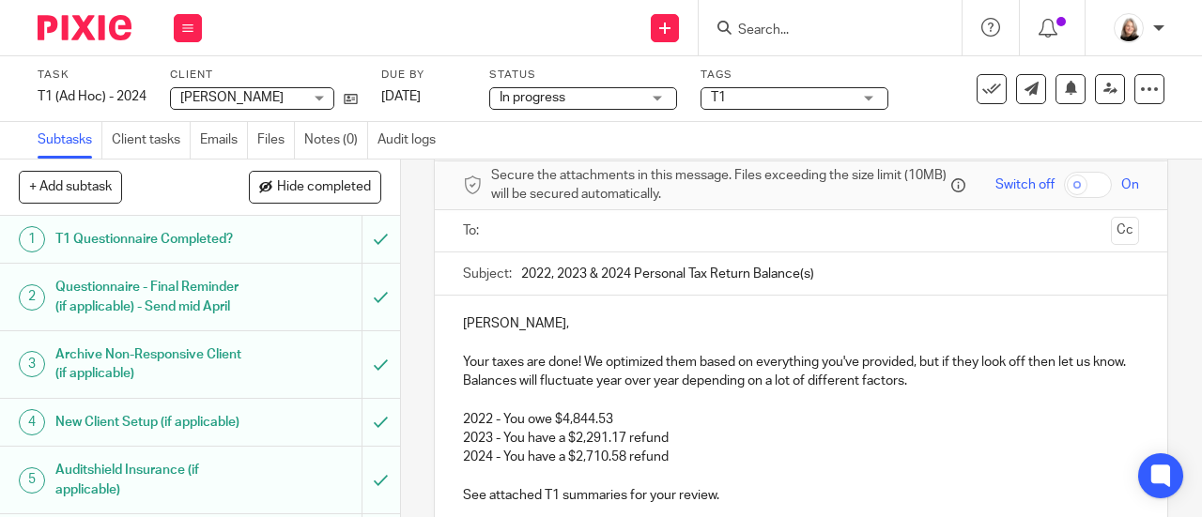
scroll to position [23, 0]
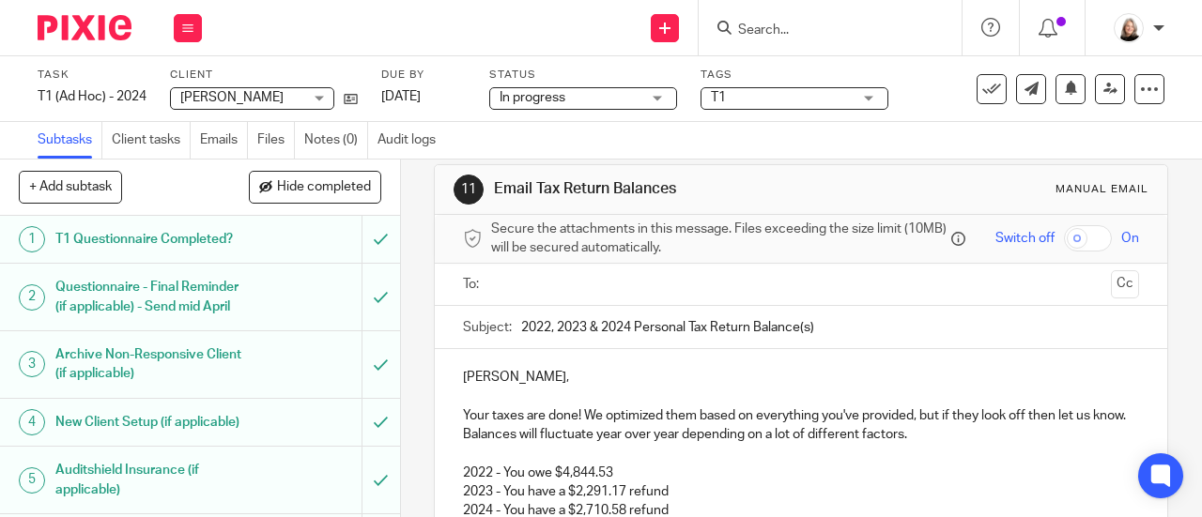
click at [546, 294] on input "text" at bounding box center [801, 285] width 606 height 22
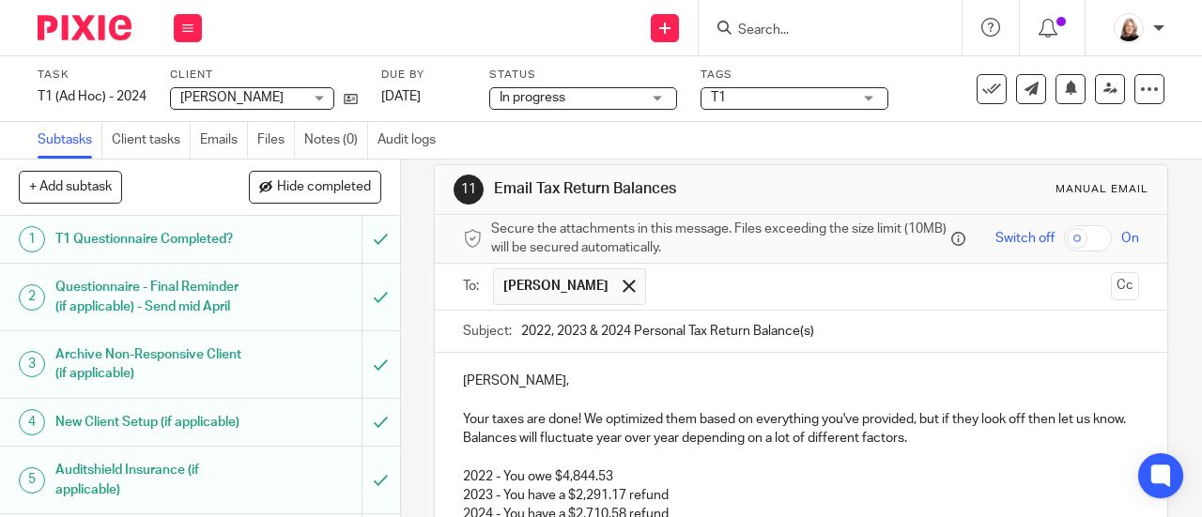
click at [656, 282] on input "text" at bounding box center [880, 287] width 449 height 37
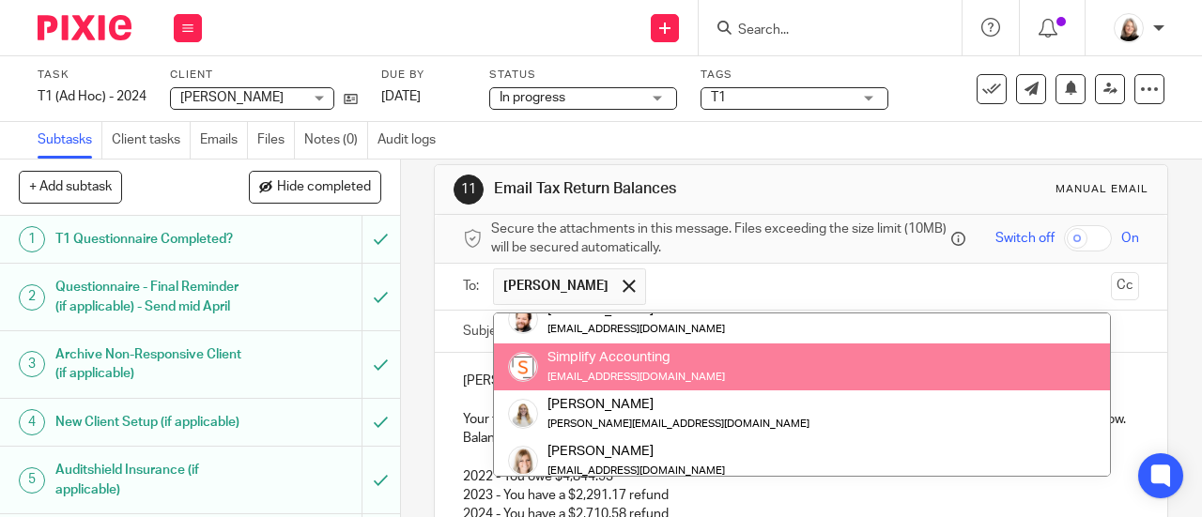
scroll to position [94, 0]
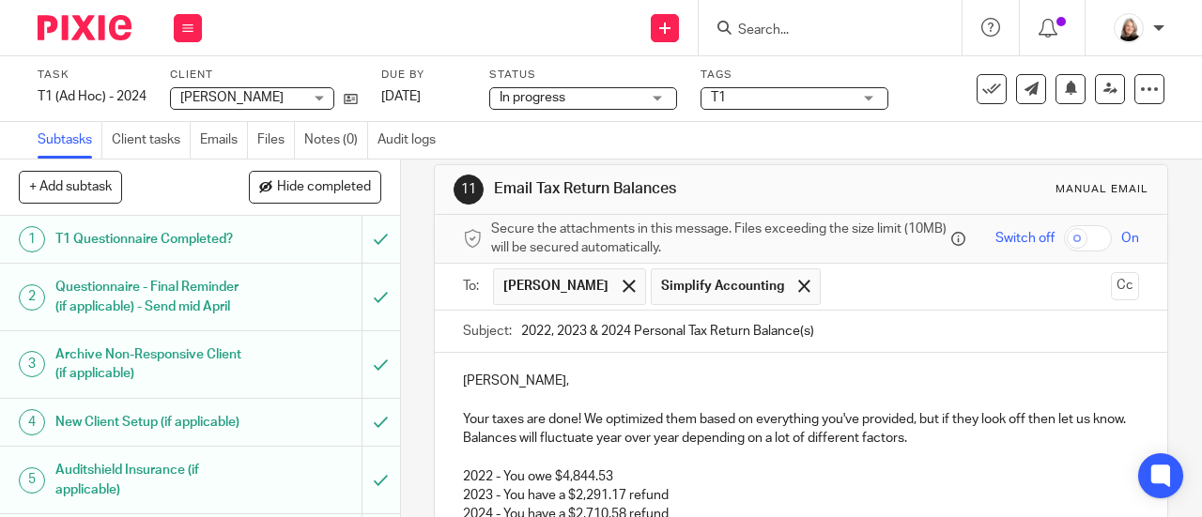
click at [830, 292] on input "text" at bounding box center [966, 287] width 273 height 37
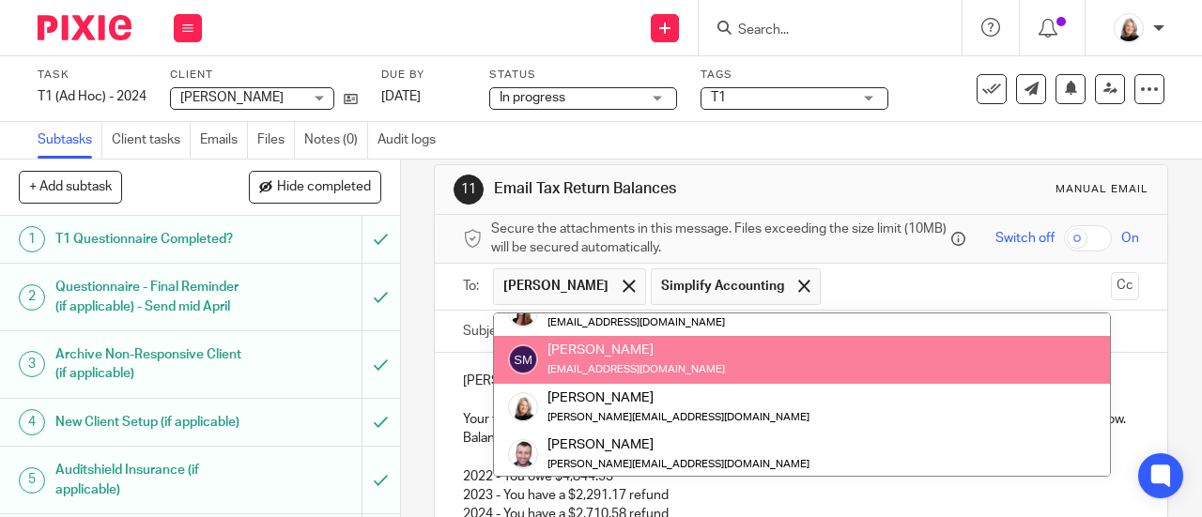
scroll to position [214, 0]
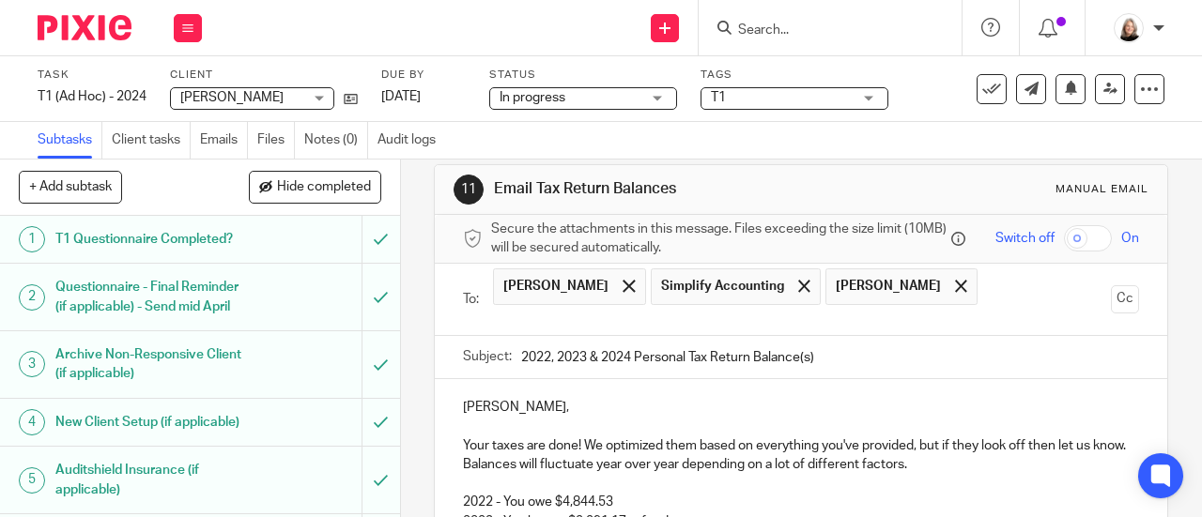
click at [817, 99] on span "T1" at bounding box center [781, 98] width 141 height 20
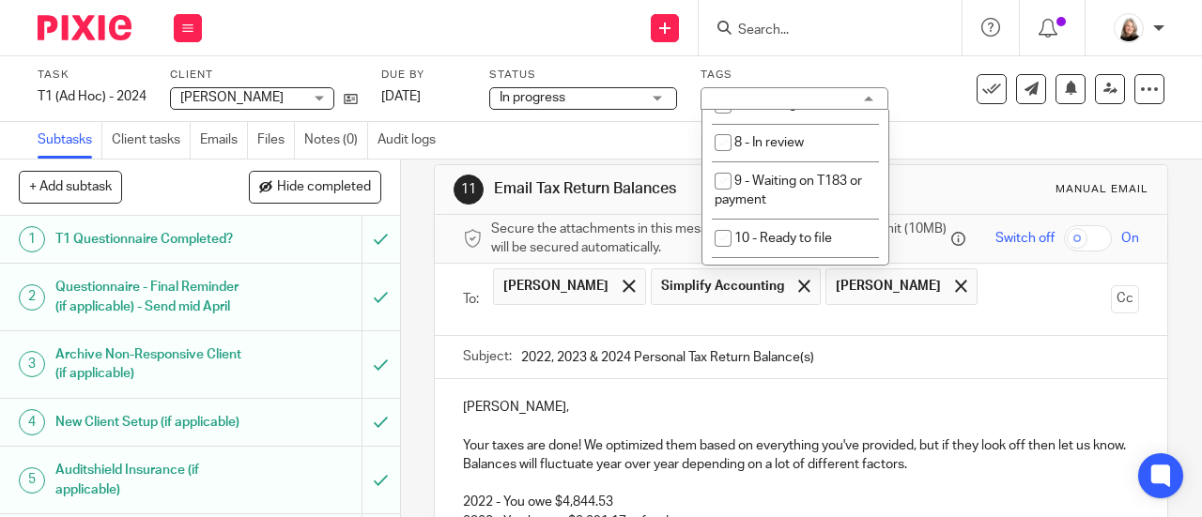
scroll to position [751, 0]
click at [809, 70] on span "6 - In progress" at bounding box center [776, 63] width 84 height 13
checkbox input "true"
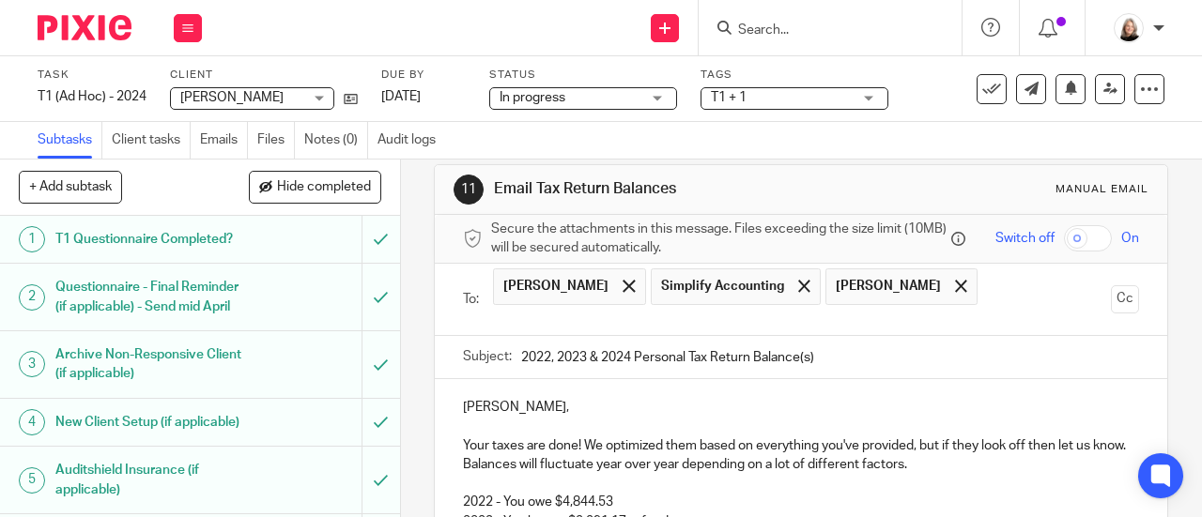
click at [938, 143] on div "Subtasks Client tasks Emails Files Notes (0) Audit logs" at bounding box center [601, 141] width 1202 height 38
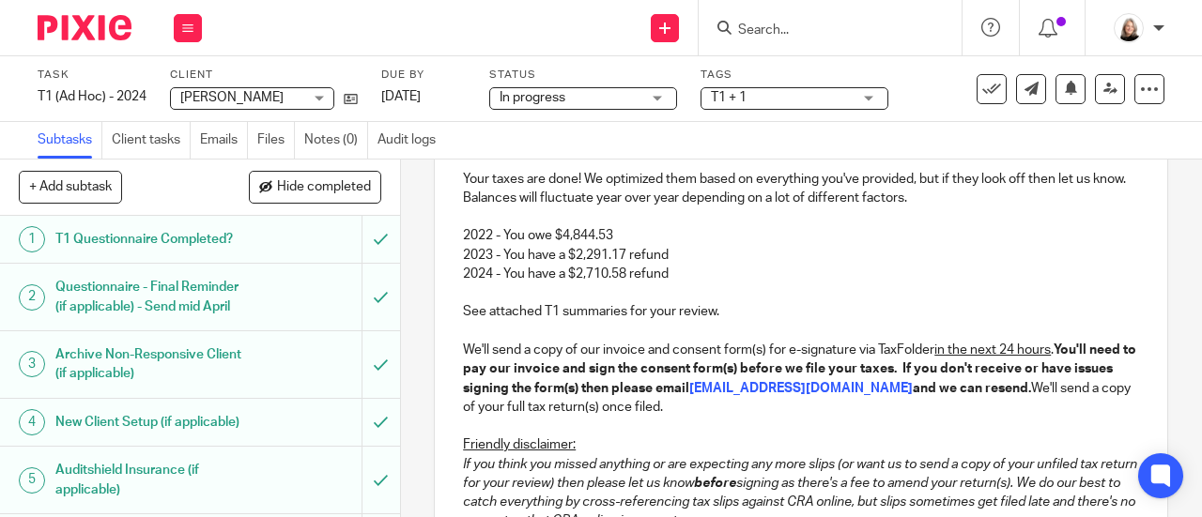
scroll to position [502, 0]
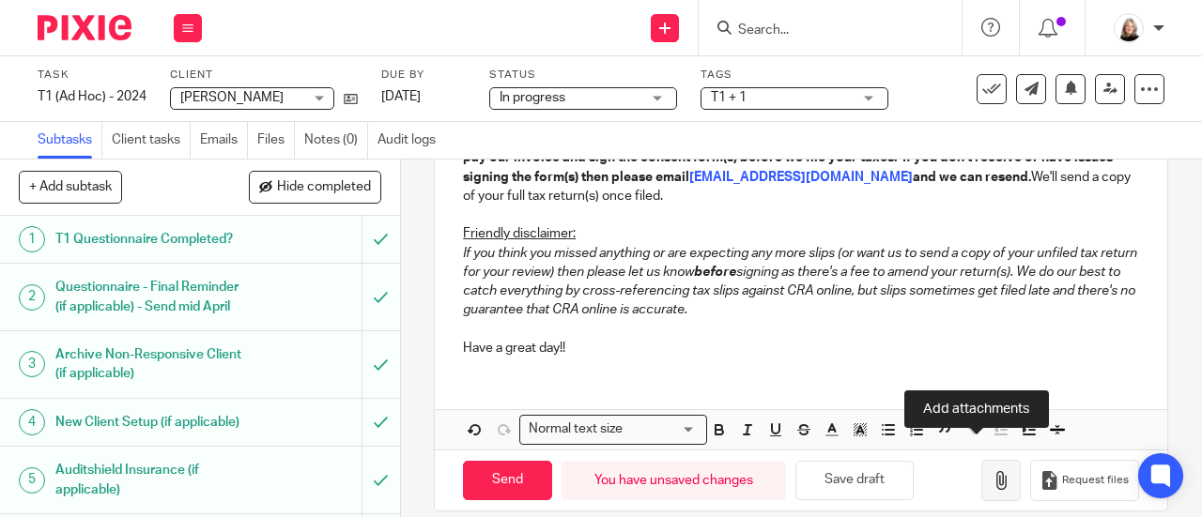
click at [992, 471] on icon "button" at bounding box center [1001, 480] width 19 height 19
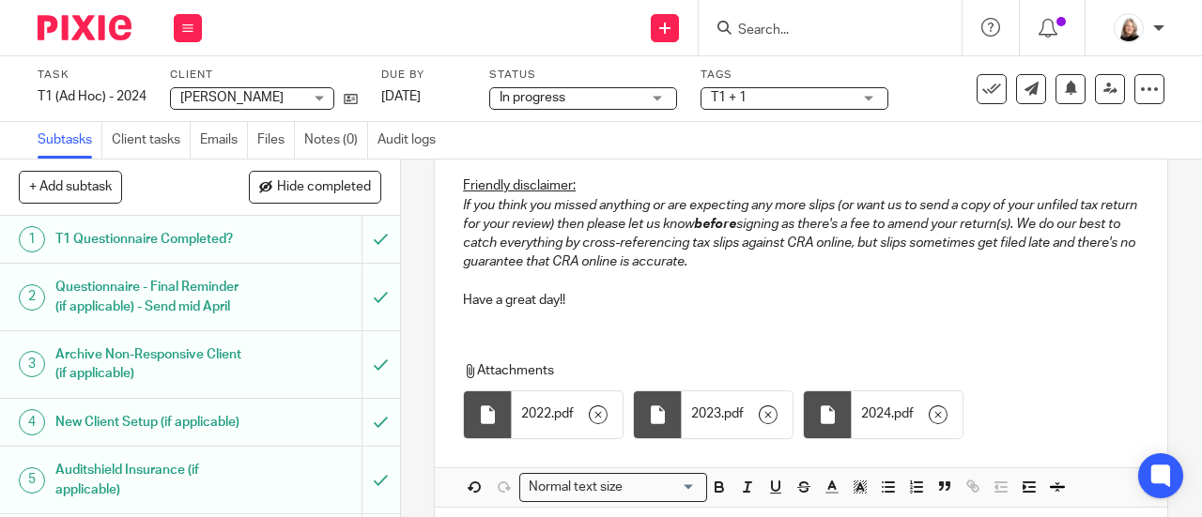
scroll to position [606, 0]
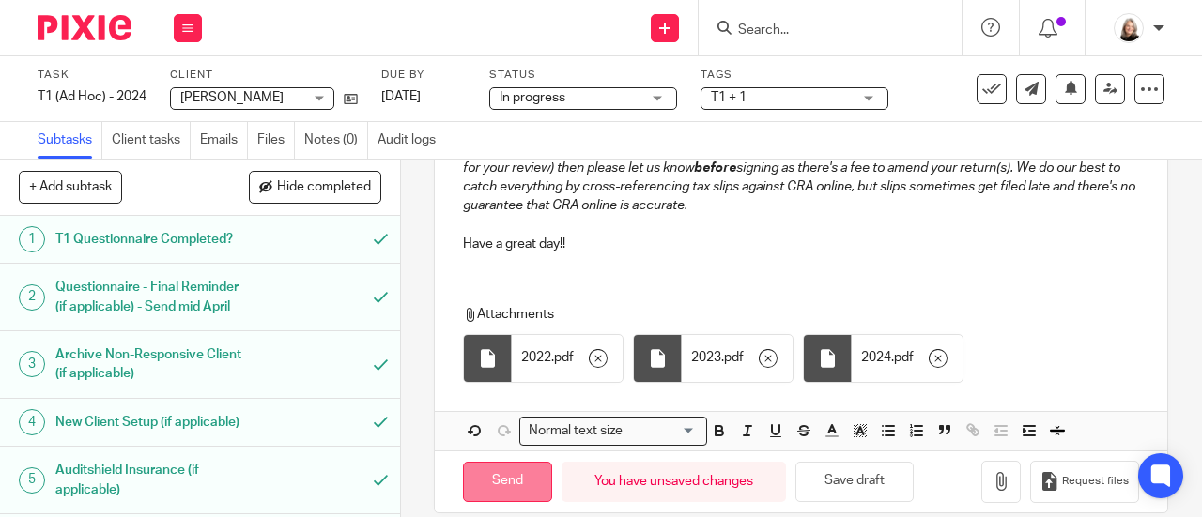
click at [508, 467] on input "Send" at bounding box center [507, 482] width 89 height 40
type input "Sent"
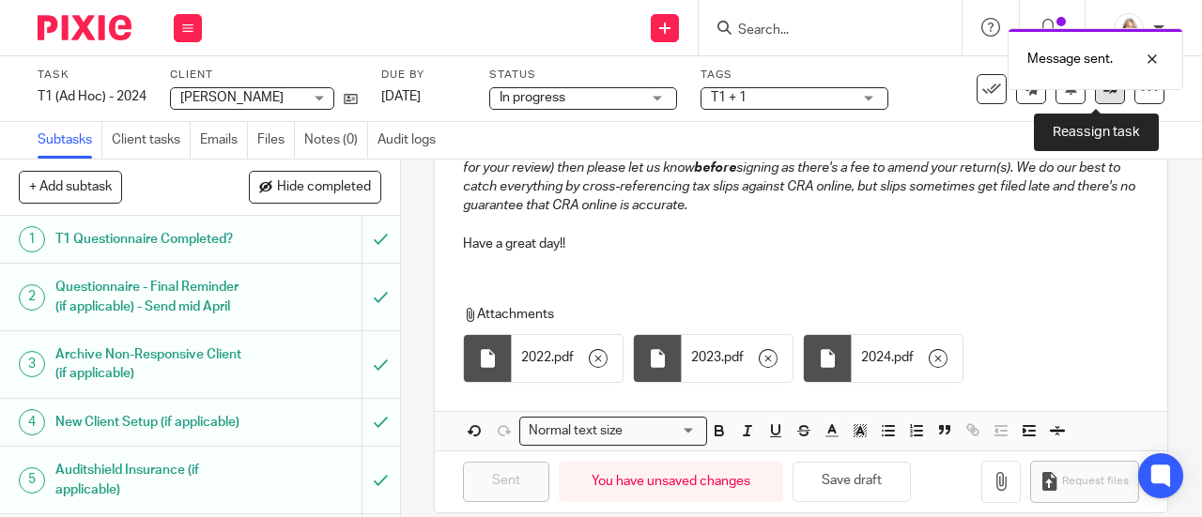
click at [1104, 93] on icon at bounding box center [1111, 89] width 14 height 14
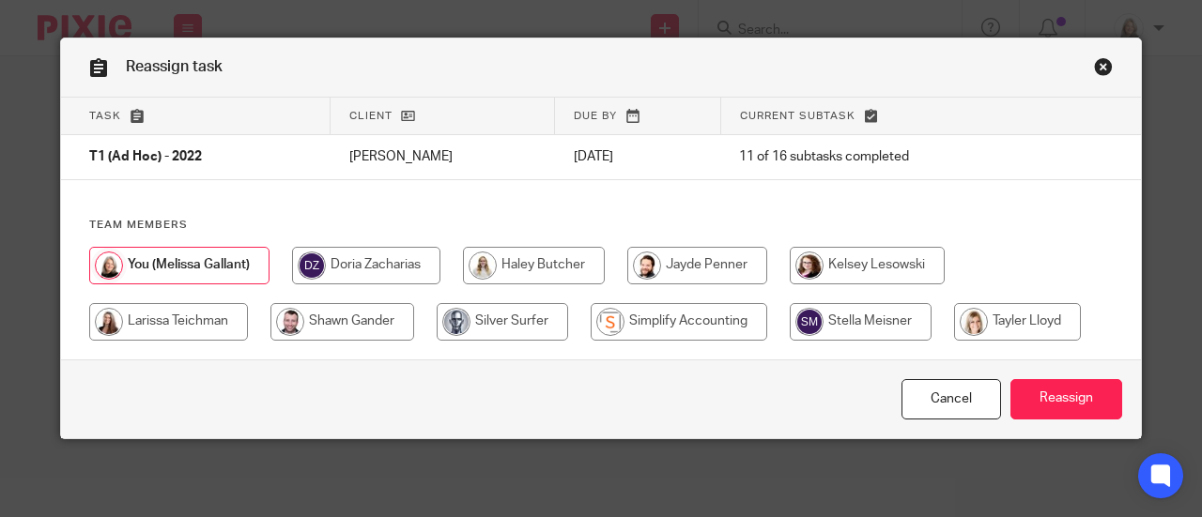
click at [668, 322] on input "radio" at bounding box center [679, 322] width 177 height 38
radio input "true"
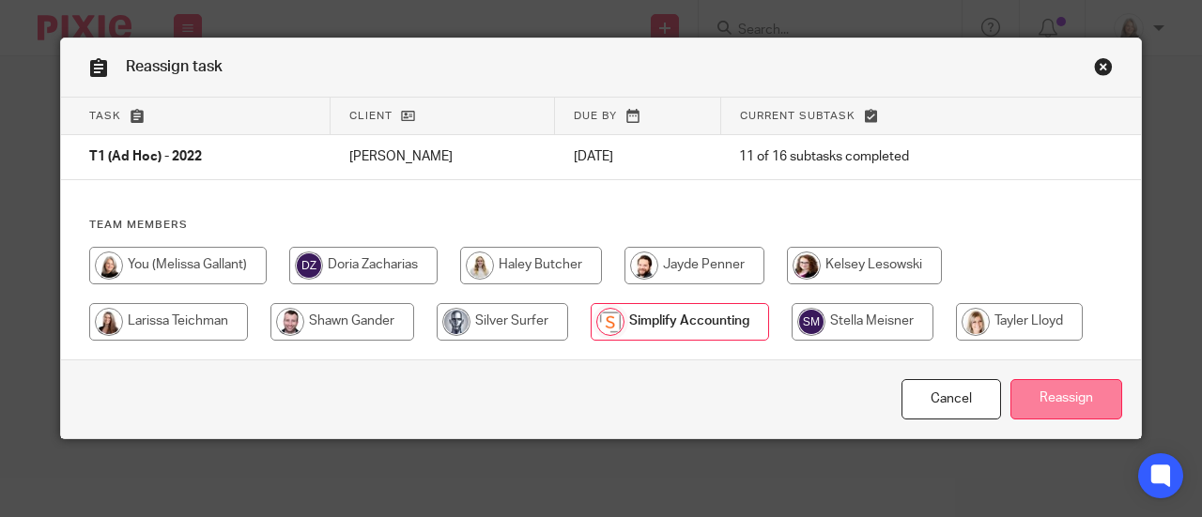
click at [1043, 407] on input "Reassign" at bounding box center [1067, 399] width 112 height 40
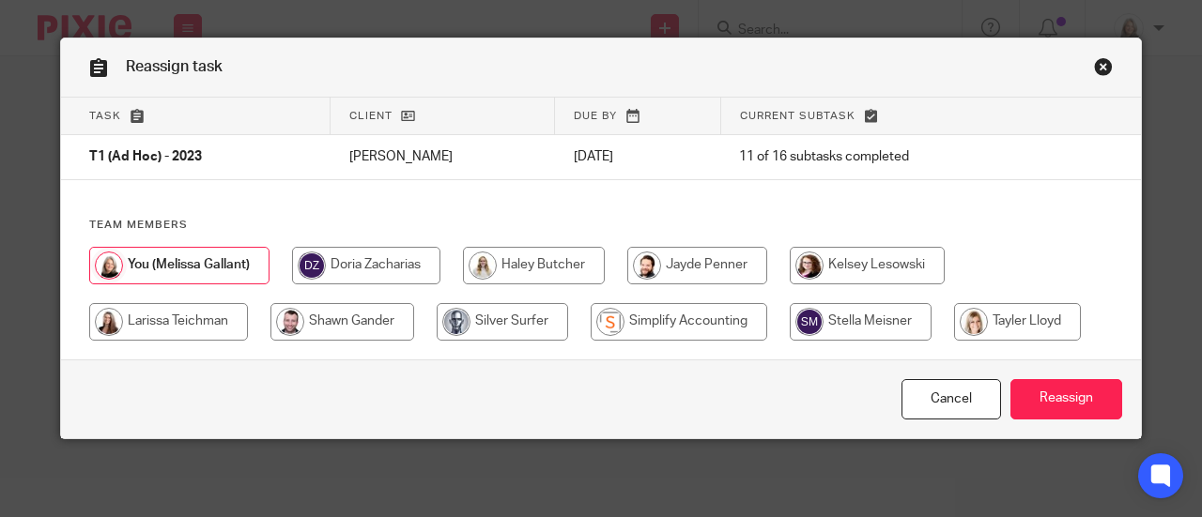
click at [682, 334] on input "radio" at bounding box center [679, 322] width 177 height 38
radio input "true"
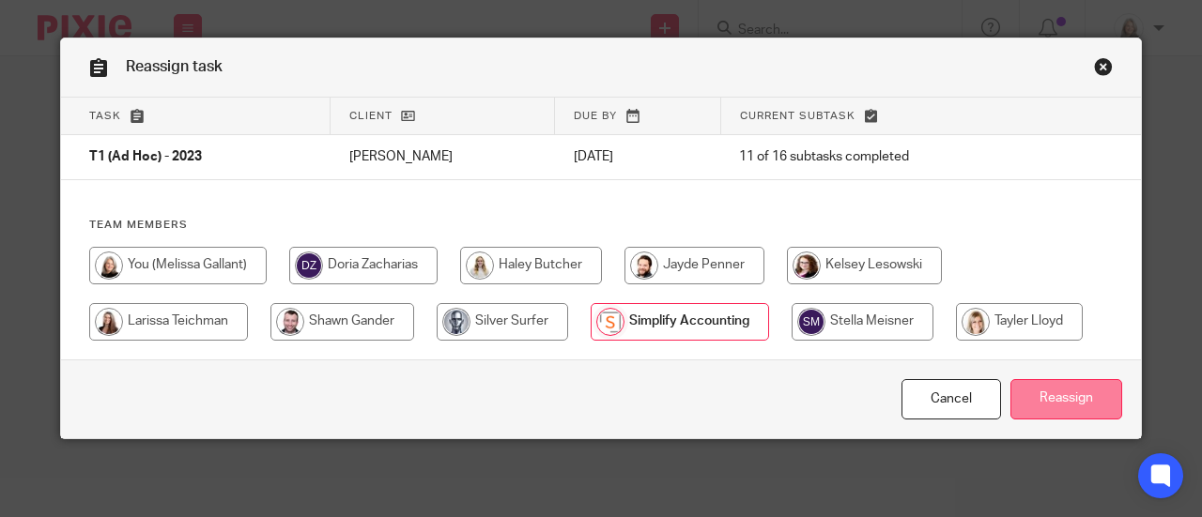
click at [1062, 410] on input "Reassign" at bounding box center [1067, 399] width 112 height 40
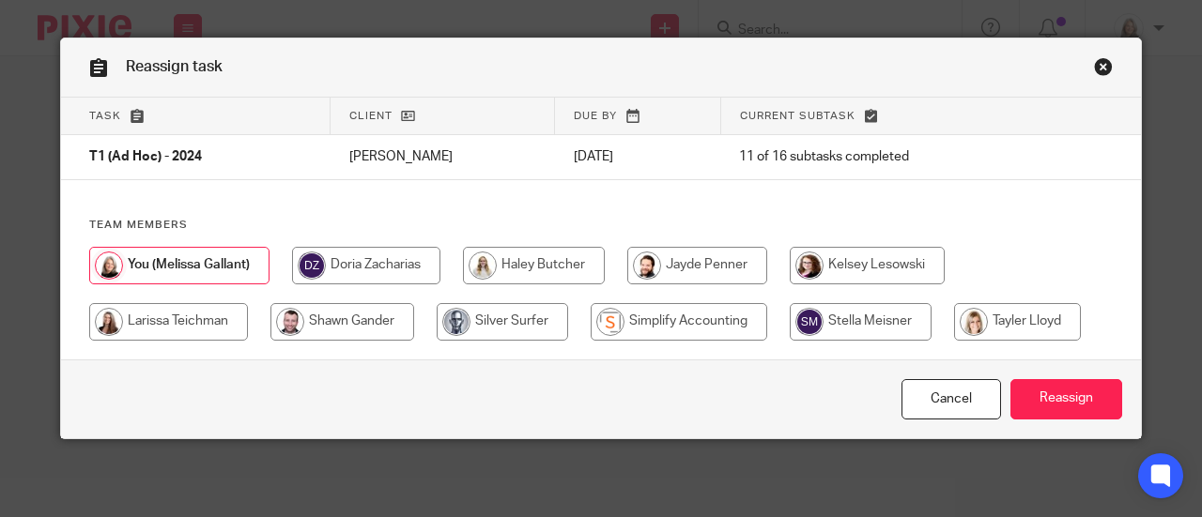
click at [689, 317] on input "radio" at bounding box center [679, 322] width 177 height 38
radio input "true"
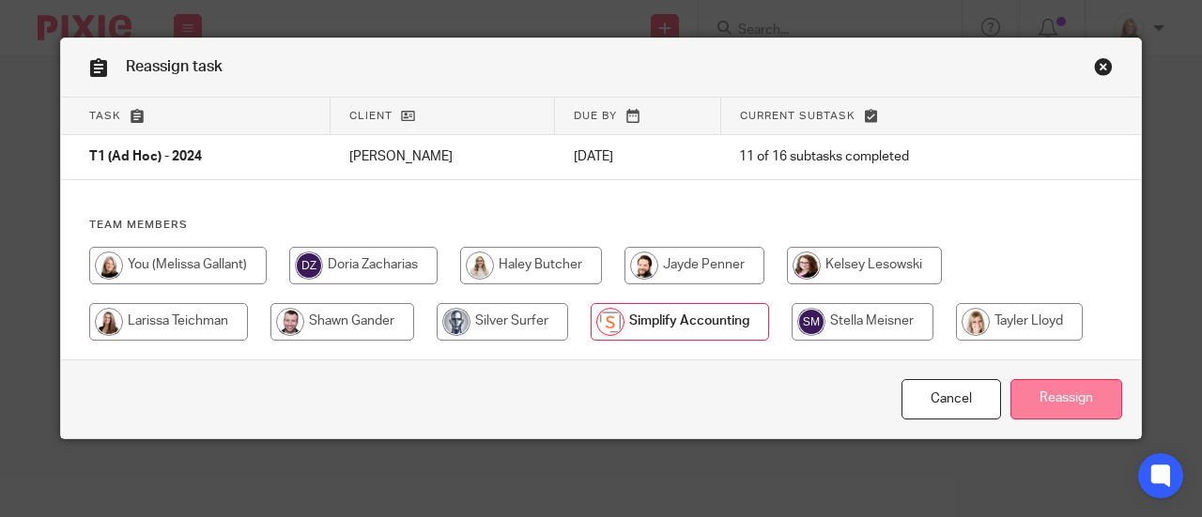
click at [1083, 406] on input "Reassign" at bounding box center [1067, 399] width 112 height 40
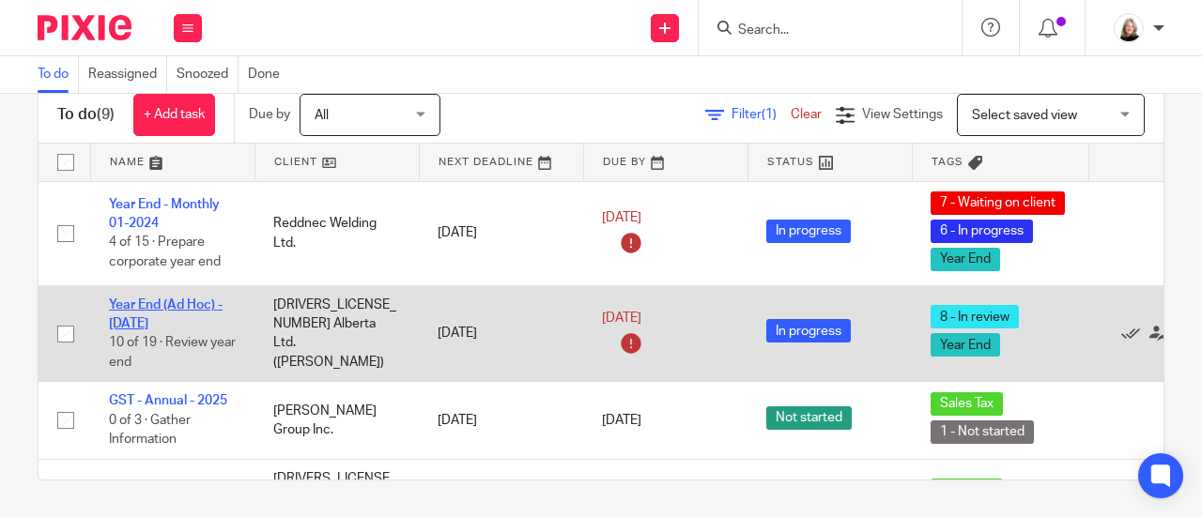
click at [148, 305] on link "Year End (Ad Hoc) - [DATE]" at bounding box center [166, 315] width 114 height 32
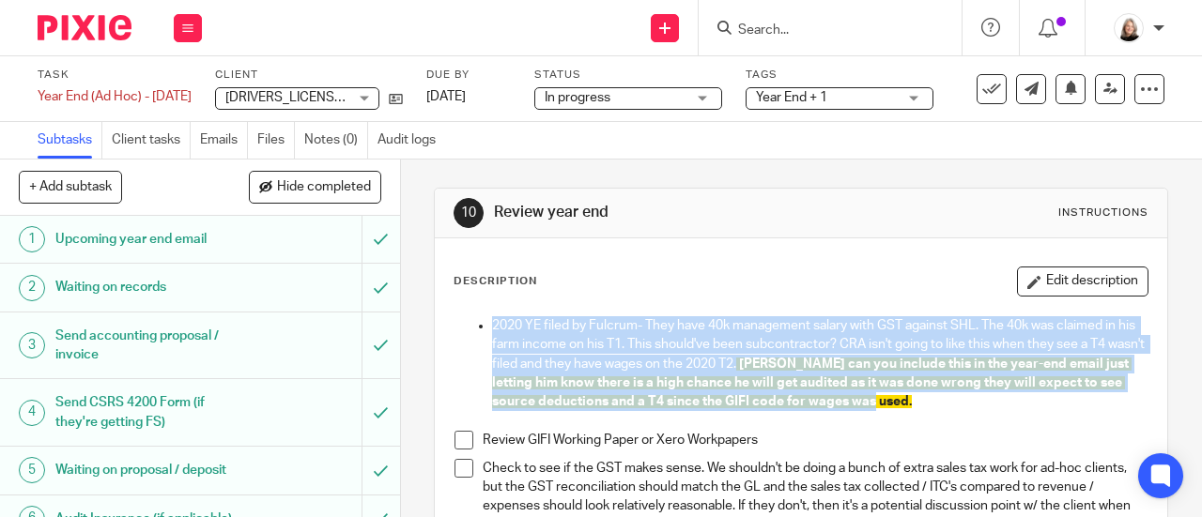
drag, startPoint x: 954, startPoint y: 405, endPoint x: 483, endPoint y: 320, distance: 479.0
click at [483, 320] on ul "2020 YE filed by Fulcrum- They have 40k management salary with GST against SHL.…" at bounding box center [801, 364] width 693 height 95
copy p "2020 YE filed by Fulcrum- They have 40k management salary with GST against SHL.…"
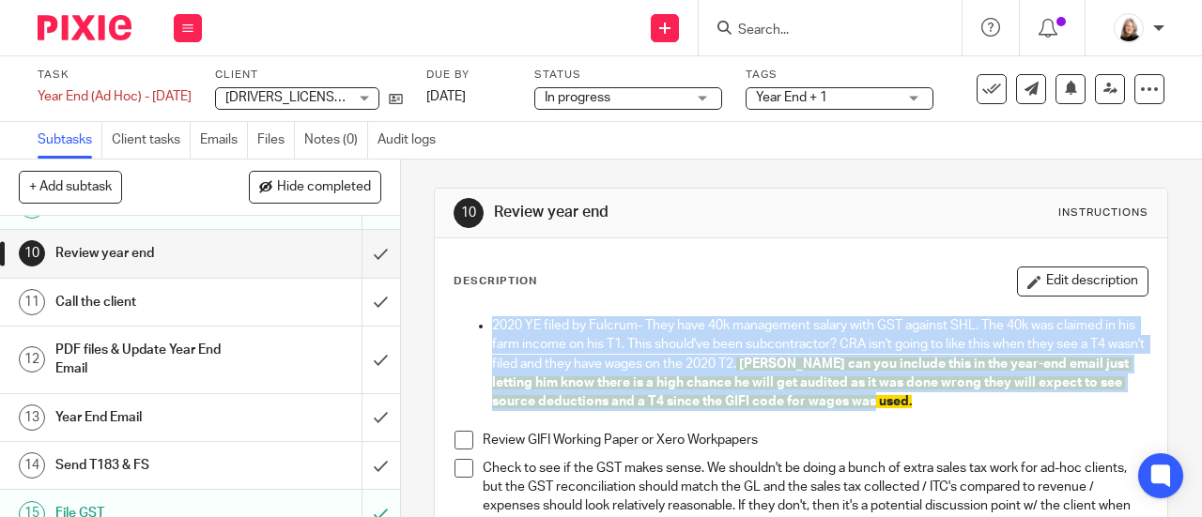
scroll to position [564, 0]
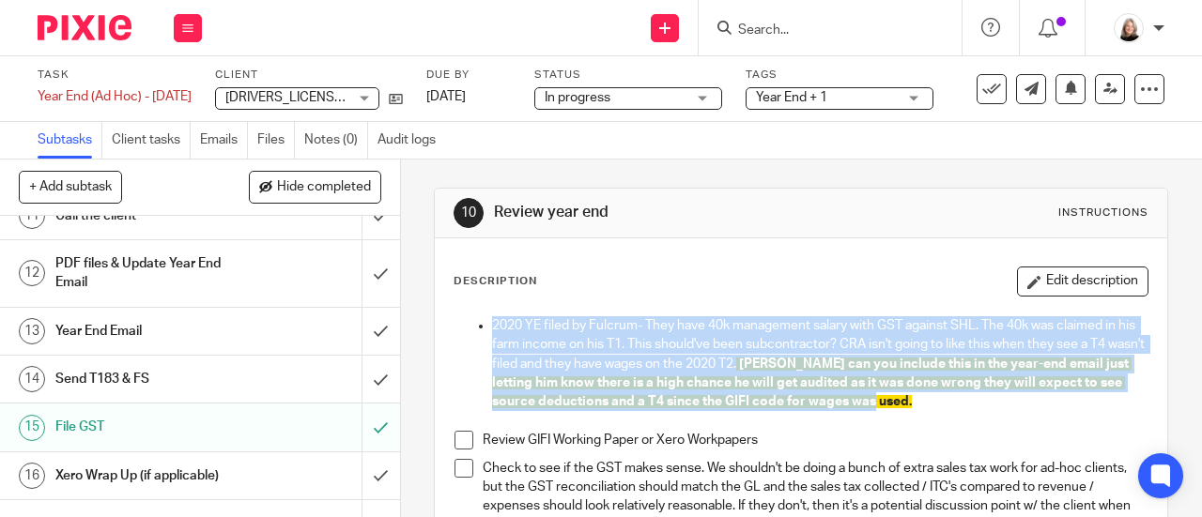
click at [224, 320] on h1 "Year End Email" at bounding box center [151, 331] width 192 height 28
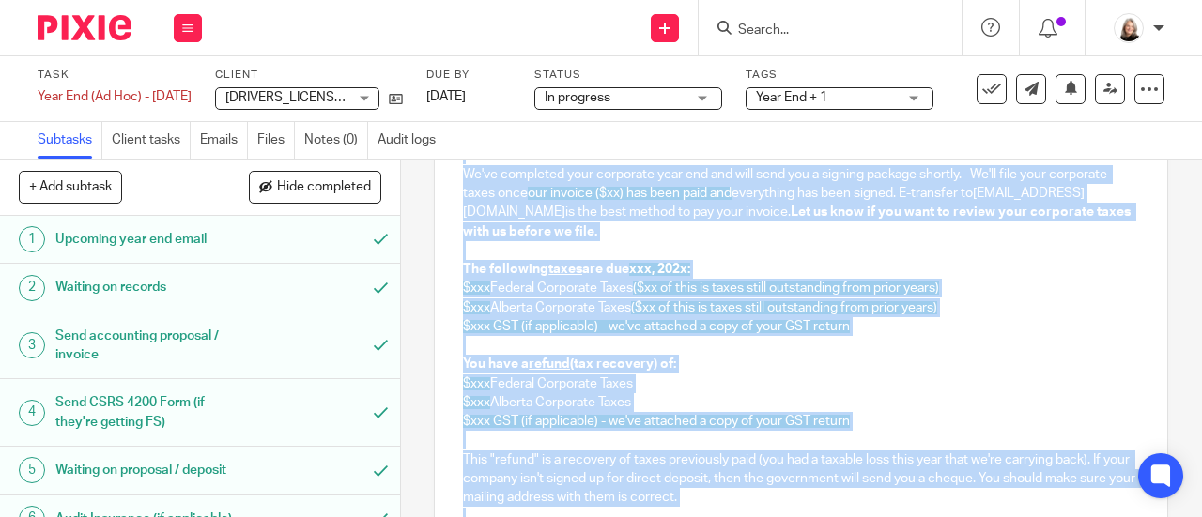
scroll to position [135, 0]
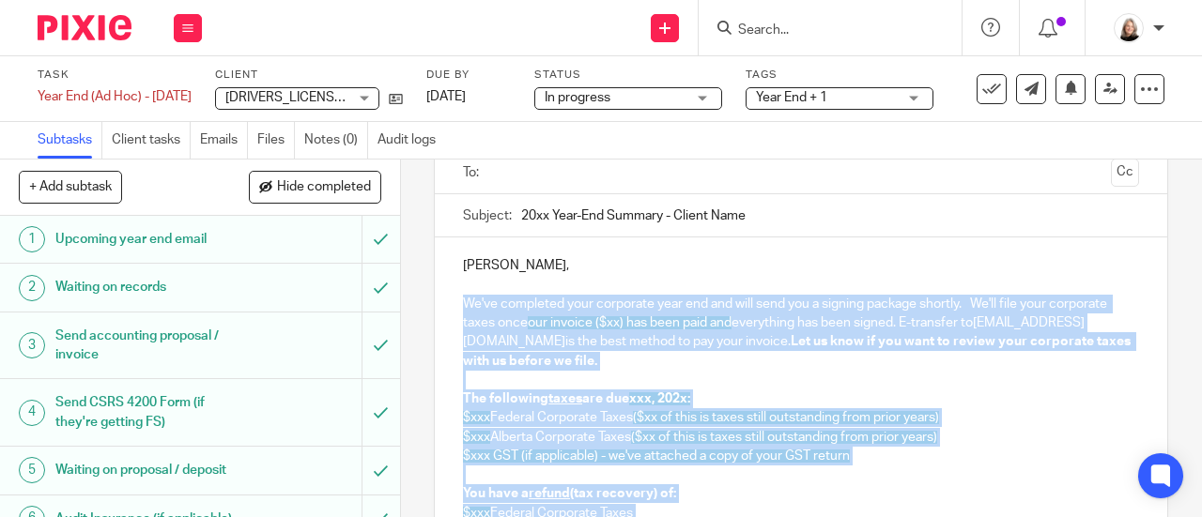
drag, startPoint x: 554, startPoint y: 405, endPoint x: 415, endPoint y: 309, distance: 168.8
click at [415, 309] on div "13 Year End Email Manual email Secure the attachments in this message. Files ex…" at bounding box center [801, 339] width 801 height 358
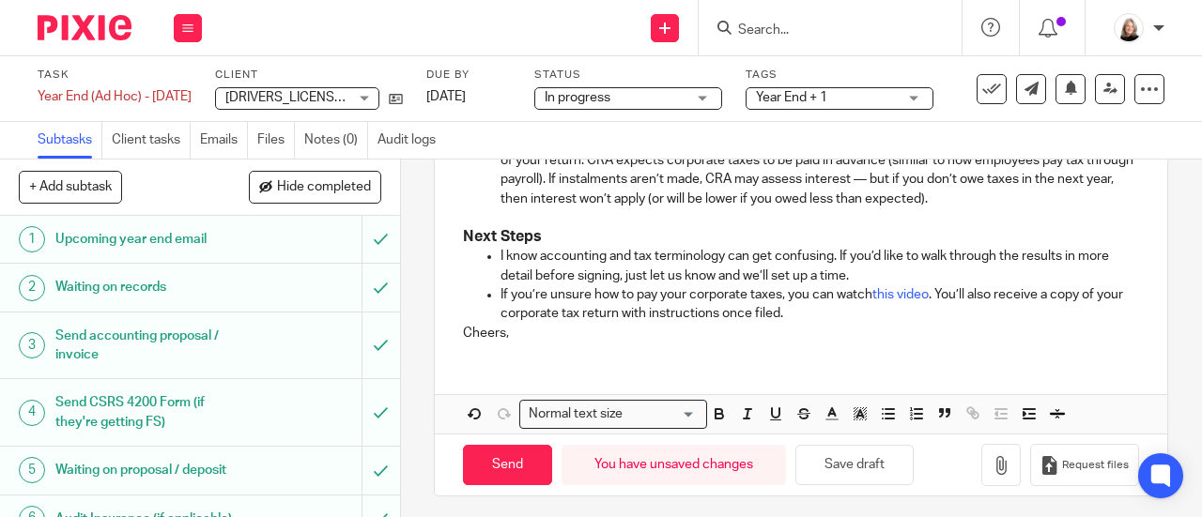
scroll to position [1287, 0]
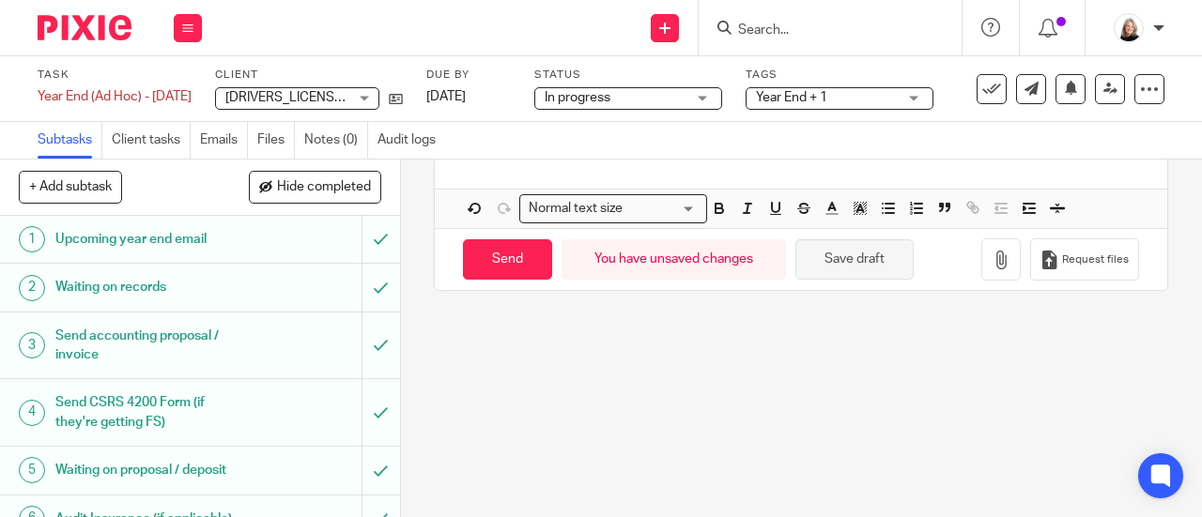
click at [837, 280] on button "Save draft" at bounding box center [854, 259] width 118 height 40
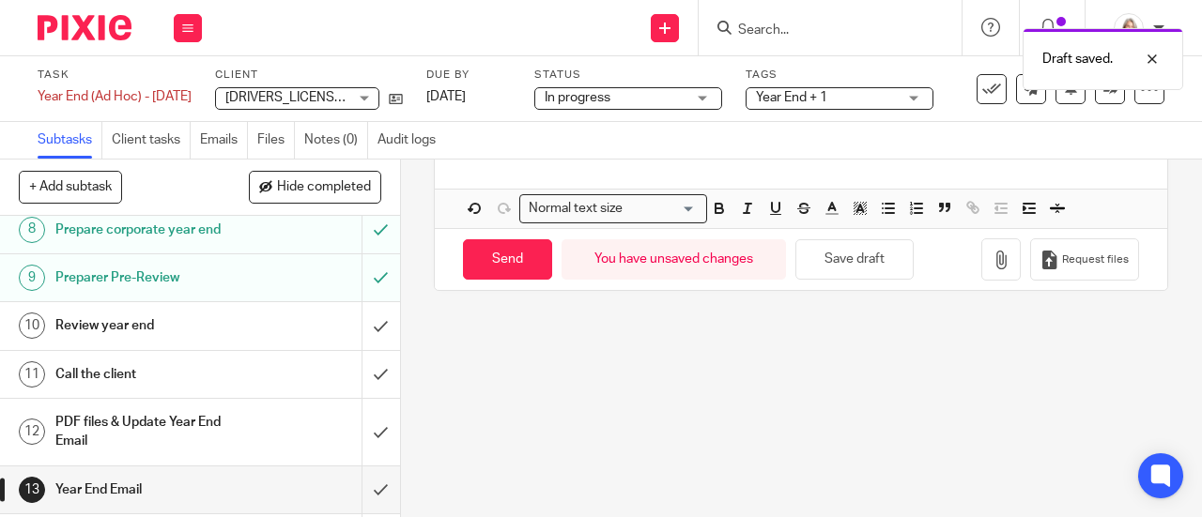
scroll to position [376, 0]
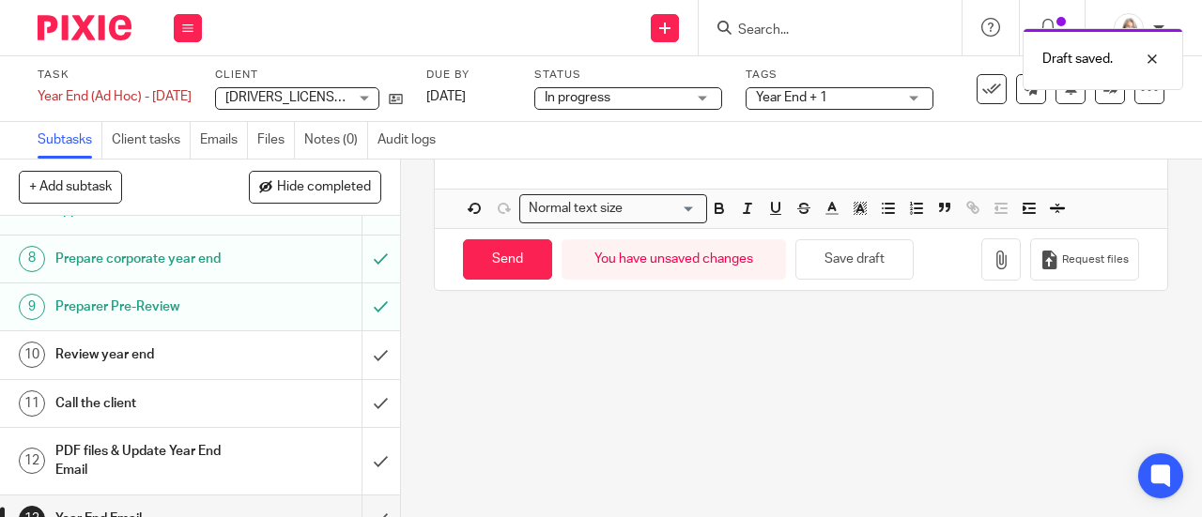
click at [228, 354] on h1 "Review year end" at bounding box center [151, 355] width 192 height 28
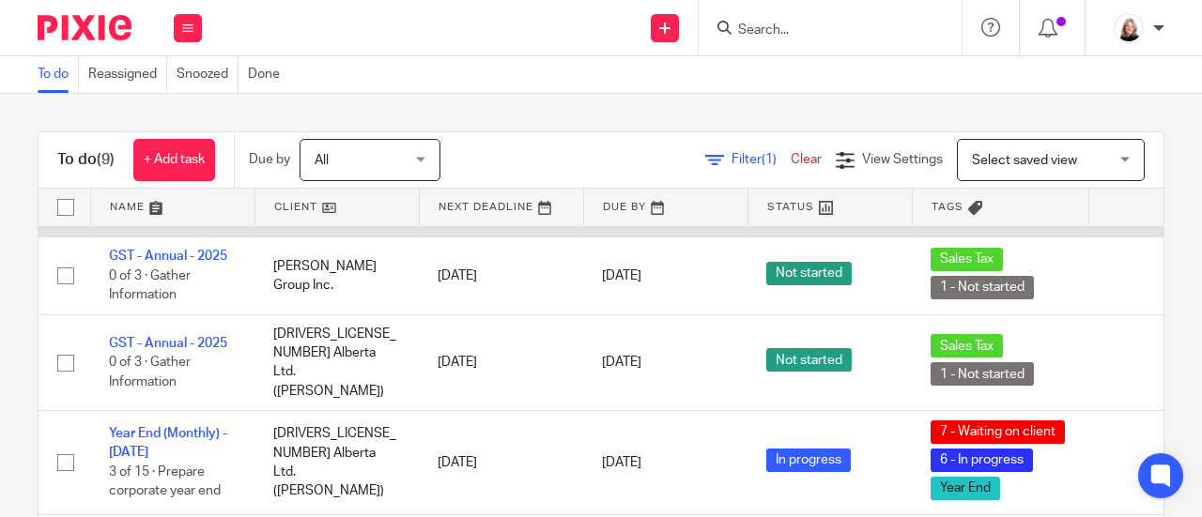
scroll to position [282, 0]
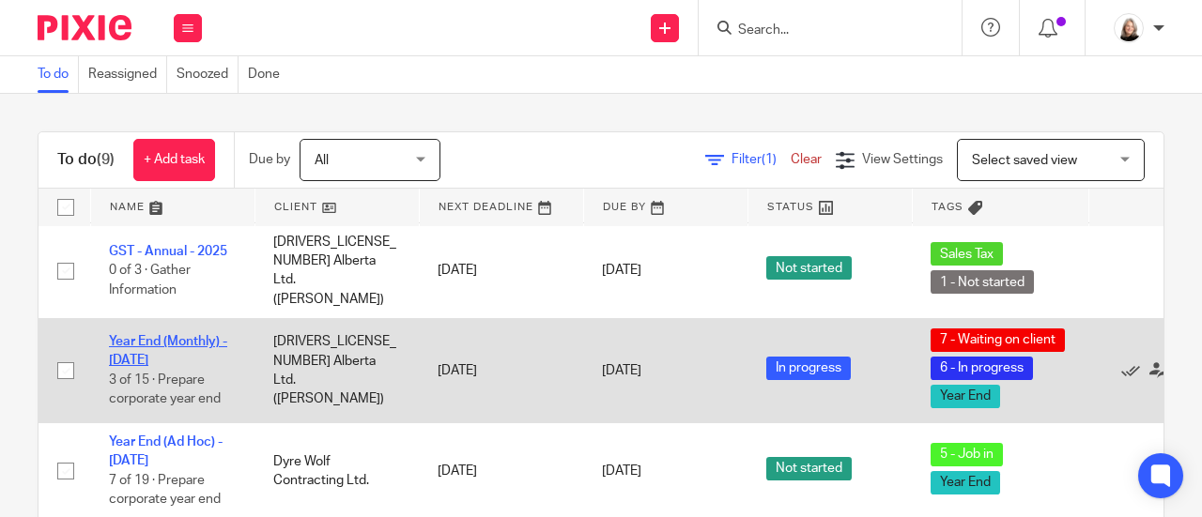
click at [197, 335] on link "Year End (Monthly) - [DATE]" at bounding box center [168, 351] width 118 height 32
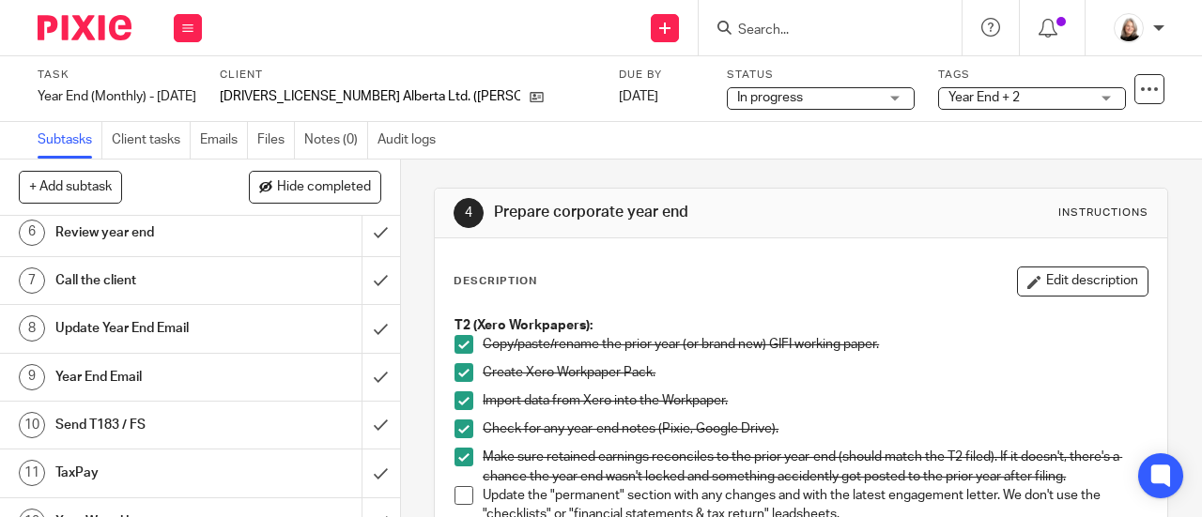
scroll to position [376, 0]
click at [188, 286] on h1 "Year End Email" at bounding box center [151, 284] width 192 height 28
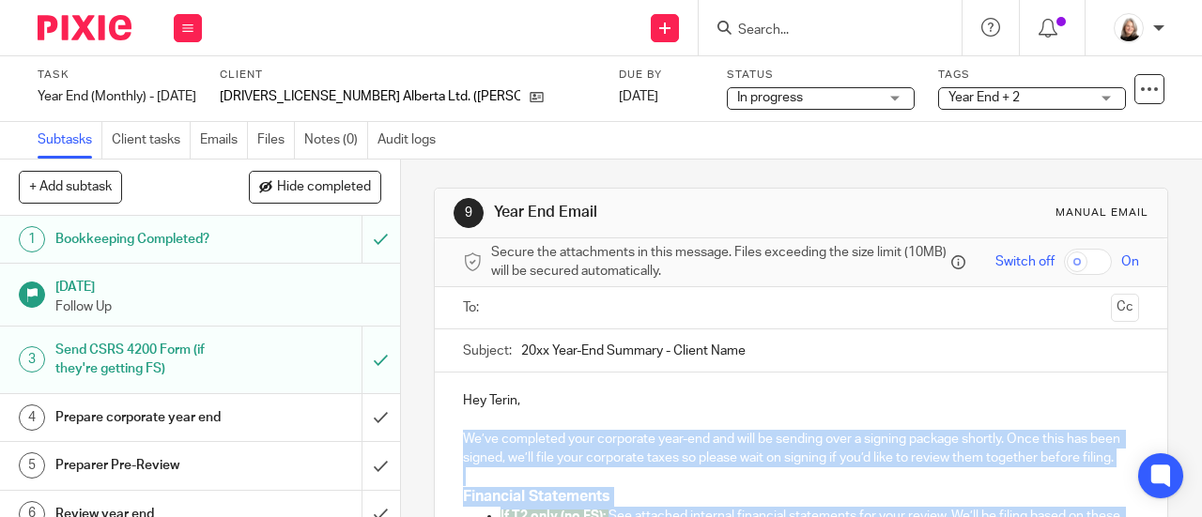
drag, startPoint x: 515, startPoint y: 326, endPoint x: 410, endPoint y: 450, distance: 162.0
click at [410, 450] on div "9 Year End Email Manual email Secure the attachments in this message. Files exc…" at bounding box center [801, 339] width 801 height 358
copy div "We’ve completed your corporate year-end and will be sending over a signing pack…"
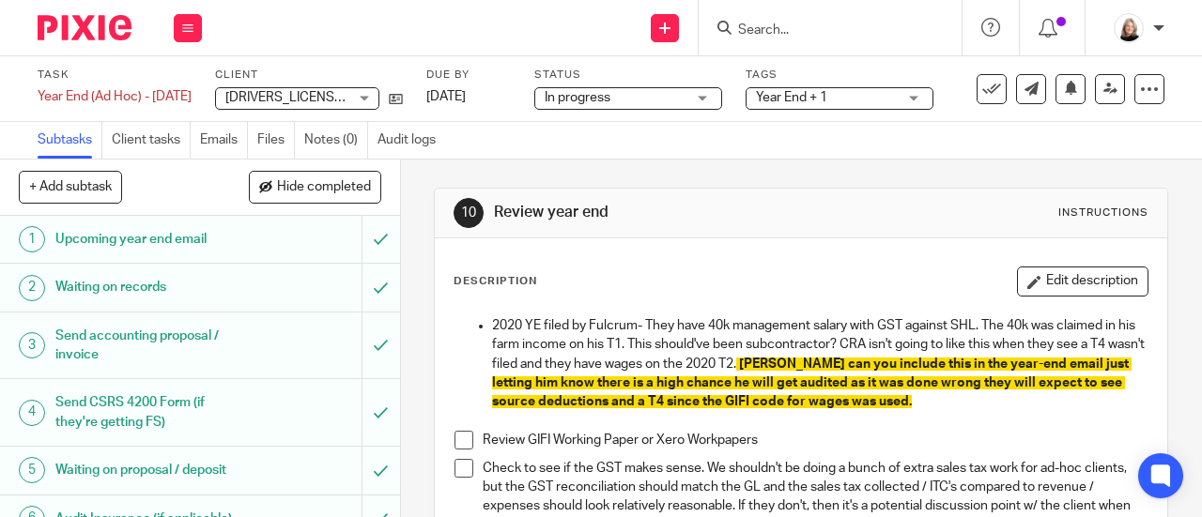
click at [981, 437] on p "Review GIFI Working Paper or Xero Workpapers" at bounding box center [815, 440] width 665 height 19
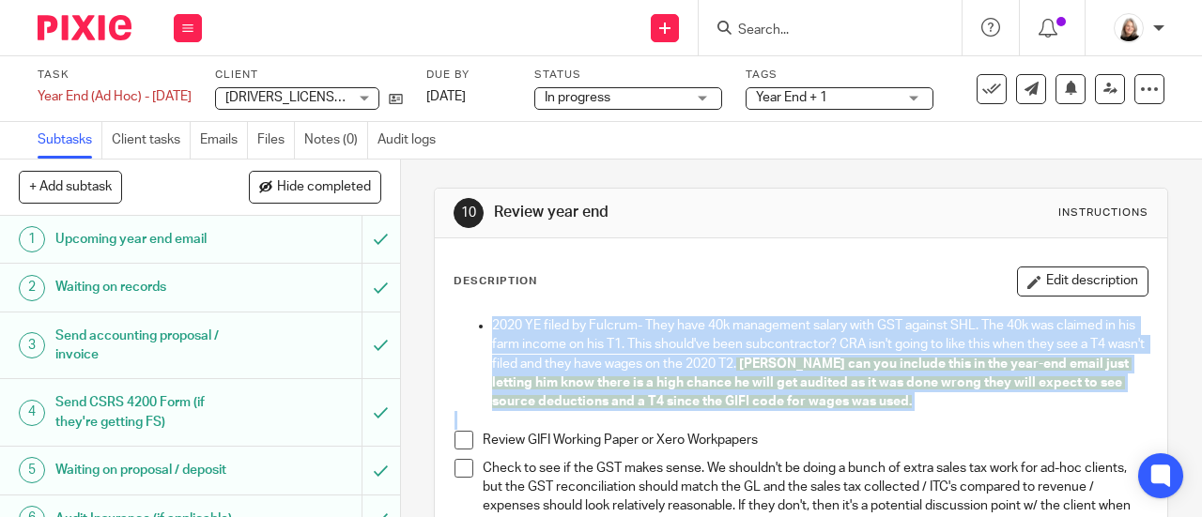
drag, startPoint x: 965, startPoint y: 419, endPoint x: 470, endPoint y: 321, distance: 504.5
copy p "2020 YE filed by Fulcrum- They have 40k management salary with GST against SHL.…"
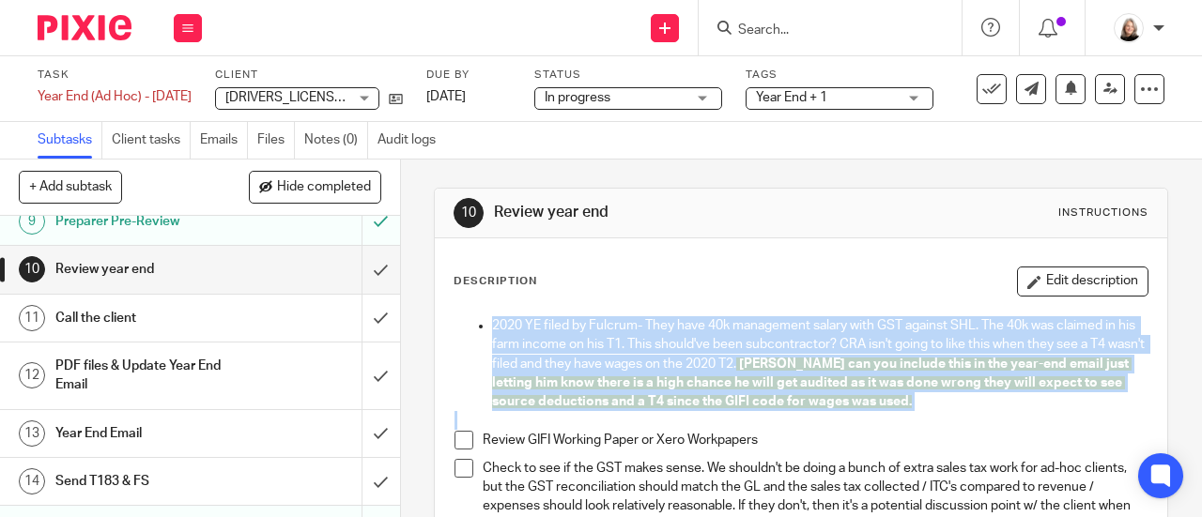
scroll to position [470, 0]
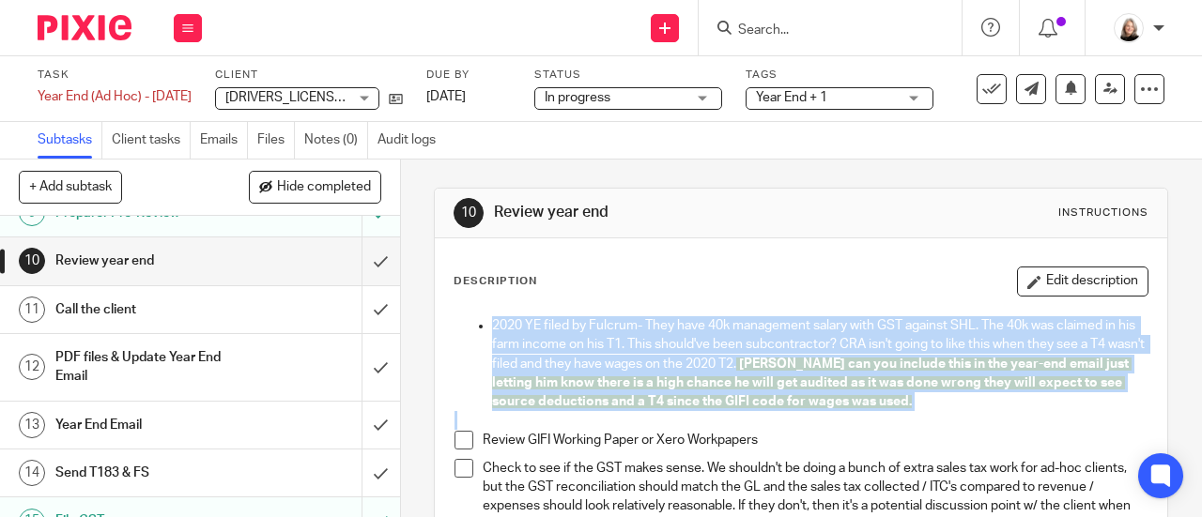
click at [205, 415] on h1 "Year End Email" at bounding box center [151, 425] width 192 height 28
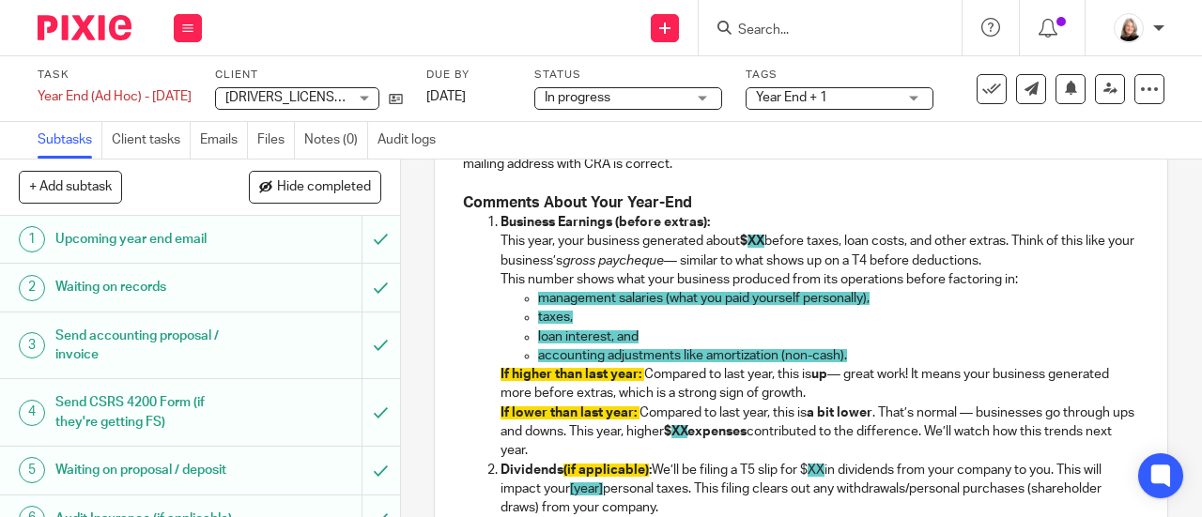
scroll to position [845, 0]
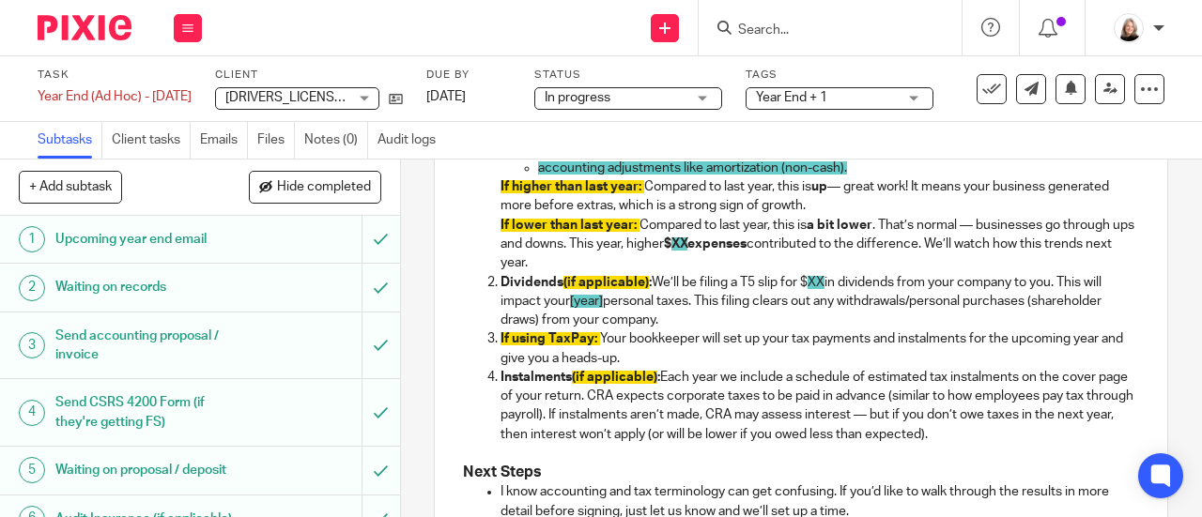
click at [690, 331] on p "Dividends (if applicable) : We’ll be filing a T5 slip for $ XX in dividends fro…" at bounding box center [820, 301] width 639 height 57
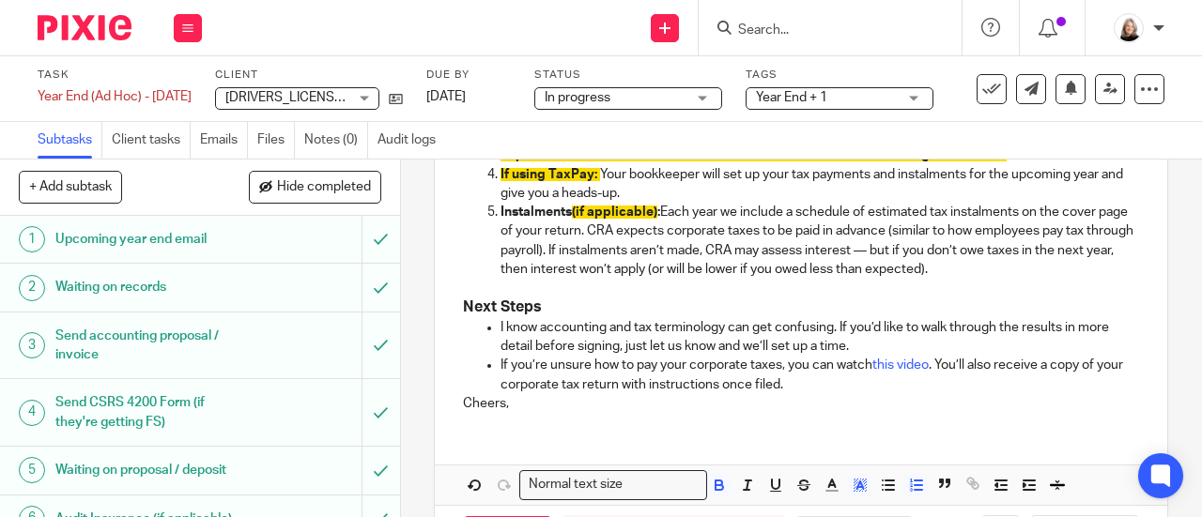
scroll to position [1206, 0]
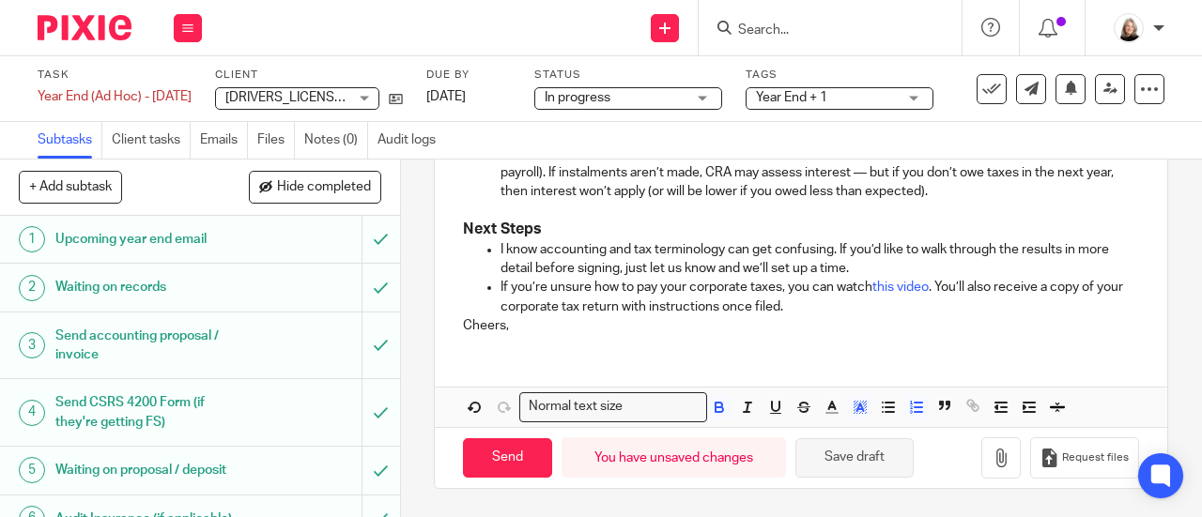
click at [873, 463] on button "Save draft" at bounding box center [854, 459] width 118 height 40
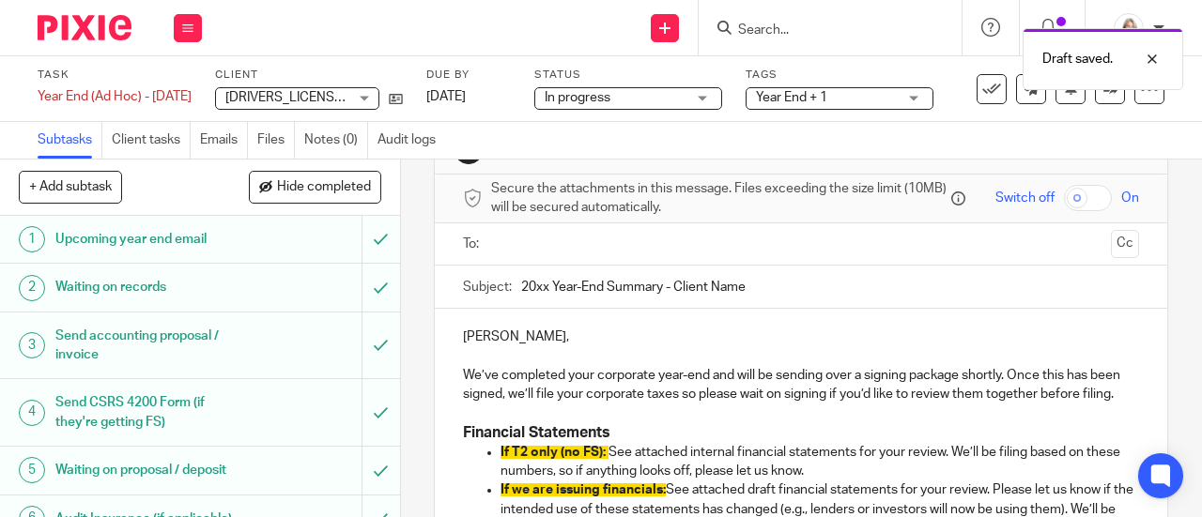
scroll to position [0, 0]
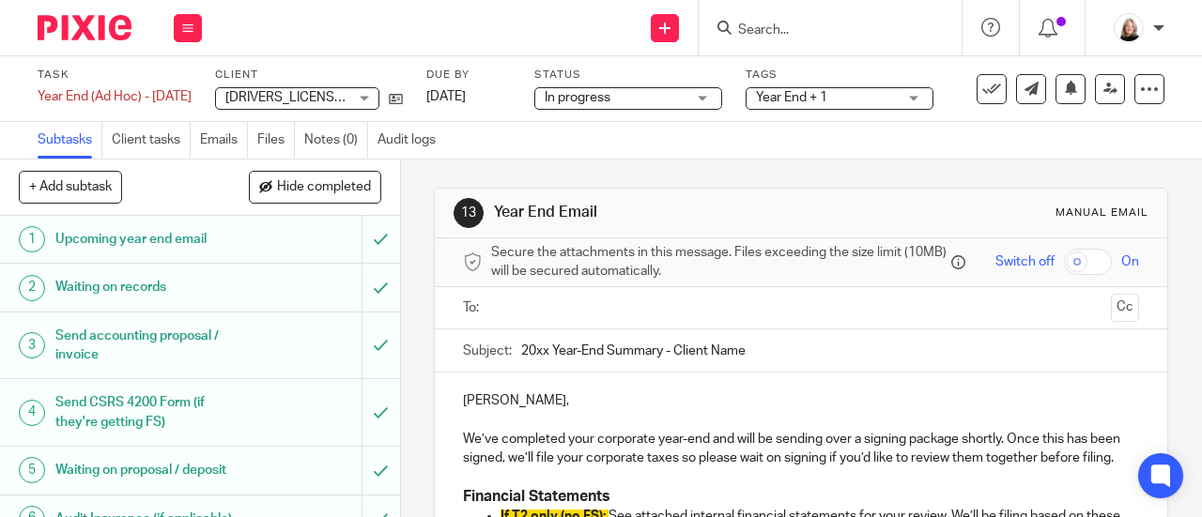
click at [798, 36] on input "Search" at bounding box center [820, 31] width 169 height 17
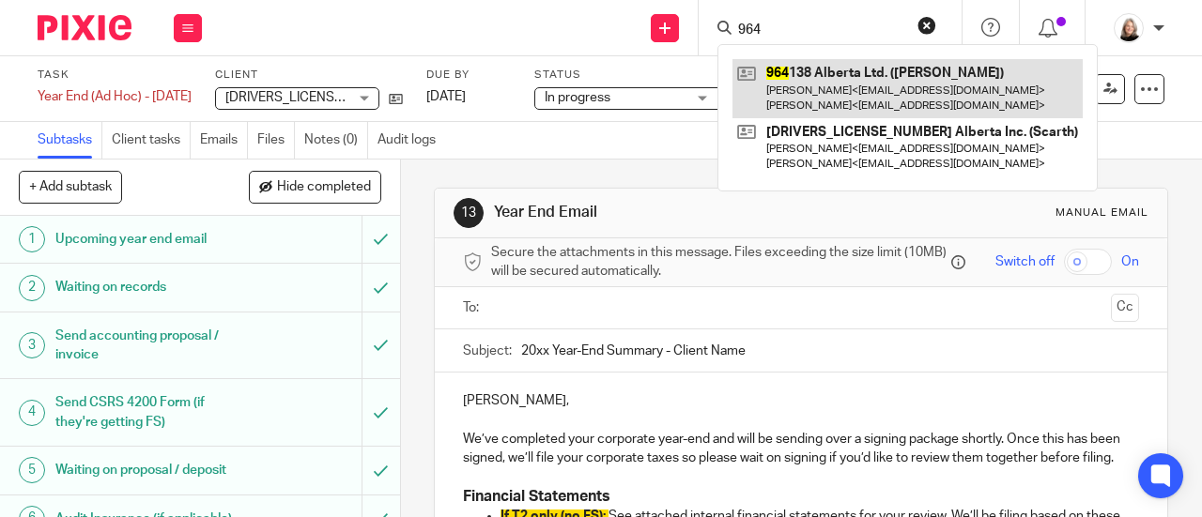
type input "964"
click at [811, 85] on link at bounding box center [908, 88] width 350 height 58
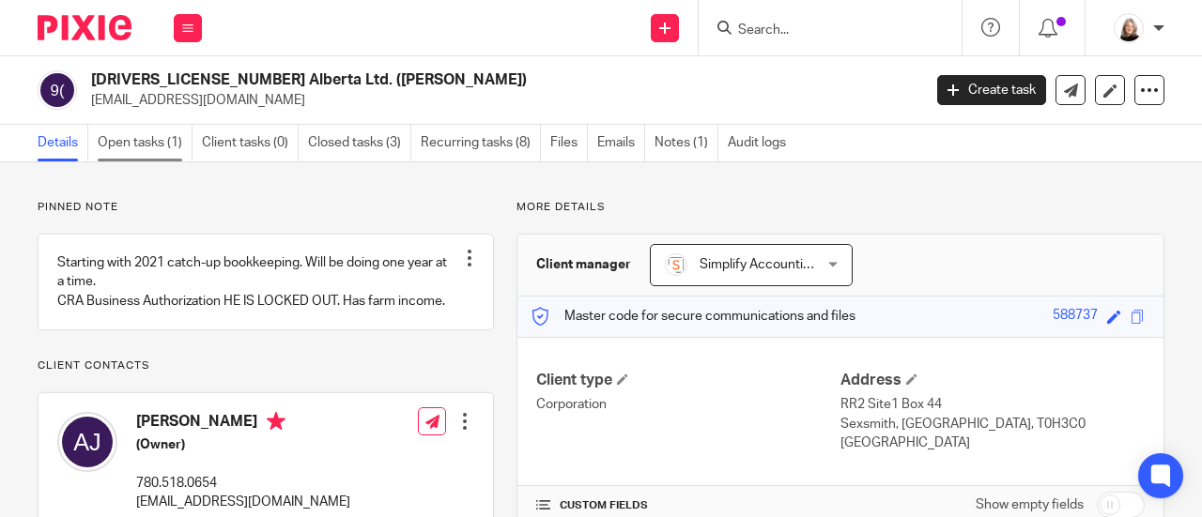
click at [158, 142] on link "Open tasks (1)" at bounding box center [145, 143] width 95 height 37
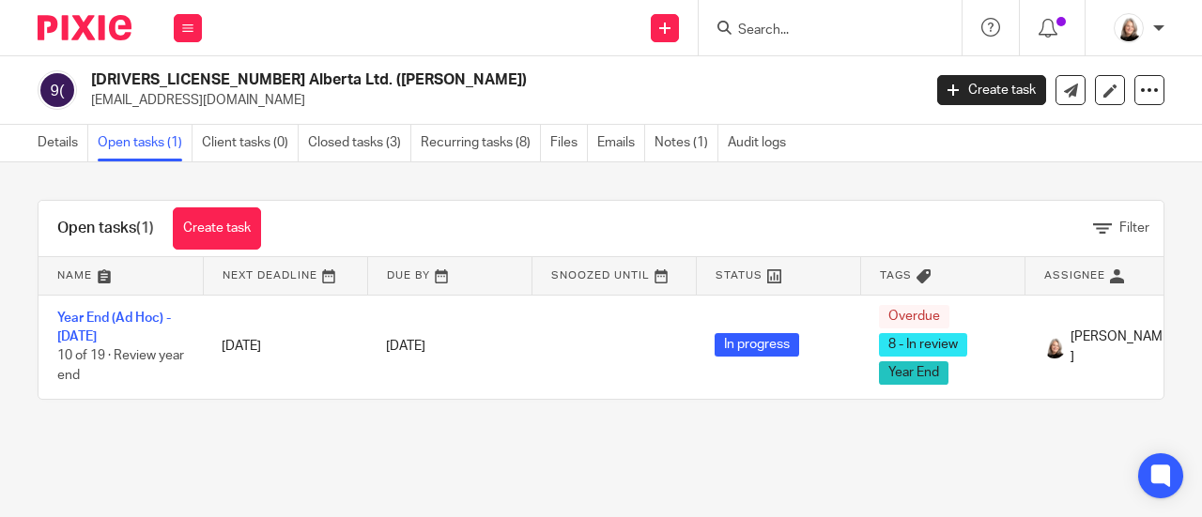
click at [85, 328] on td "Year End (Ad Hoc) - [DATE] 10 of 19 · Review year end" at bounding box center [121, 347] width 164 height 104
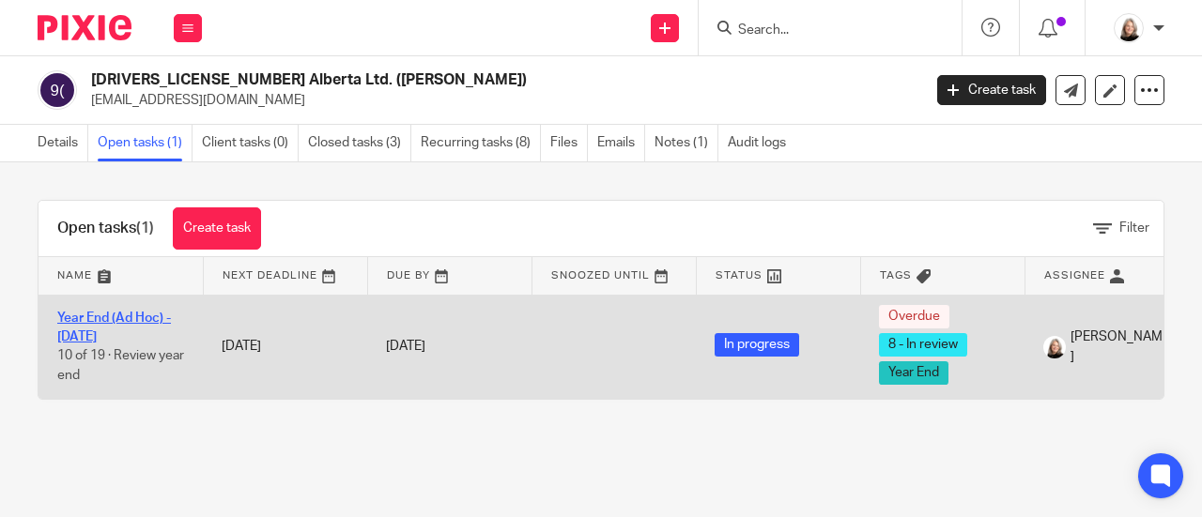
click at [94, 319] on link "Year End (Ad Hoc) - [DATE]" at bounding box center [114, 328] width 114 height 32
